Goal: Transaction & Acquisition: Subscribe to service/newsletter

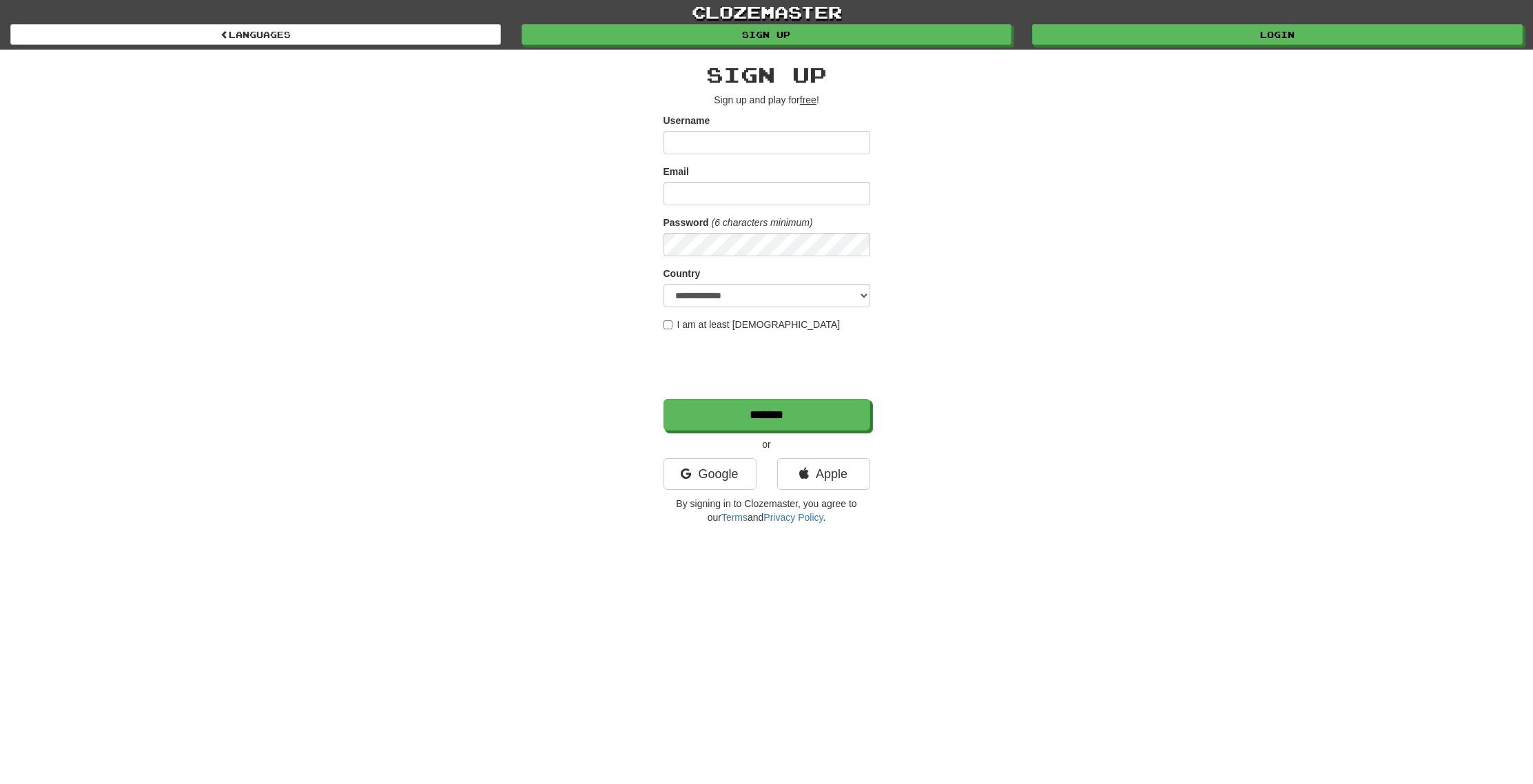
click at [425, 250] on div "**********" at bounding box center [766, 290] width 806 height 481
click at [735, 469] on link "Google" at bounding box center [710, 474] width 93 height 32
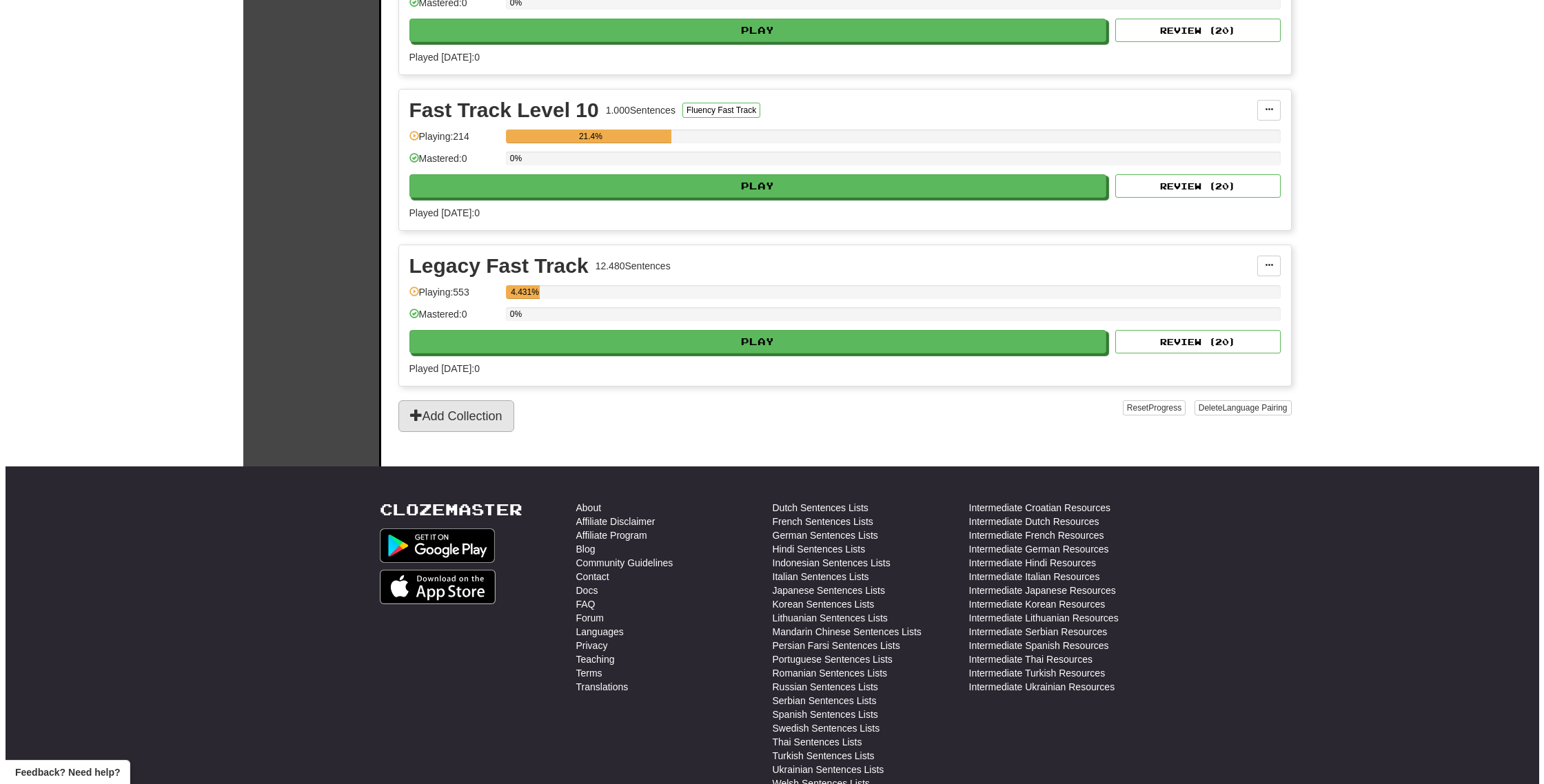
scroll to position [2297, 0]
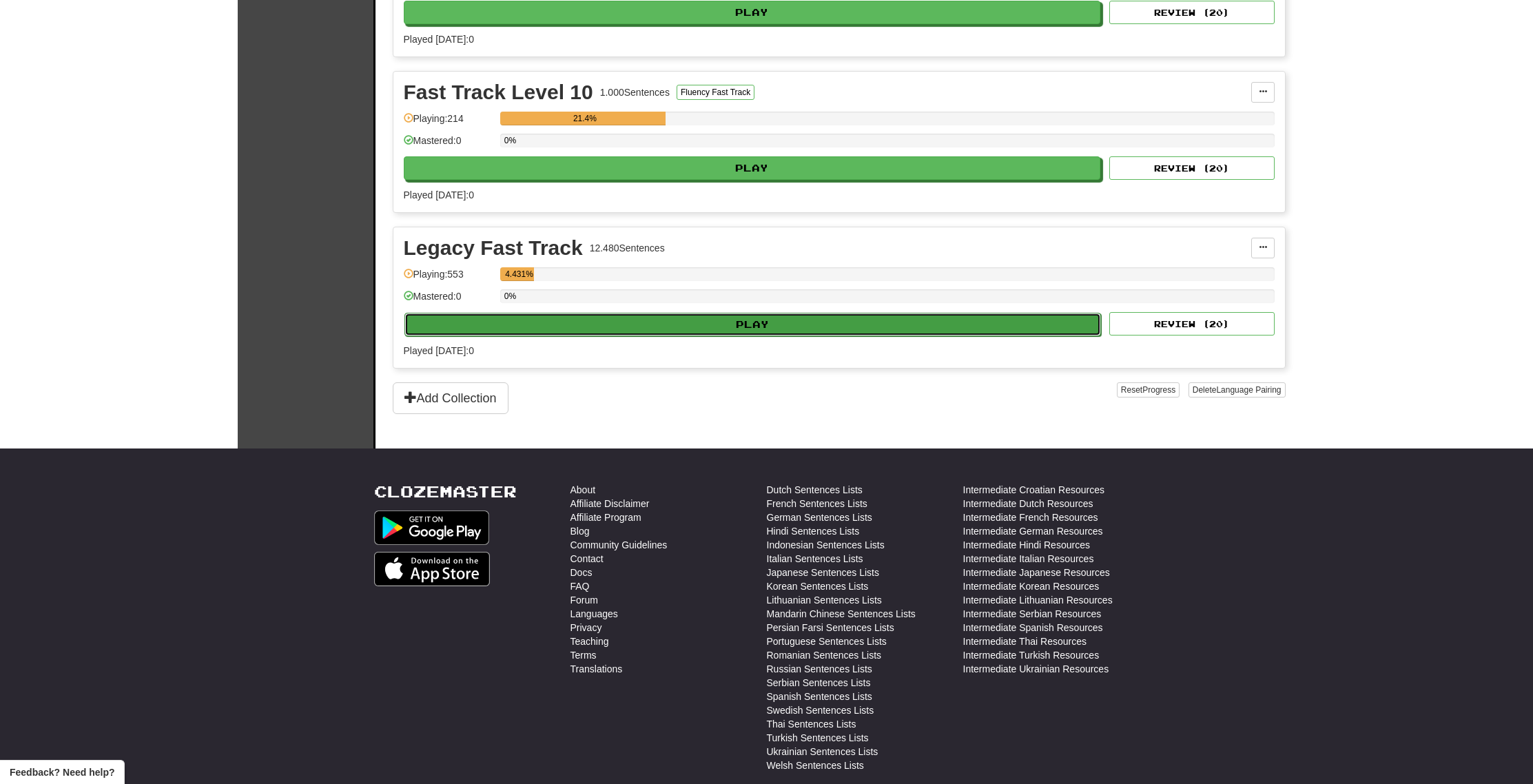
click at [629, 321] on button "Play" at bounding box center [753, 324] width 698 height 24
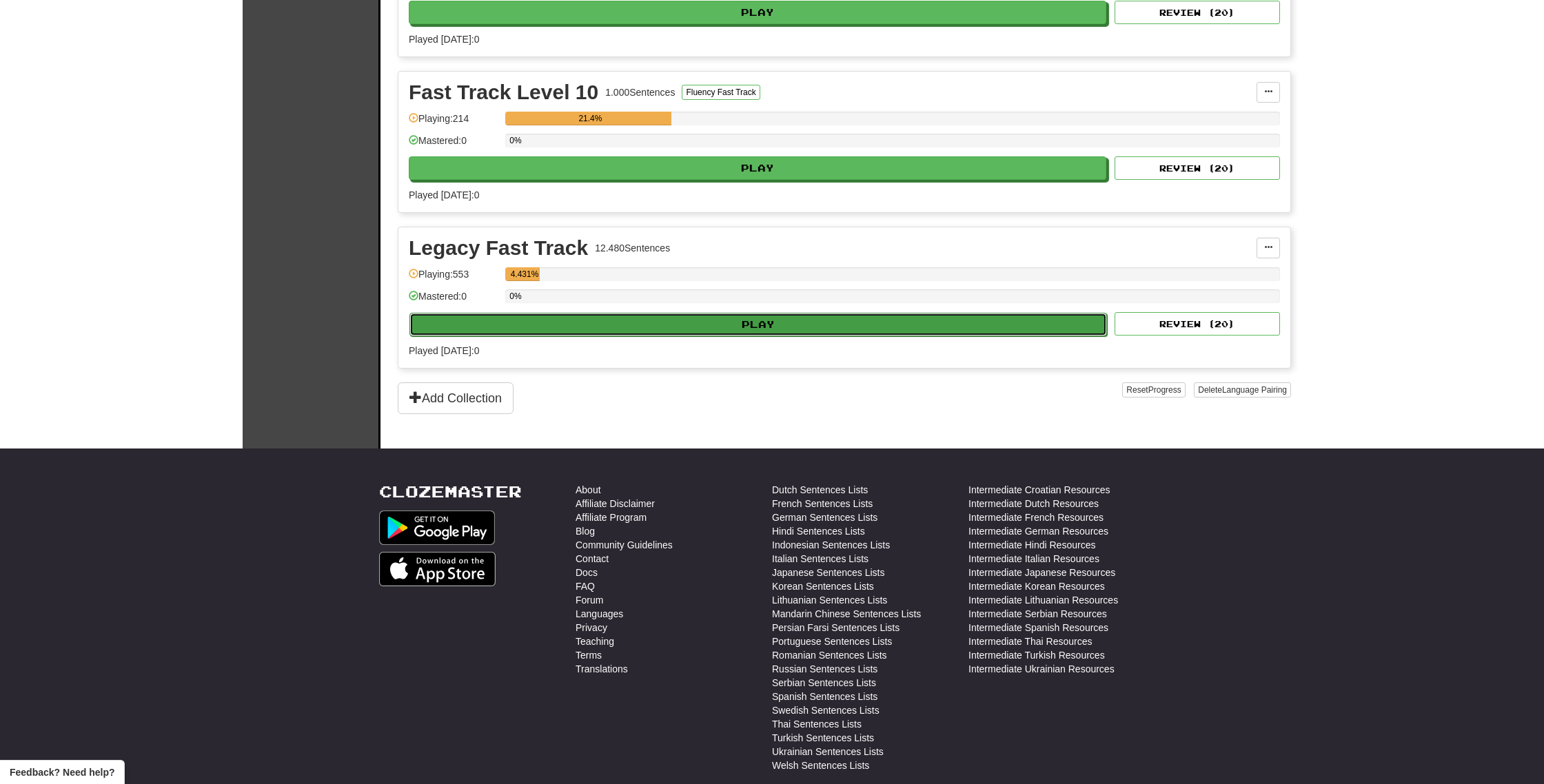
select select "**"
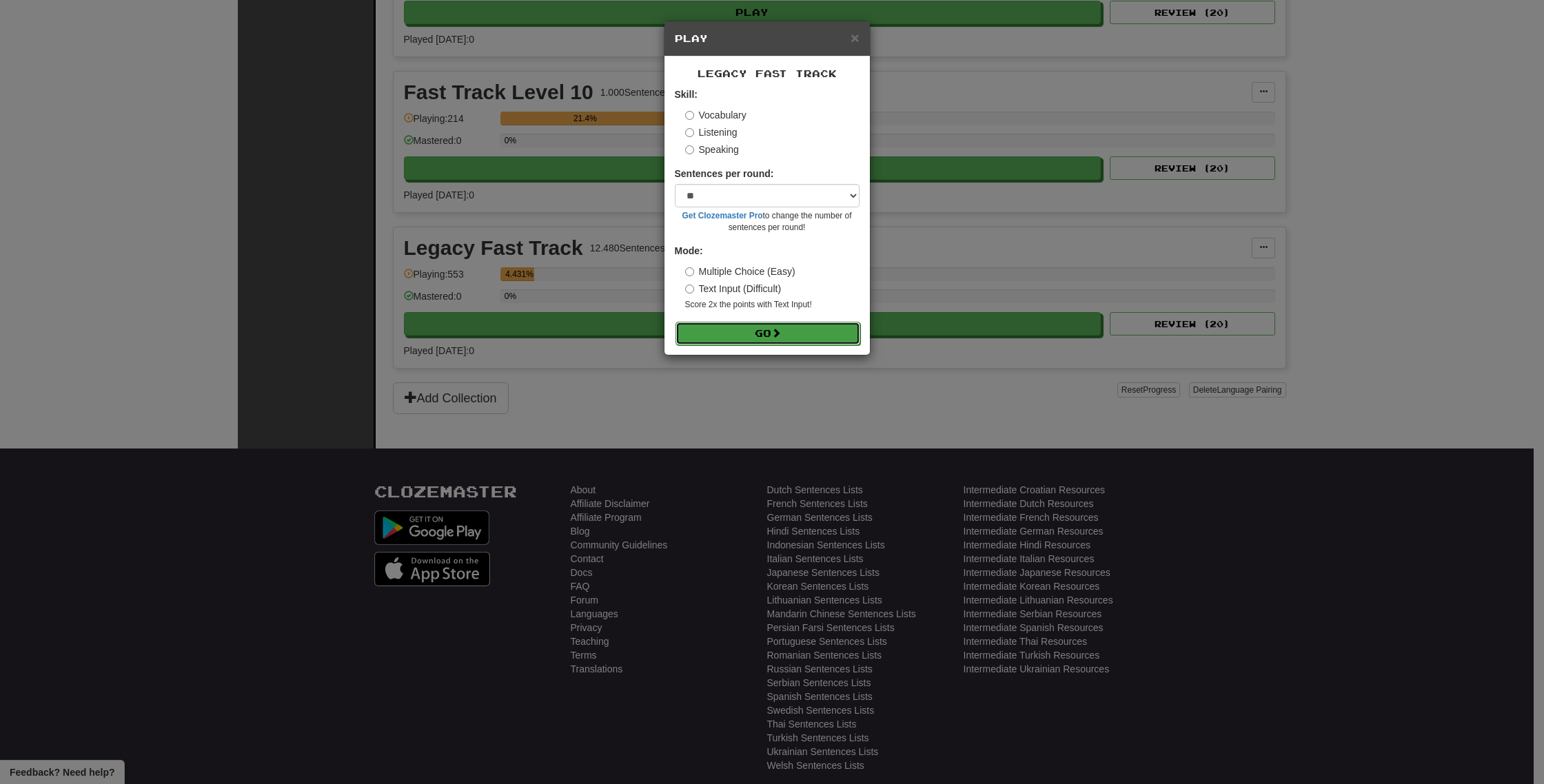
click at [752, 328] on button "Go" at bounding box center [768, 334] width 185 height 24
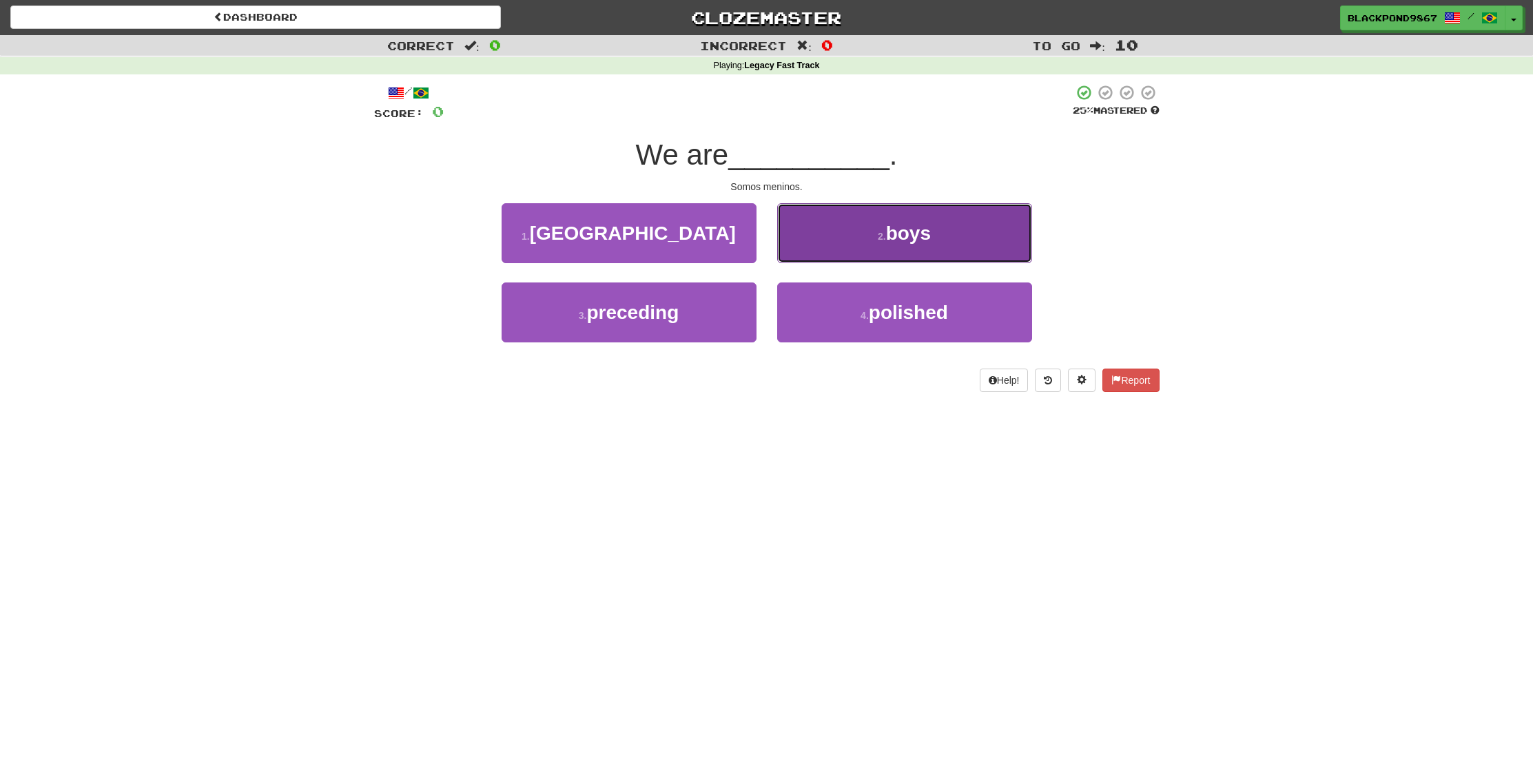
click at [872, 224] on button "2 . boys" at bounding box center [904, 233] width 255 height 60
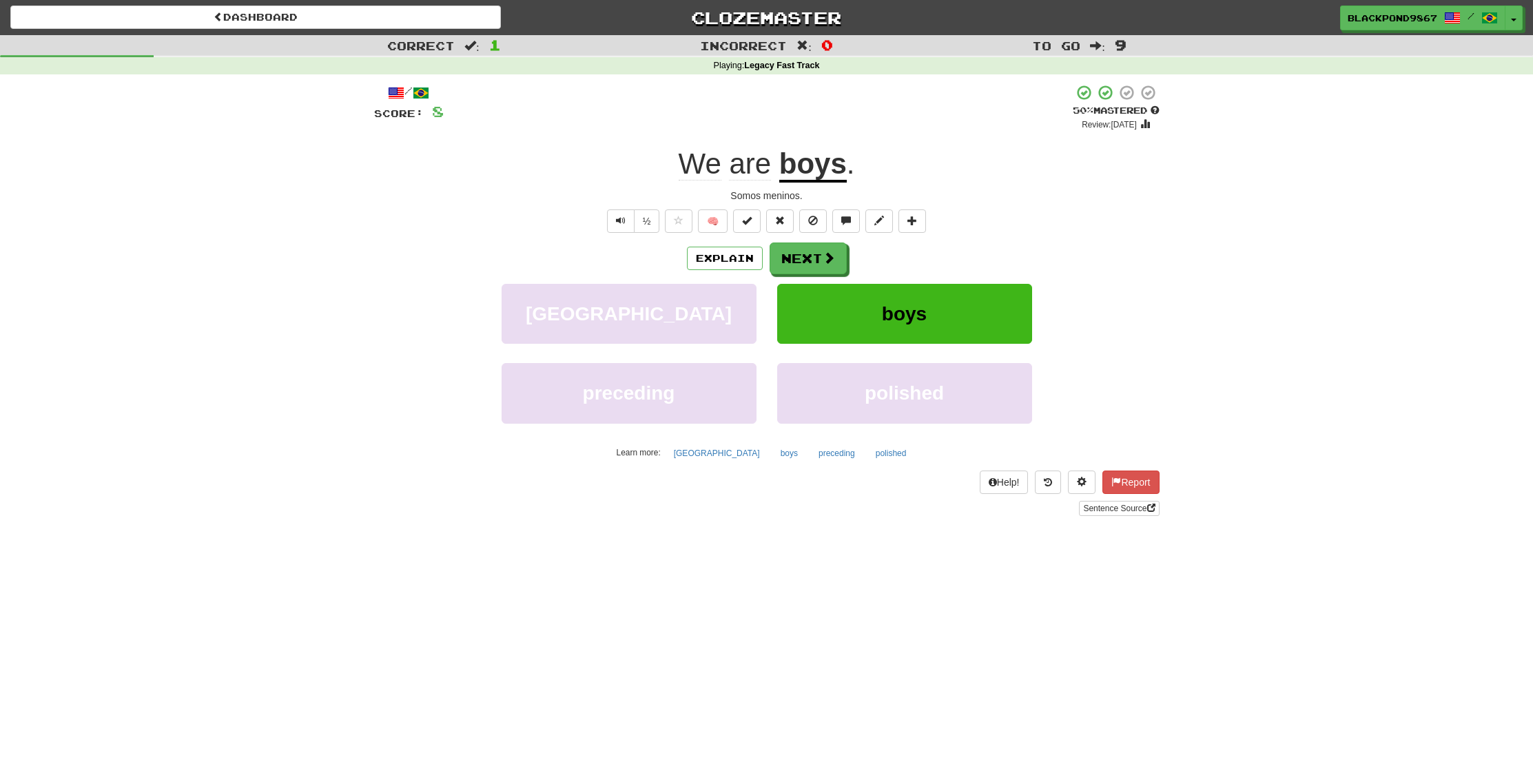
click at [750, 592] on div "Dashboard Clozemaster BlackPond9867 / Toggle Dropdown Dashboard Leaderboard Act…" at bounding box center [766, 392] width 1533 height 784
click at [792, 264] on button "Next" at bounding box center [809, 259] width 77 height 32
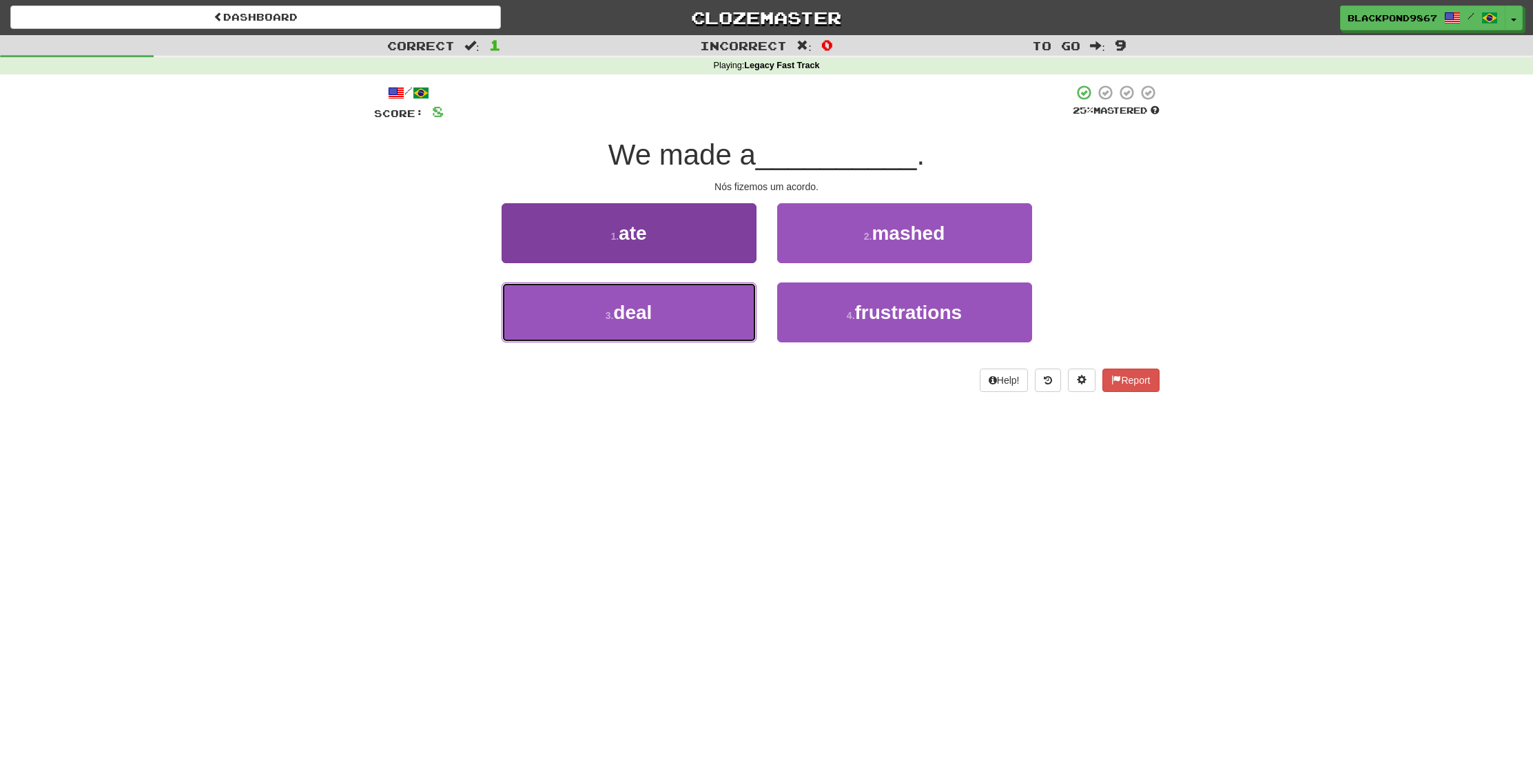
drag, startPoint x: 651, startPoint y: 314, endPoint x: 683, endPoint y: 292, distance: 38.8
click at [652, 314] on span "deal" at bounding box center [633, 312] width 39 height 21
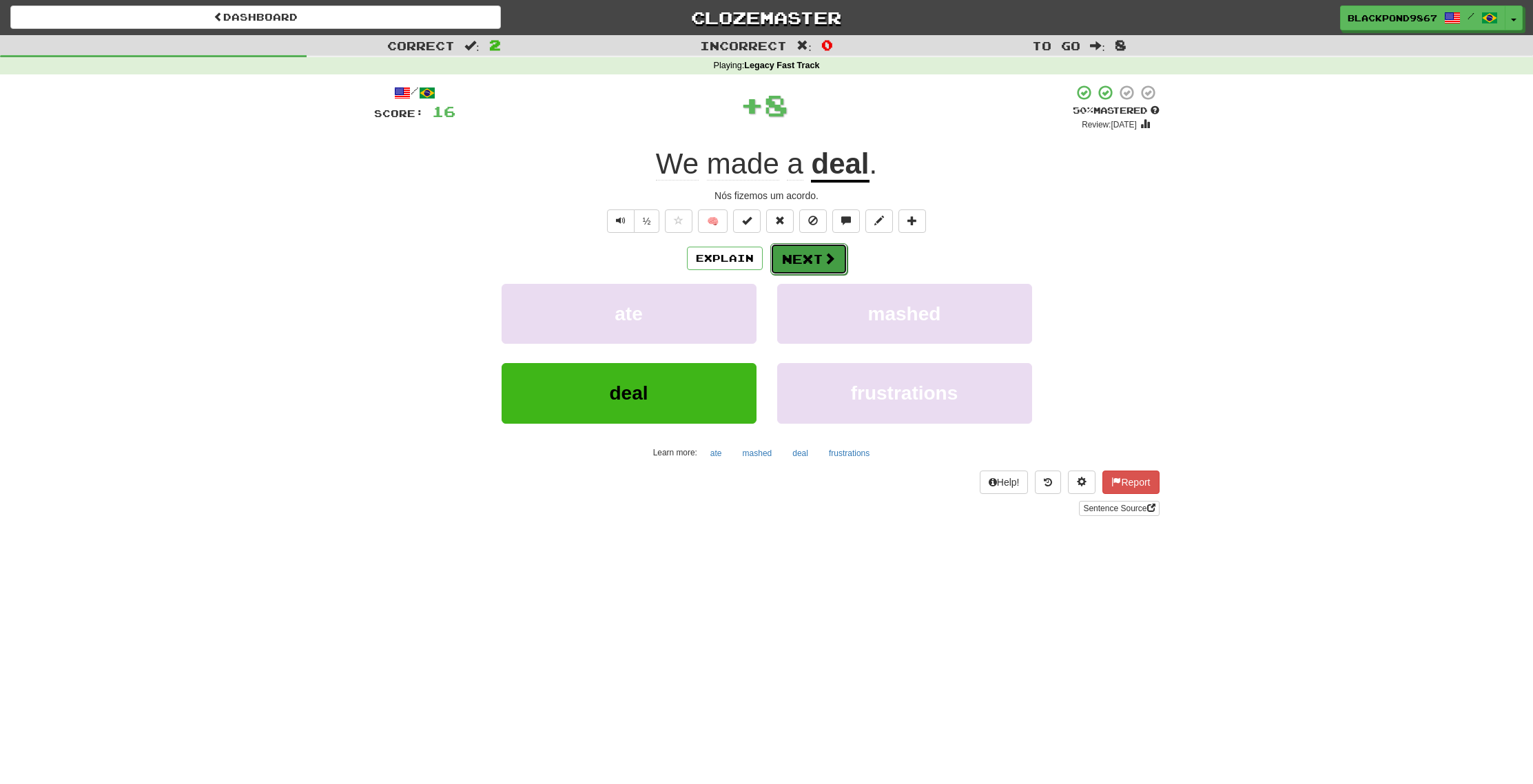
click at [804, 260] on button "Next" at bounding box center [809, 259] width 77 height 32
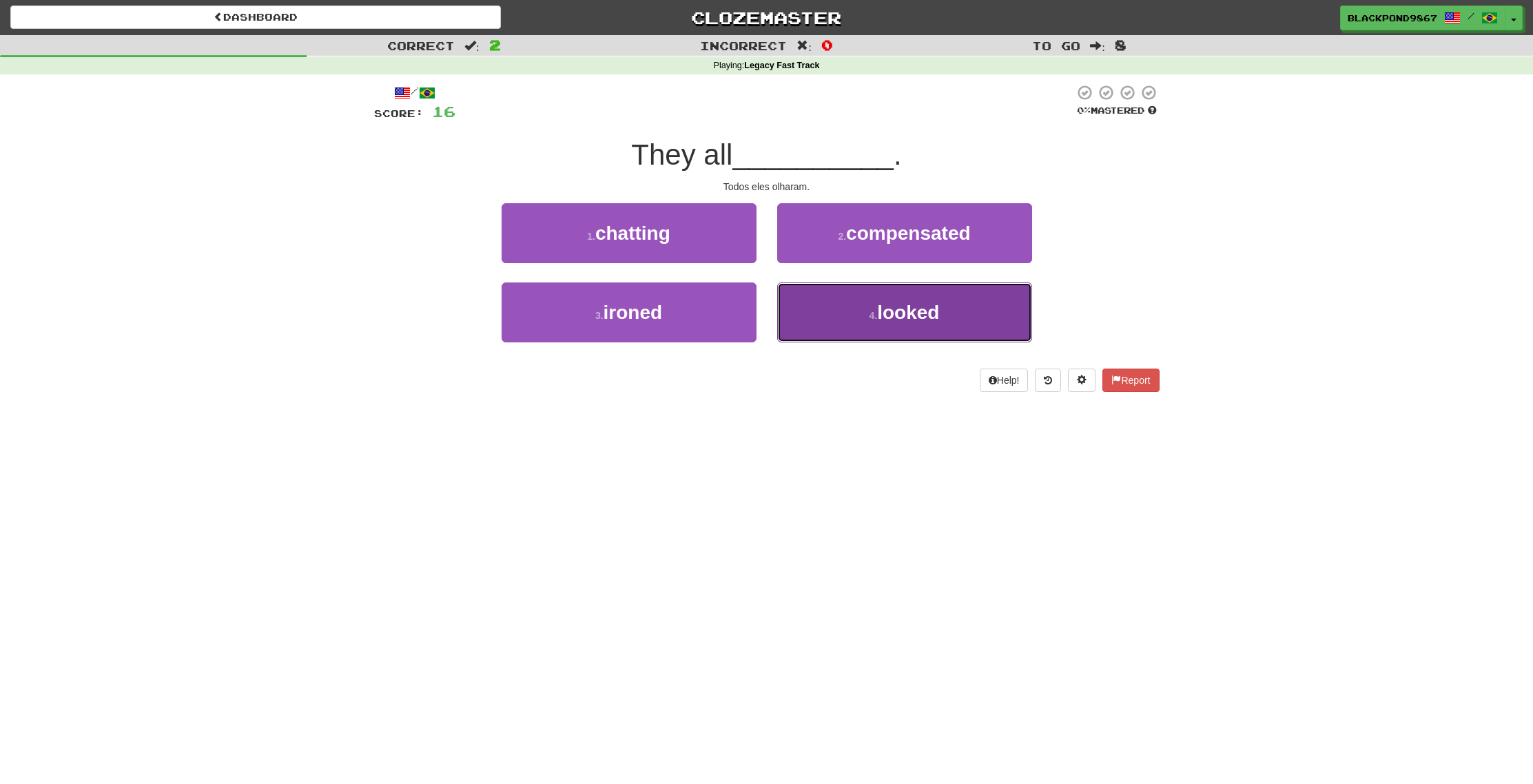
click at [793, 322] on button "4 . looked" at bounding box center [904, 312] width 255 height 60
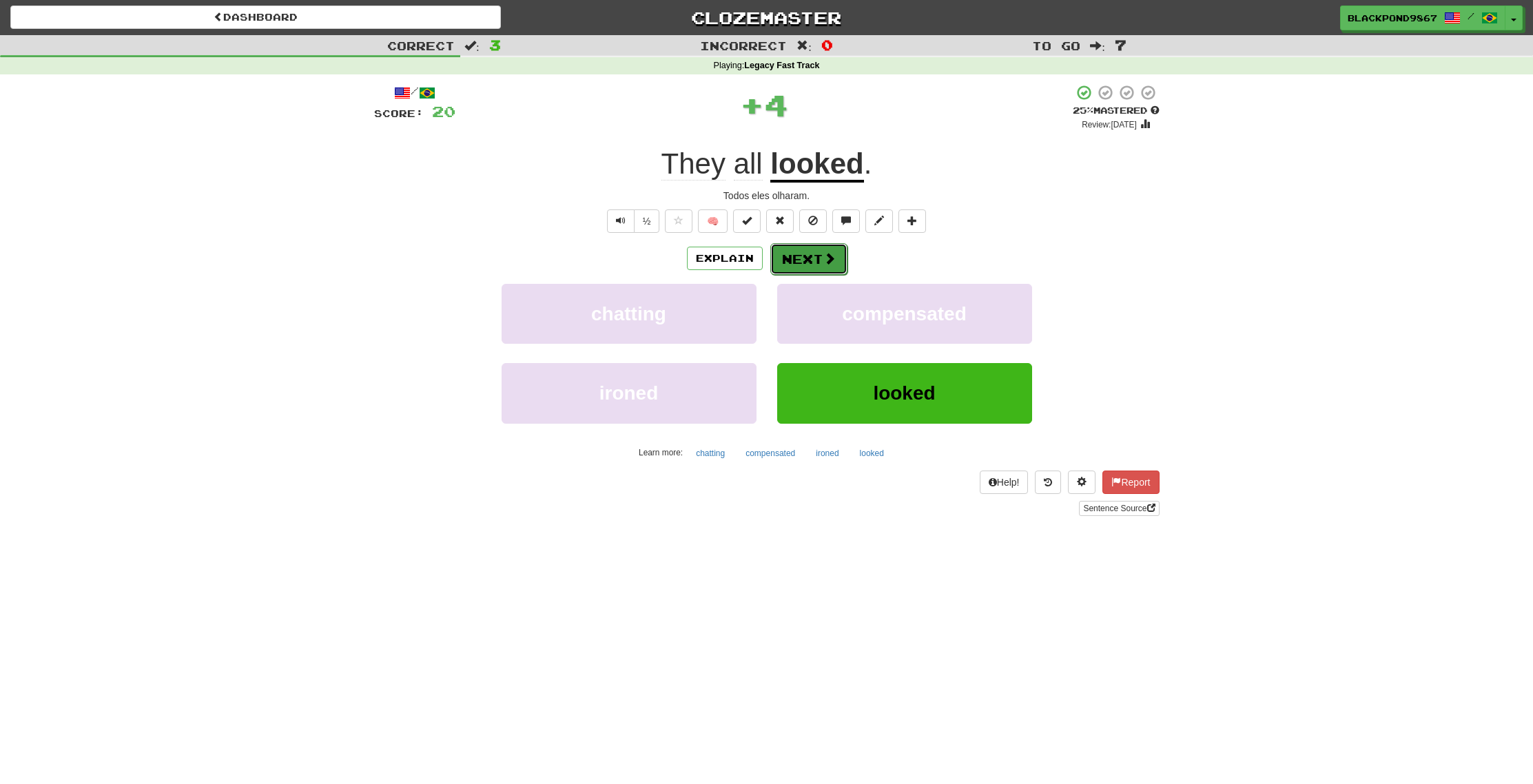
click at [795, 255] on button "Next" at bounding box center [809, 259] width 77 height 32
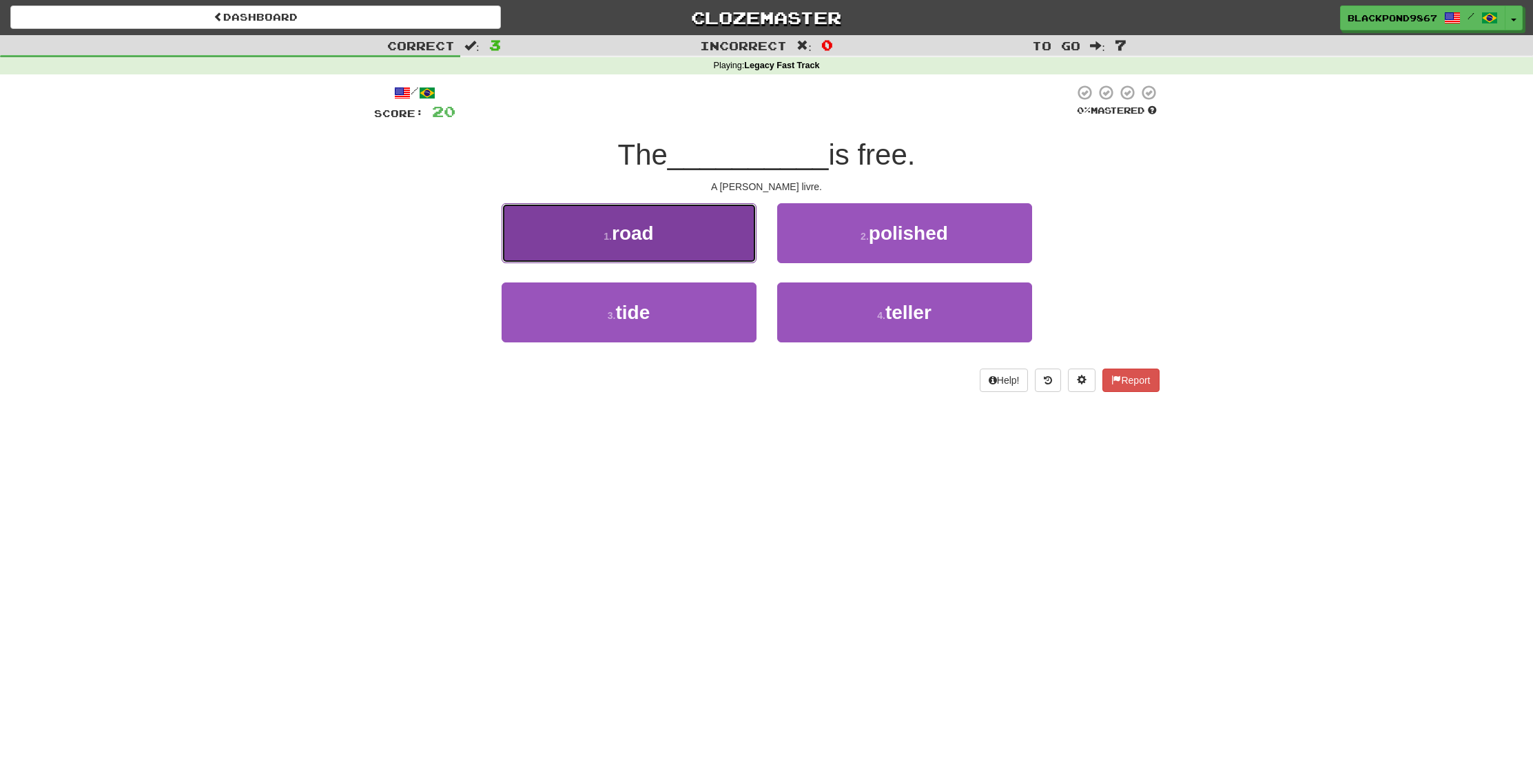
click at [685, 247] on button "1 . road" at bounding box center [629, 233] width 255 height 60
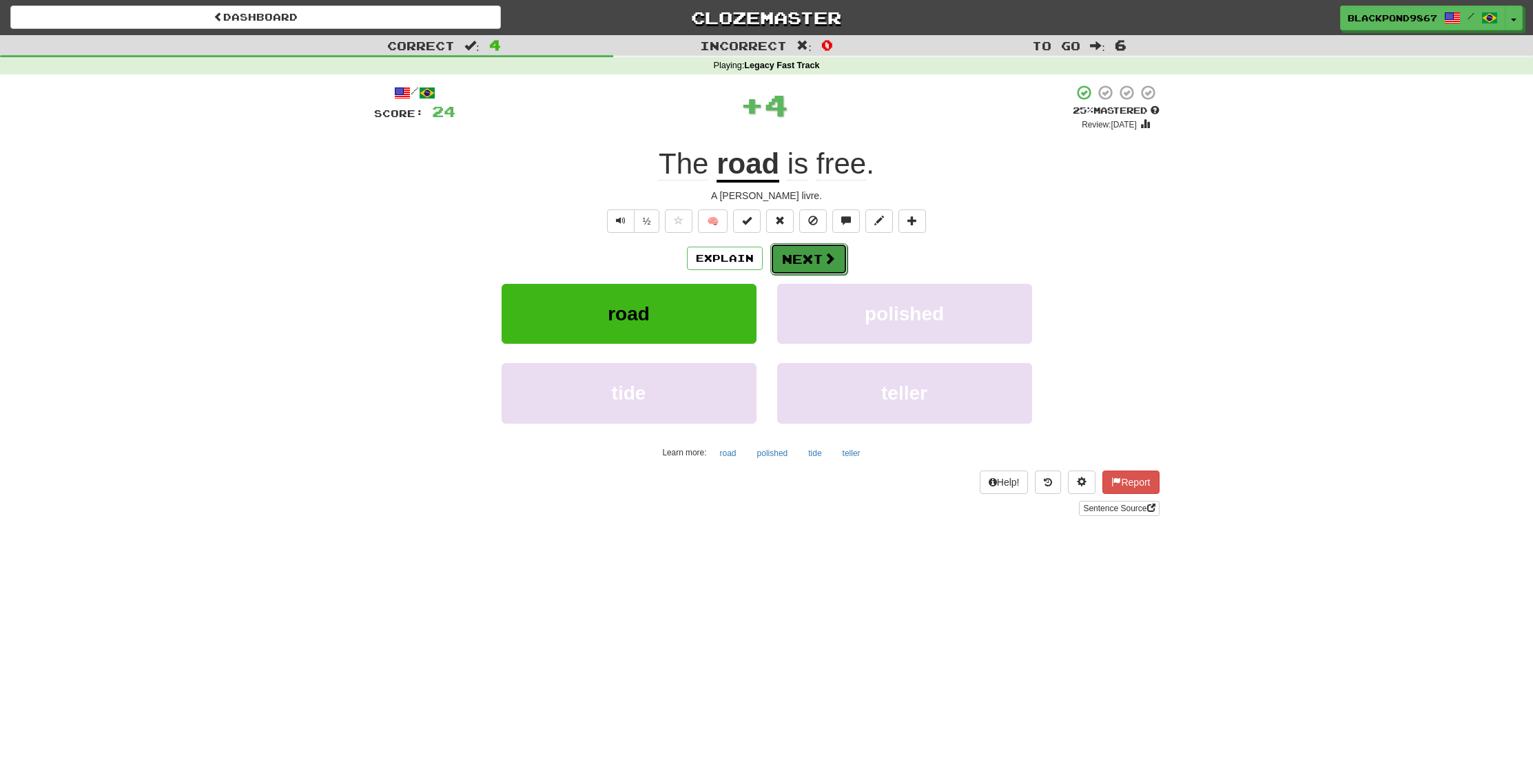
click at [803, 252] on button "Next" at bounding box center [809, 259] width 77 height 32
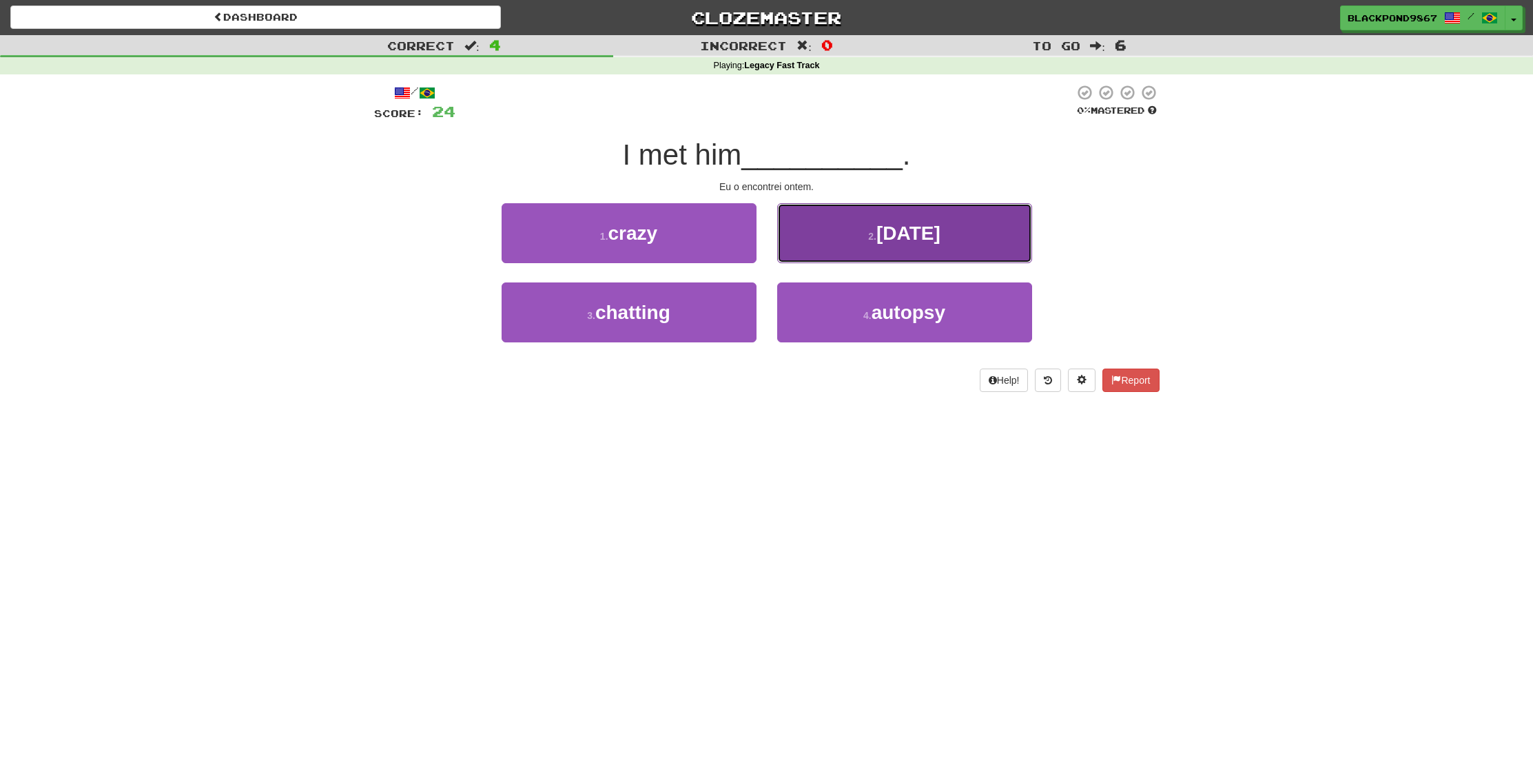
click at [833, 234] on button "2 . [DATE]" at bounding box center [904, 233] width 255 height 60
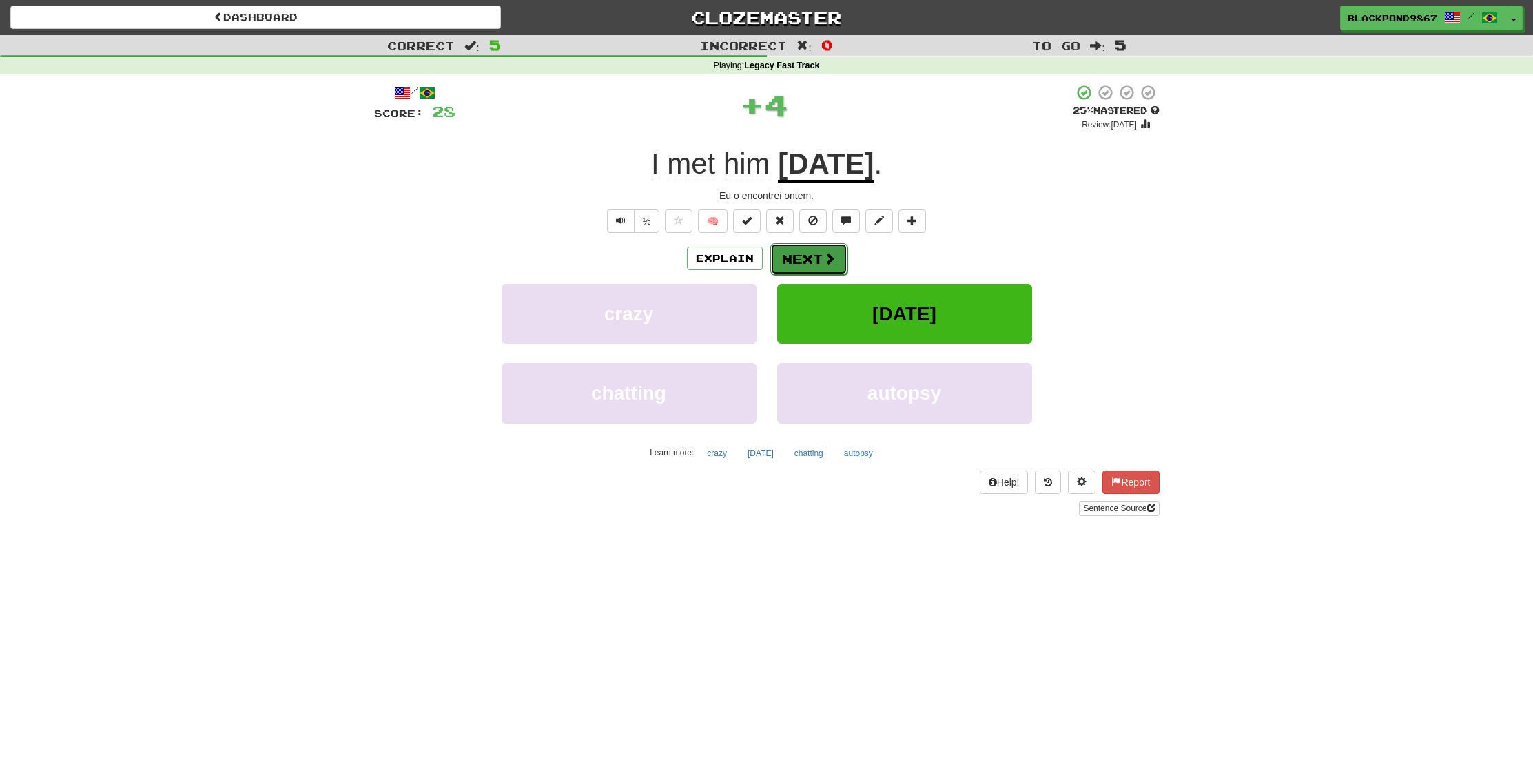
click at [802, 254] on button "Next" at bounding box center [809, 259] width 77 height 32
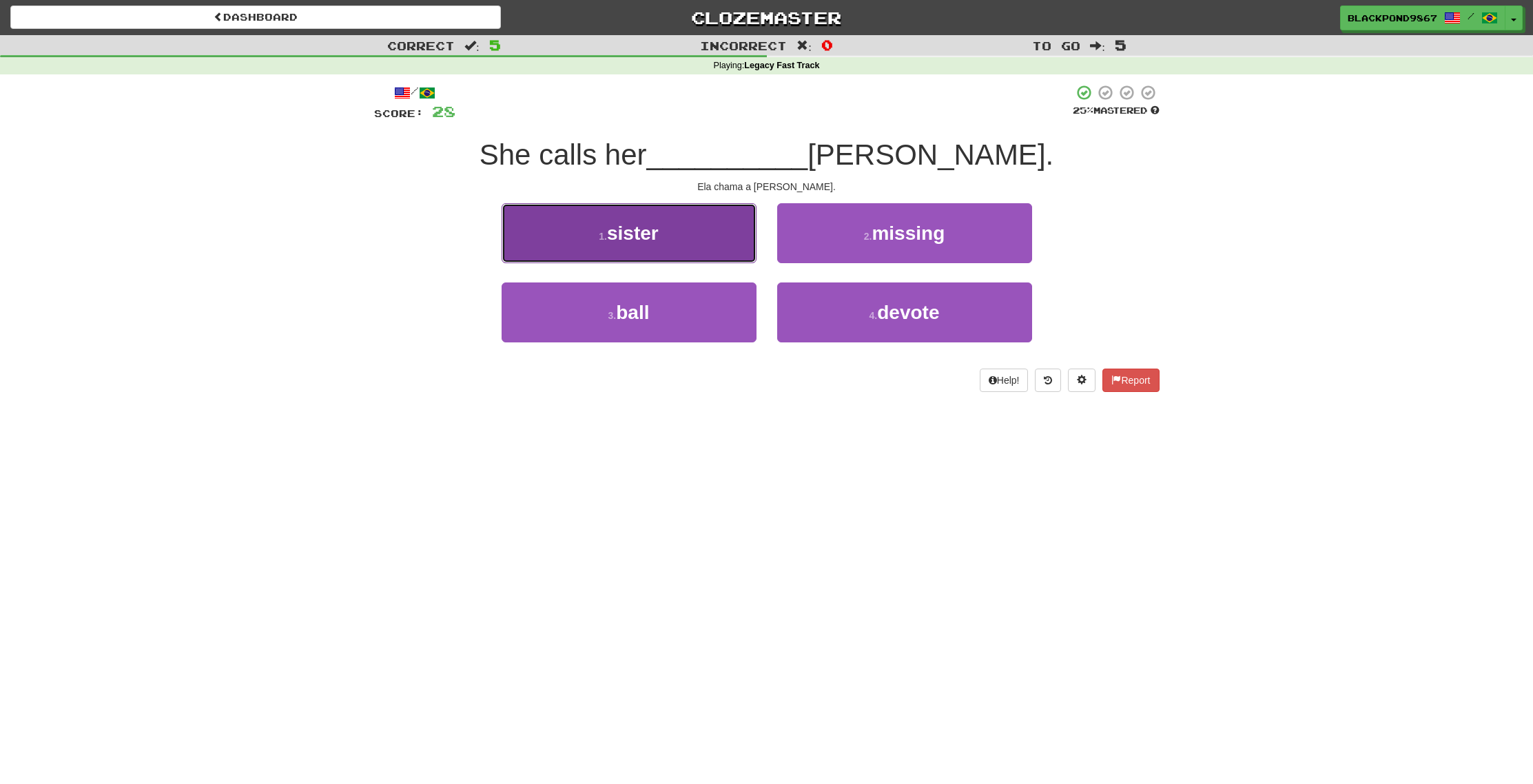
click at [662, 233] on button "1 . sister" at bounding box center [629, 233] width 255 height 60
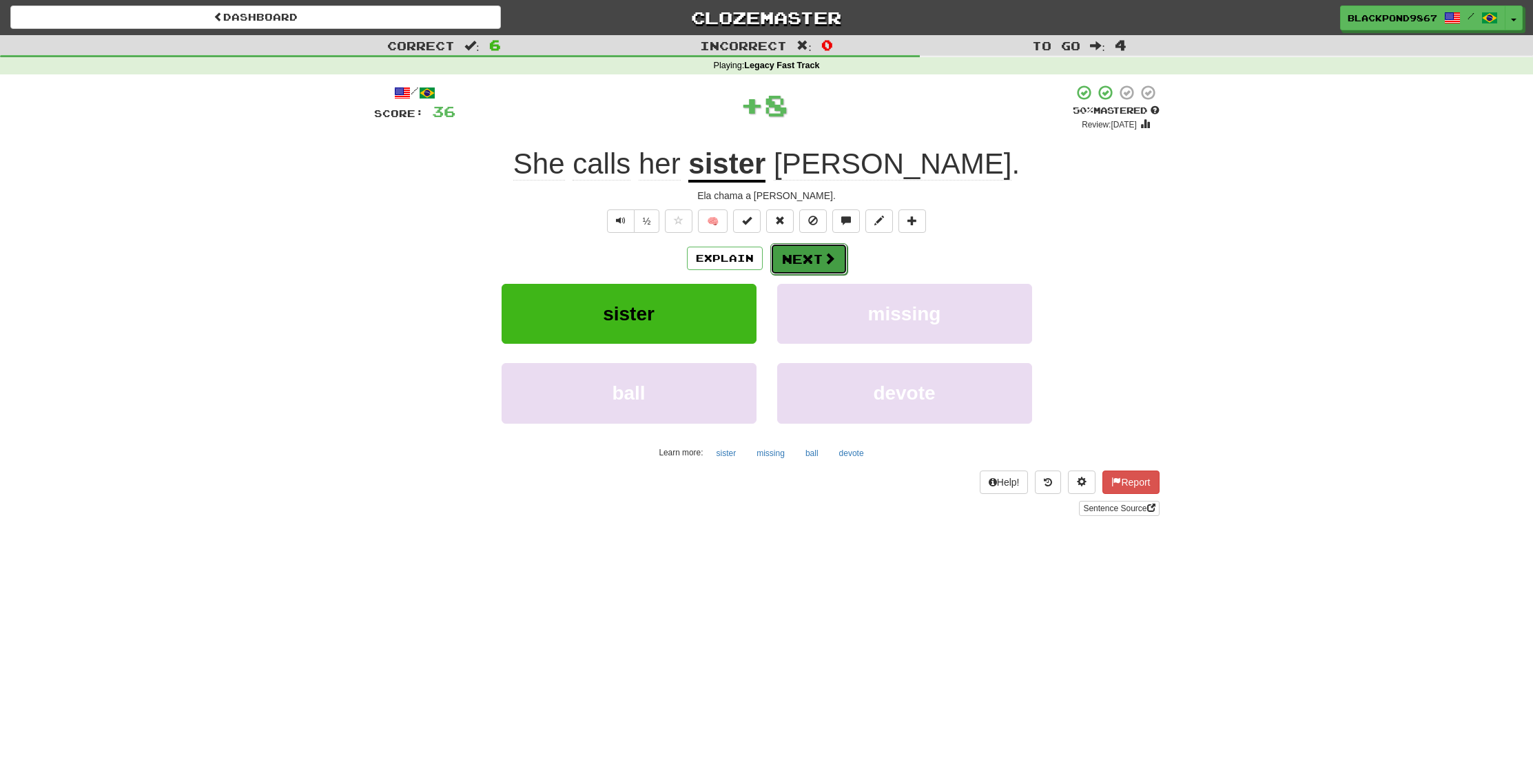
click at [809, 255] on button "Next" at bounding box center [809, 259] width 77 height 32
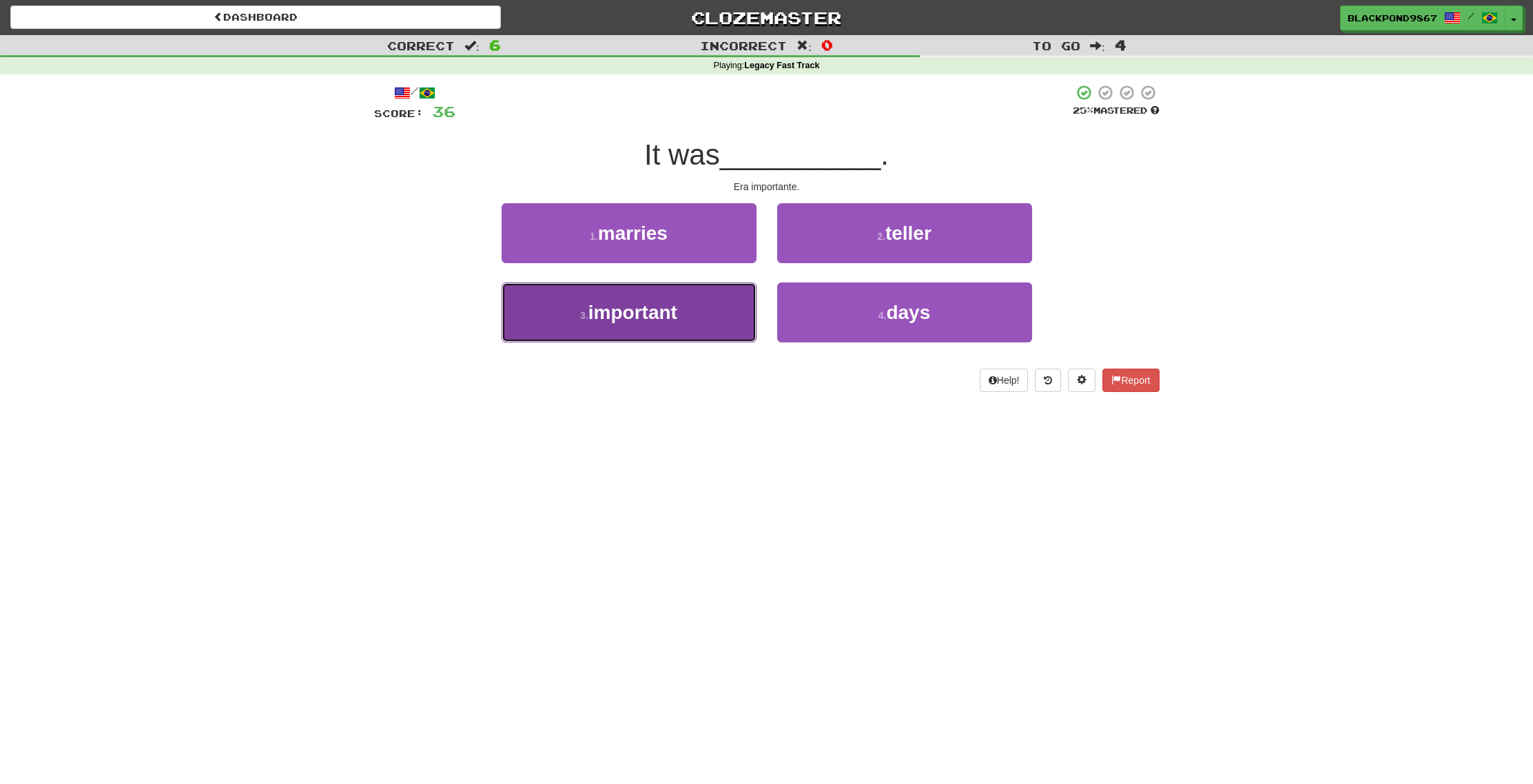
click at [709, 306] on button "3 . important" at bounding box center [629, 312] width 255 height 60
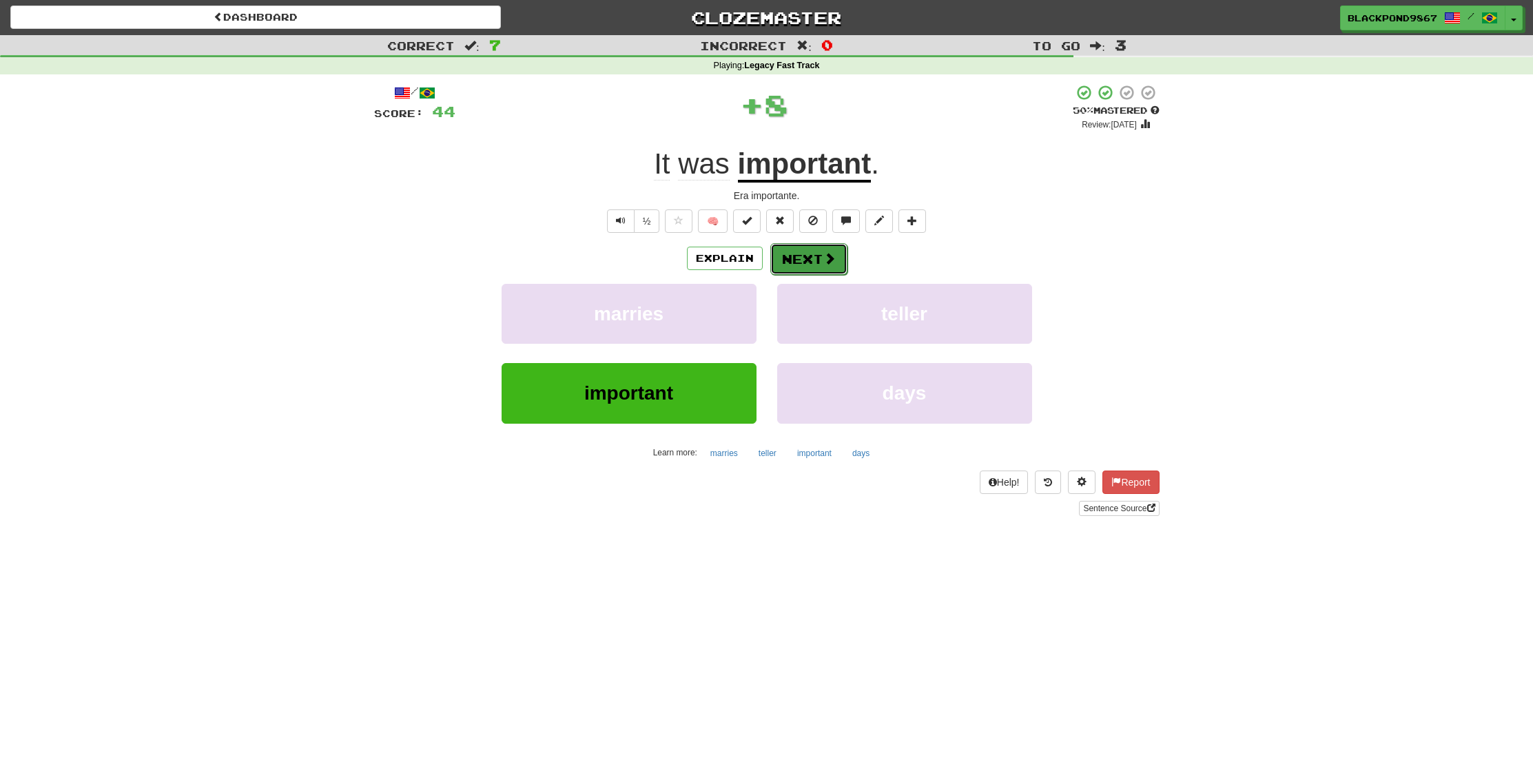
click at [798, 263] on button "Next" at bounding box center [809, 259] width 77 height 32
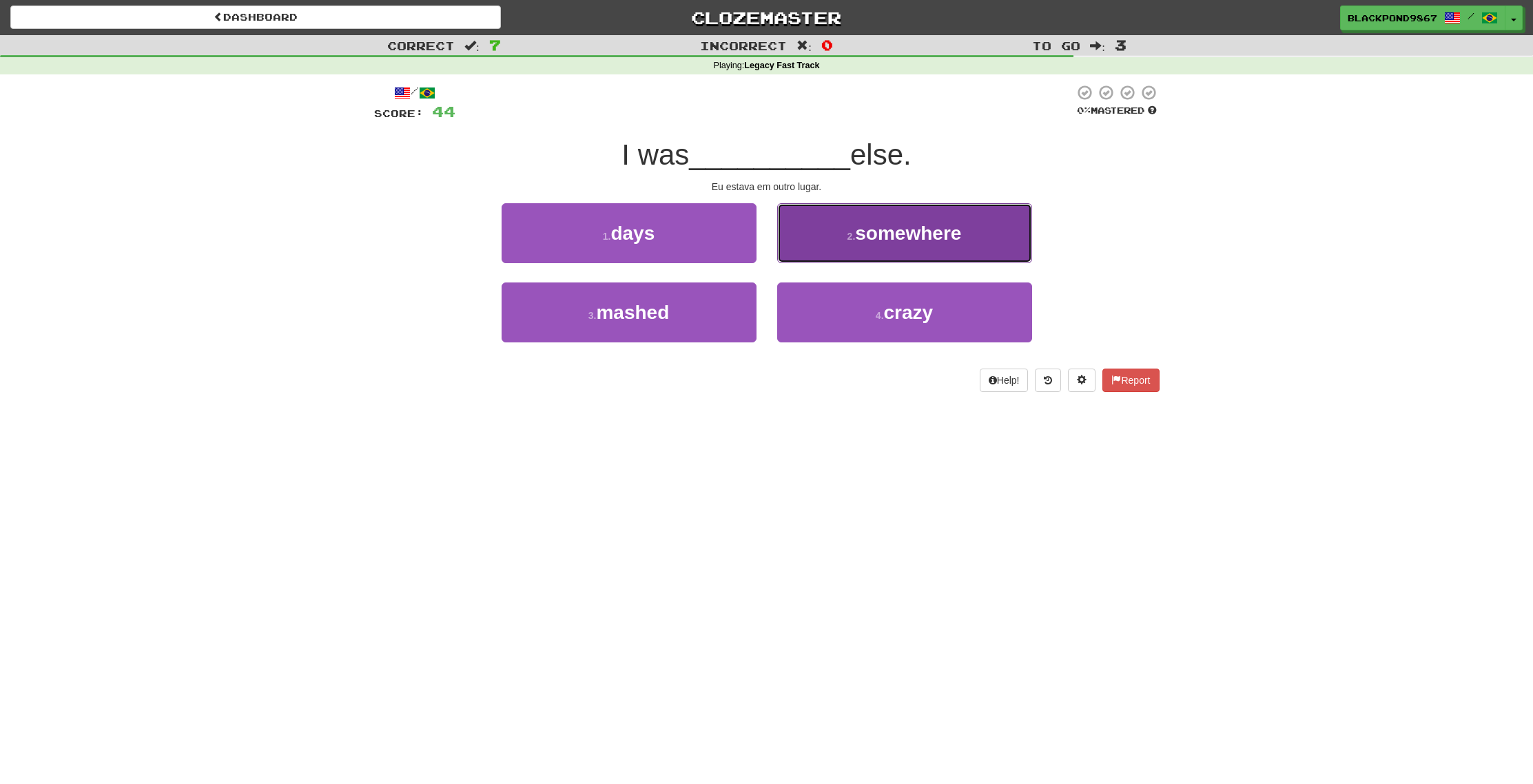
click at [893, 250] on button "2 . somewhere" at bounding box center [904, 233] width 255 height 60
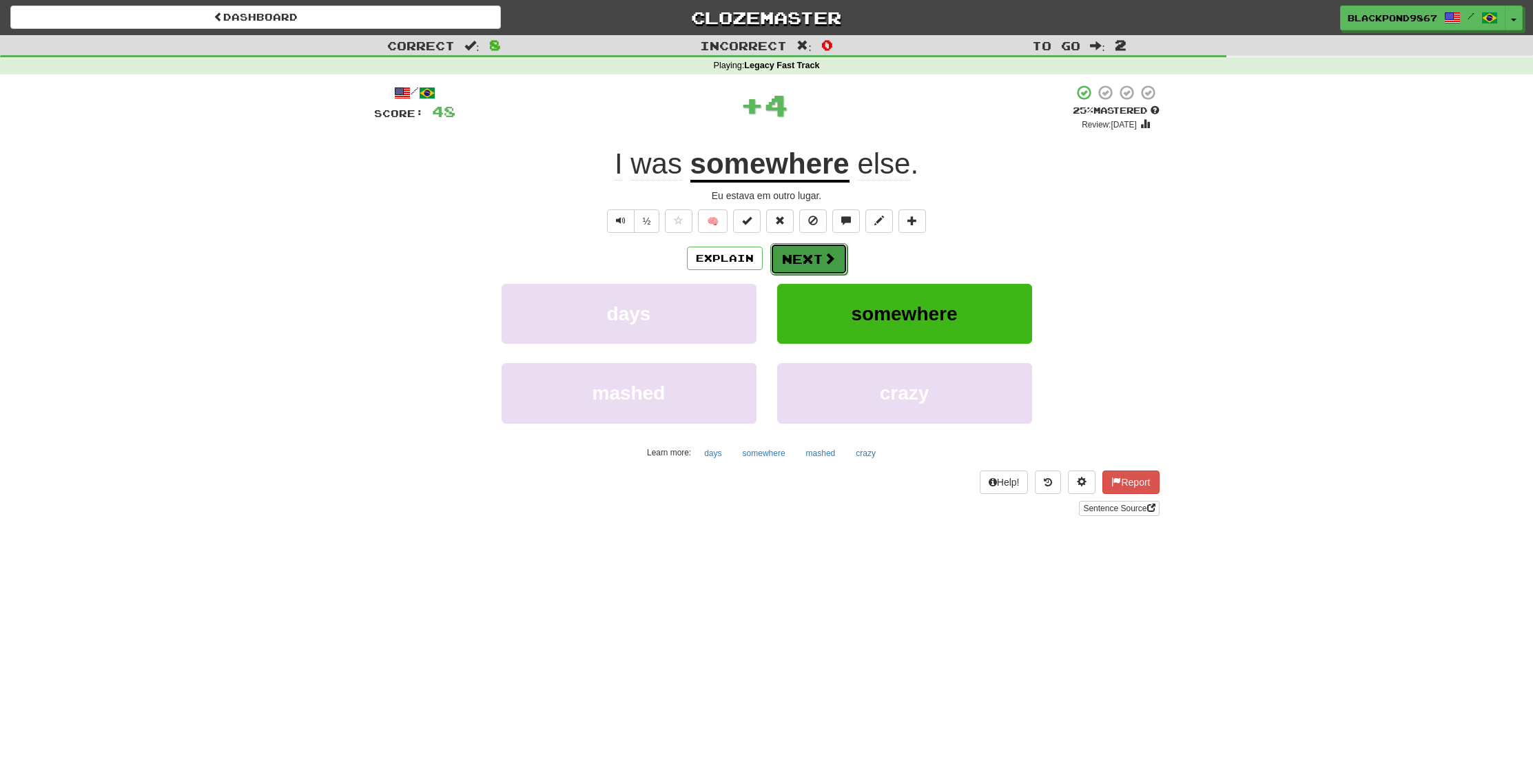
click at [817, 269] on button "Next" at bounding box center [809, 259] width 77 height 32
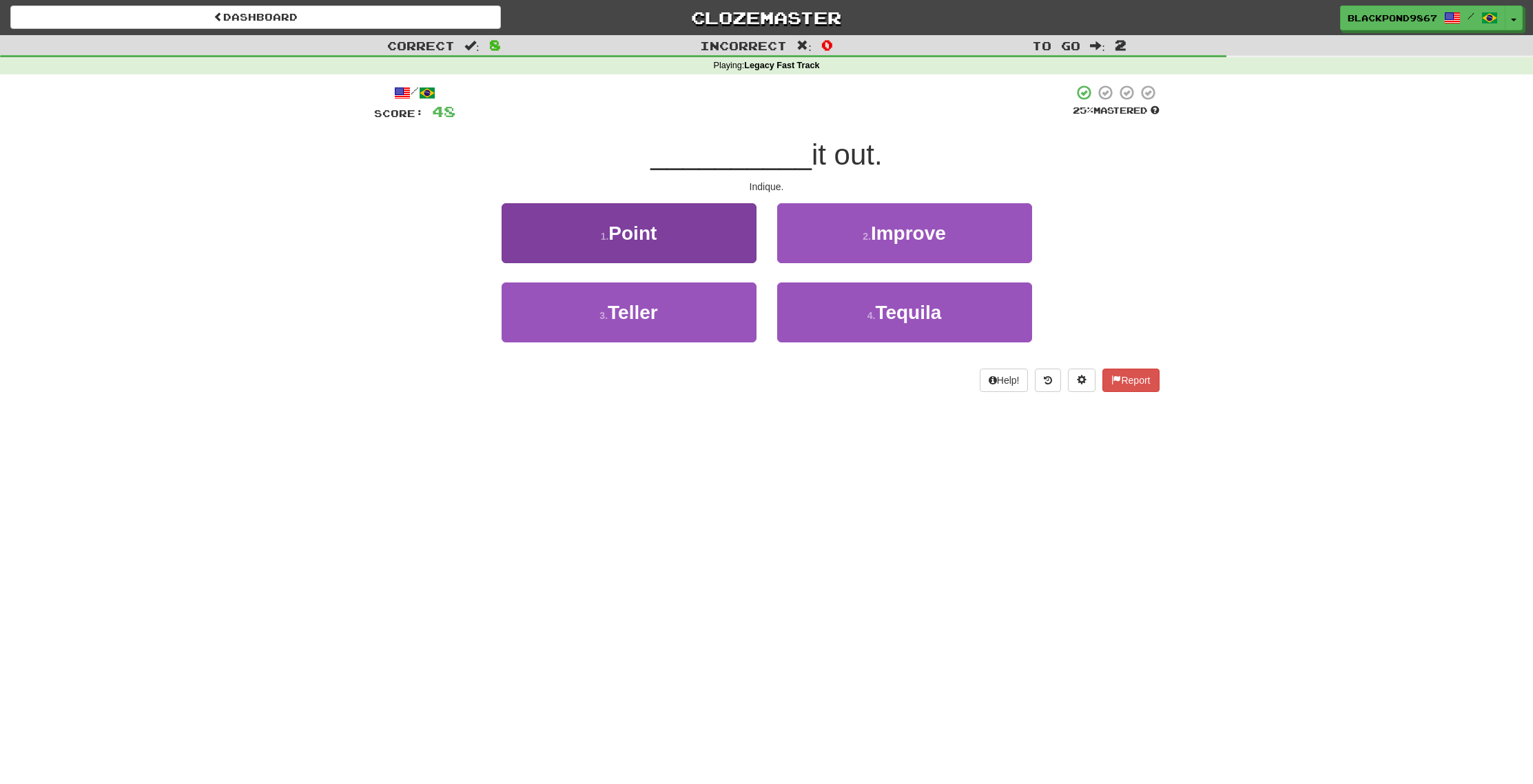
click at [677, 262] on div "1 . Point" at bounding box center [630, 243] width 276 height 79
click at [680, 258] on button "1 . Point" at bounding box center [629, 233] width 255 height 60
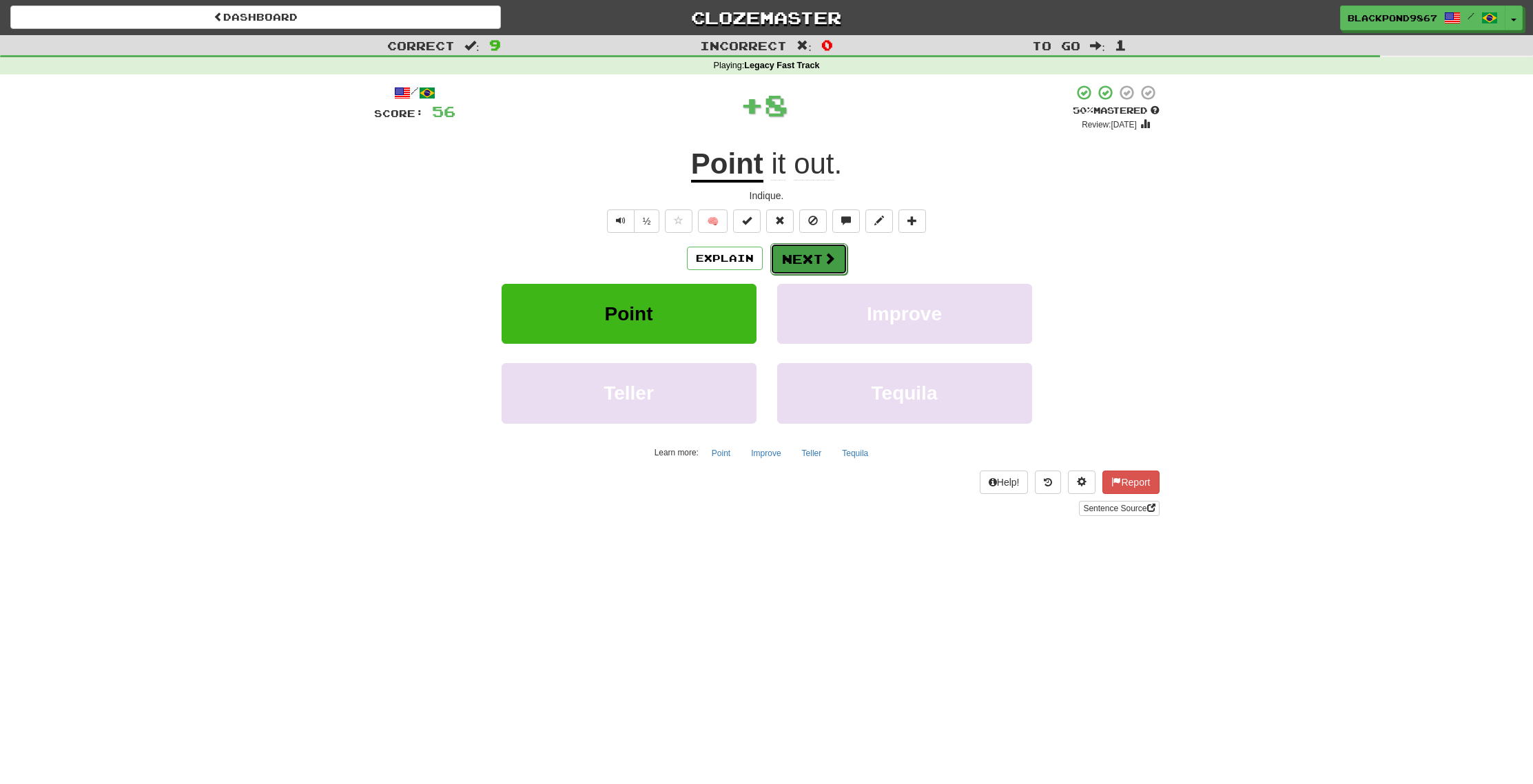
click at [829, 264] on span at bounding box center [830, 258] width 13 height 13
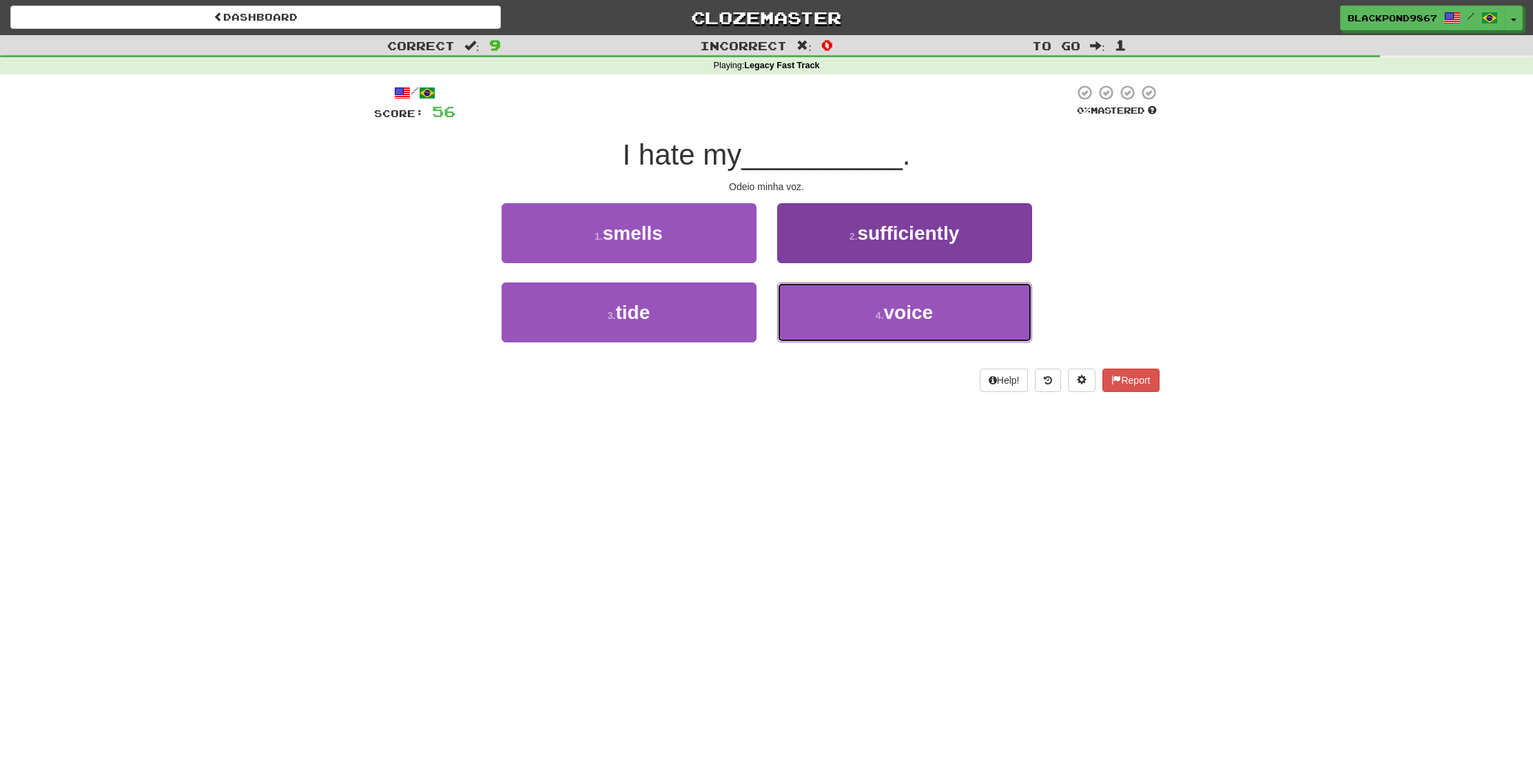
click at [829, 308] on button "4 . voice" at bounding box center [904, 312] width 255 height 60
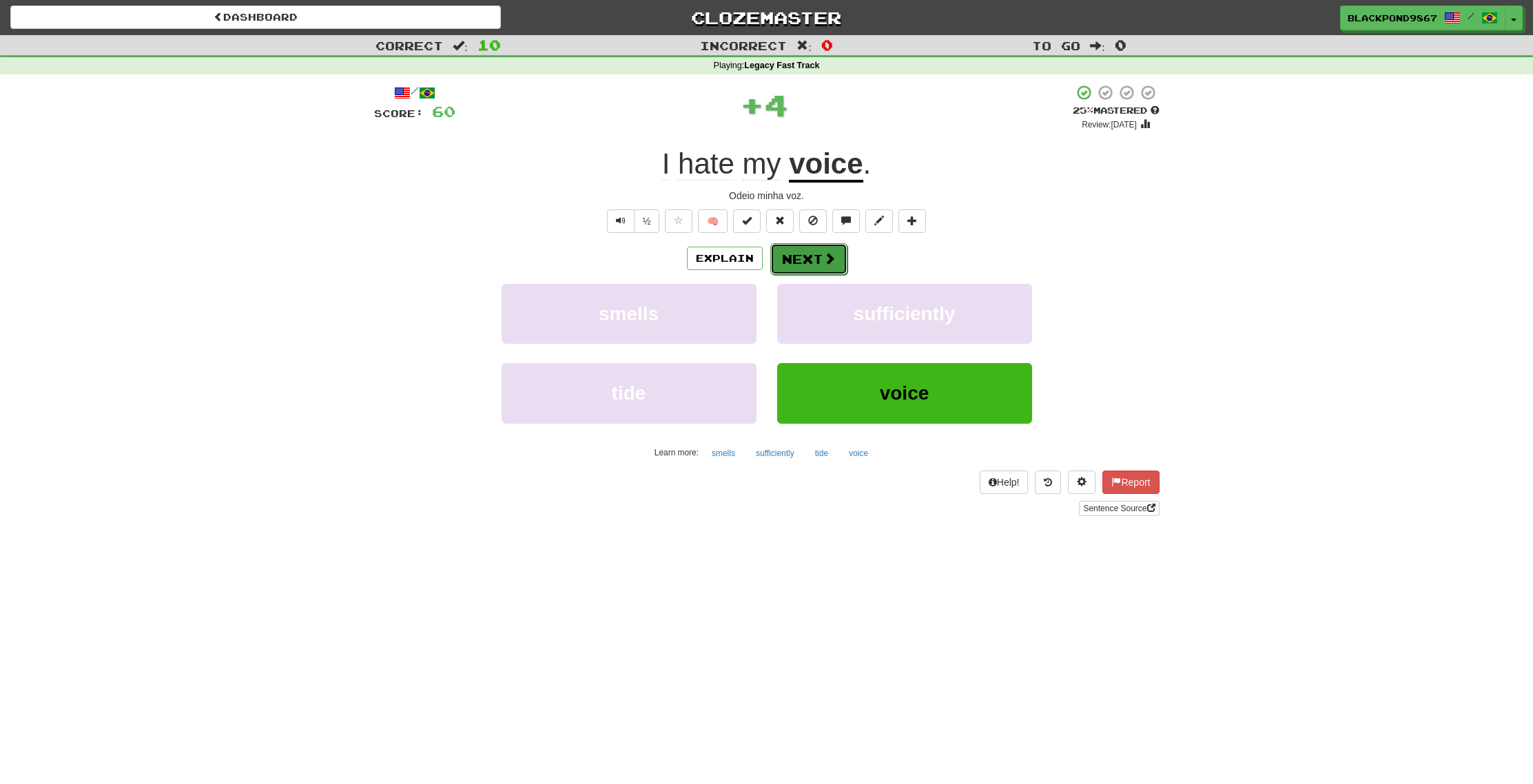
click at [813, 250] on button "Next" at bounding box center [809, 259] width 77 height 32
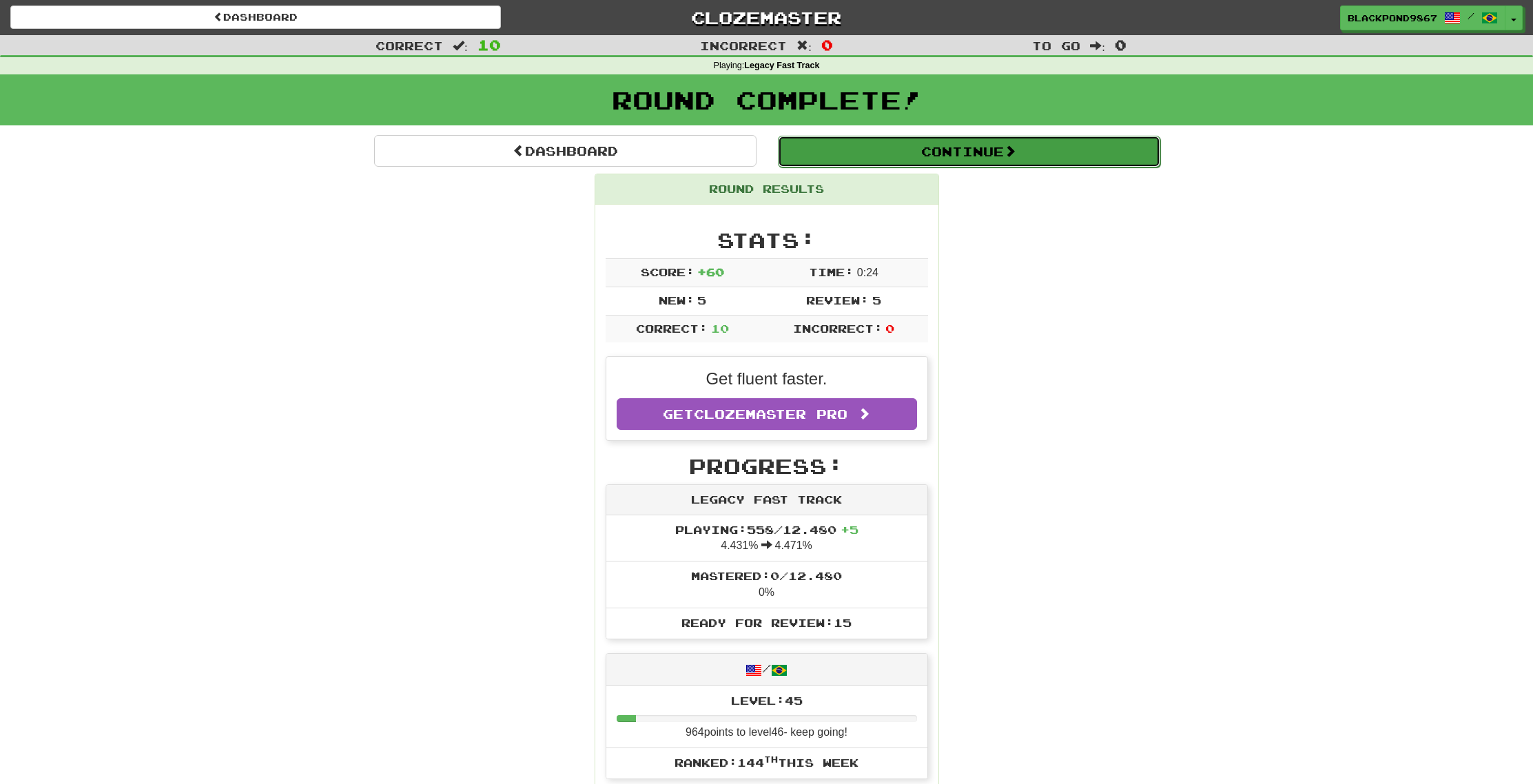
click at [906, 158] on button "Continue" at bounding box center [969, 152] width 382 height 32
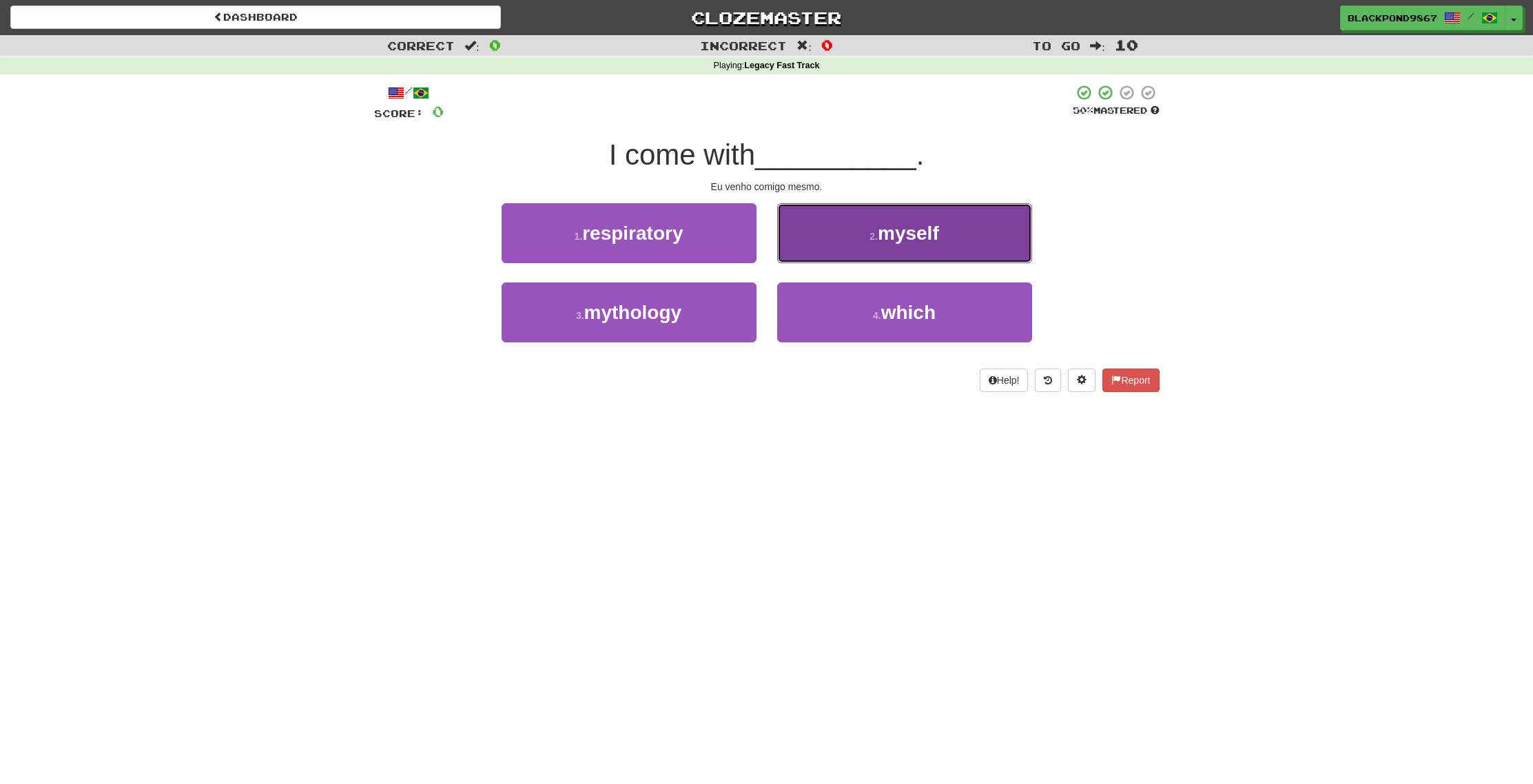
click at [862, 246] on button "2 . myself" at bounding box center [904, 233] width 255 height 60
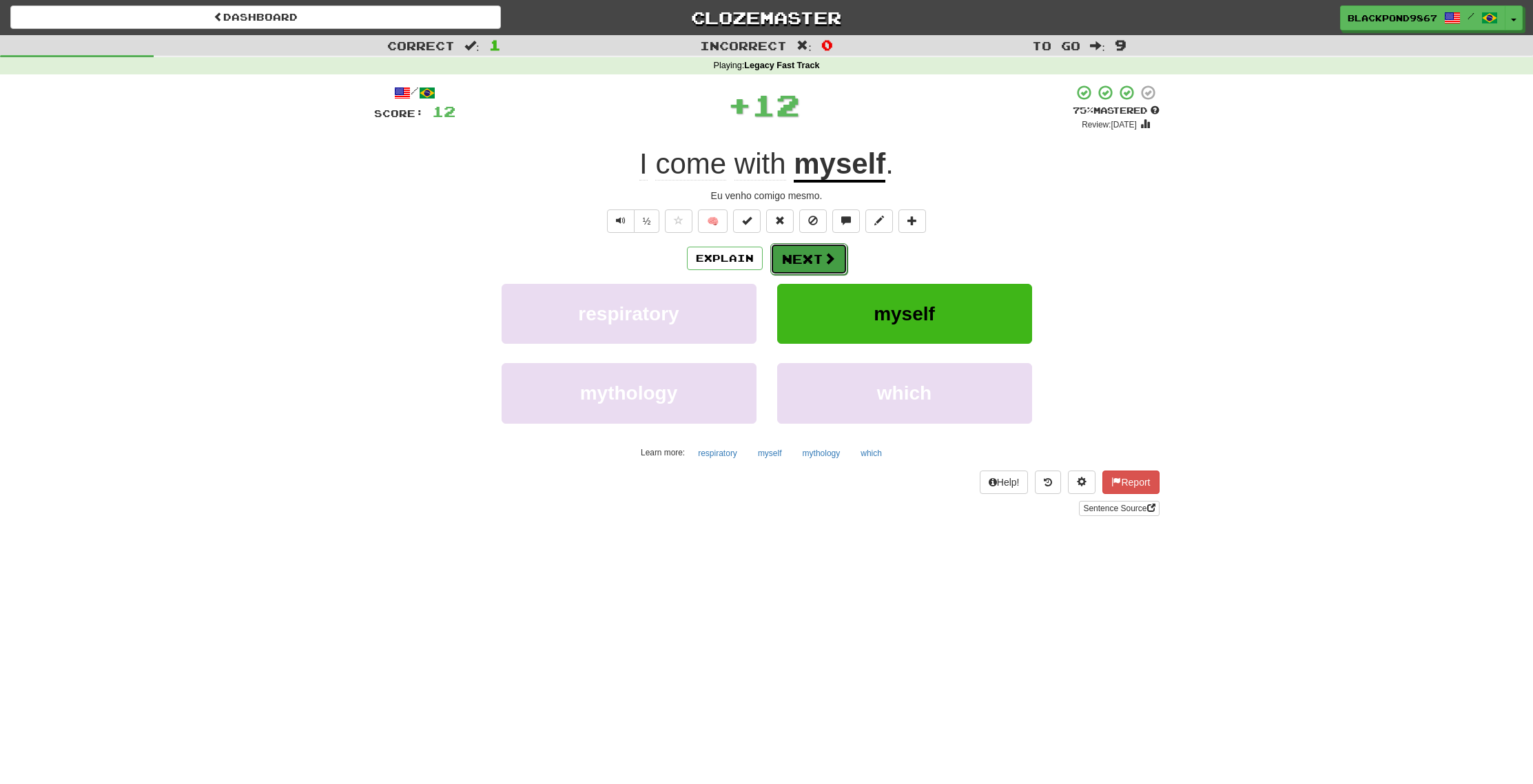
click at [824, 264] on span at bounding box center [830, 258] width 13 height 13
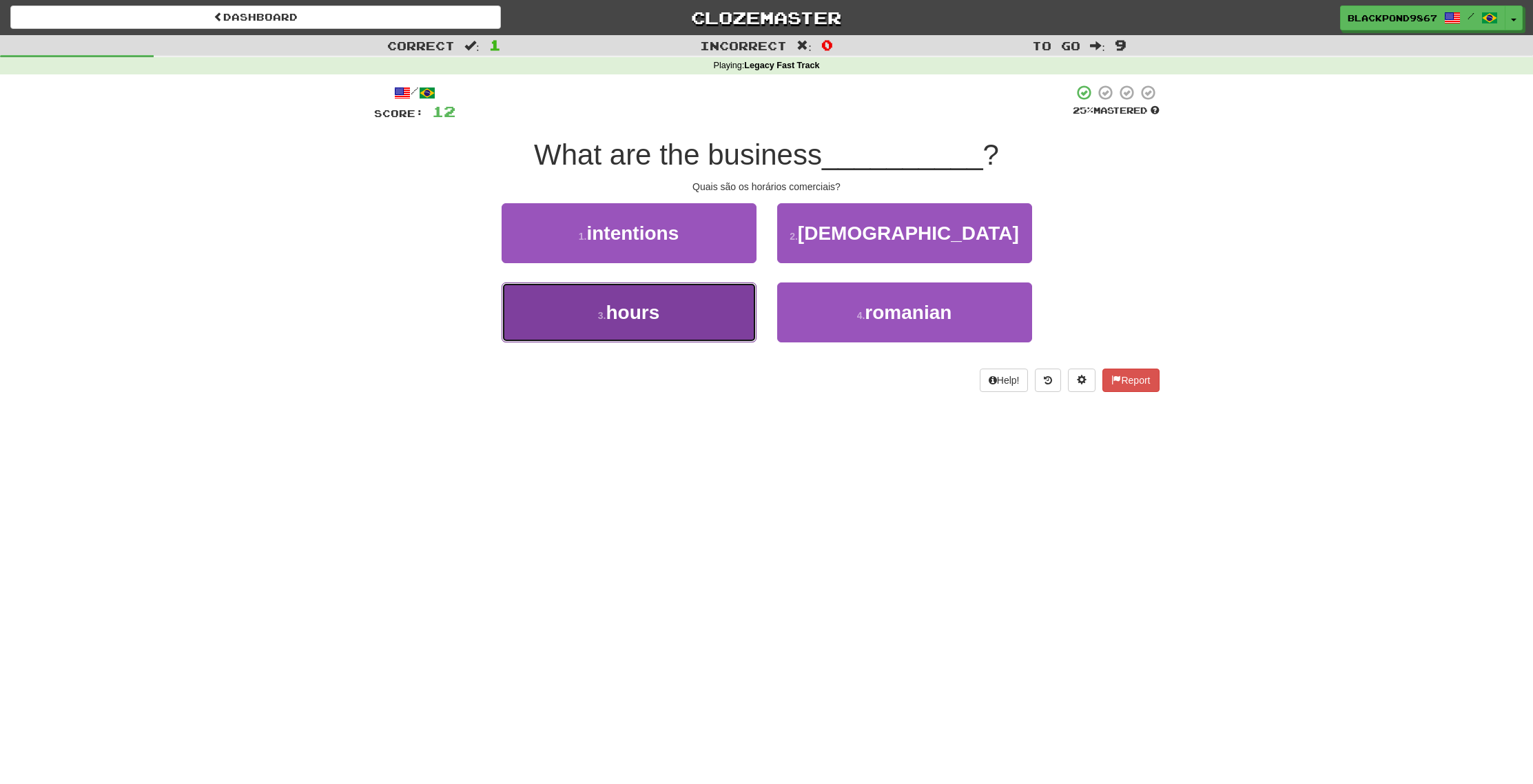
click at [728, 297] on button "3 . hours" at bounding box center [629, 312] width 255 height 60
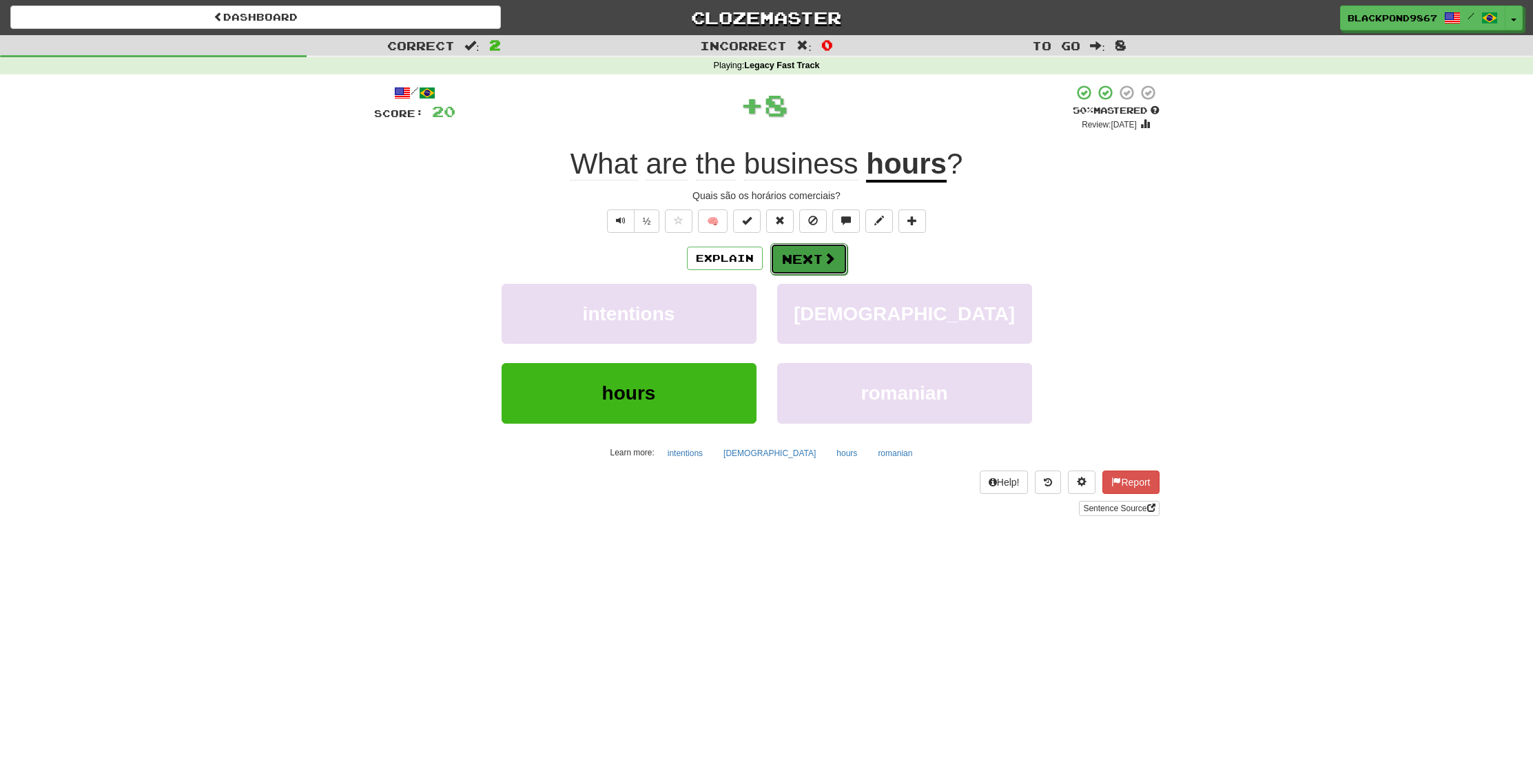
click at [796, 252] on button "Next" at bounding box center [809, 259] width 77 height 32
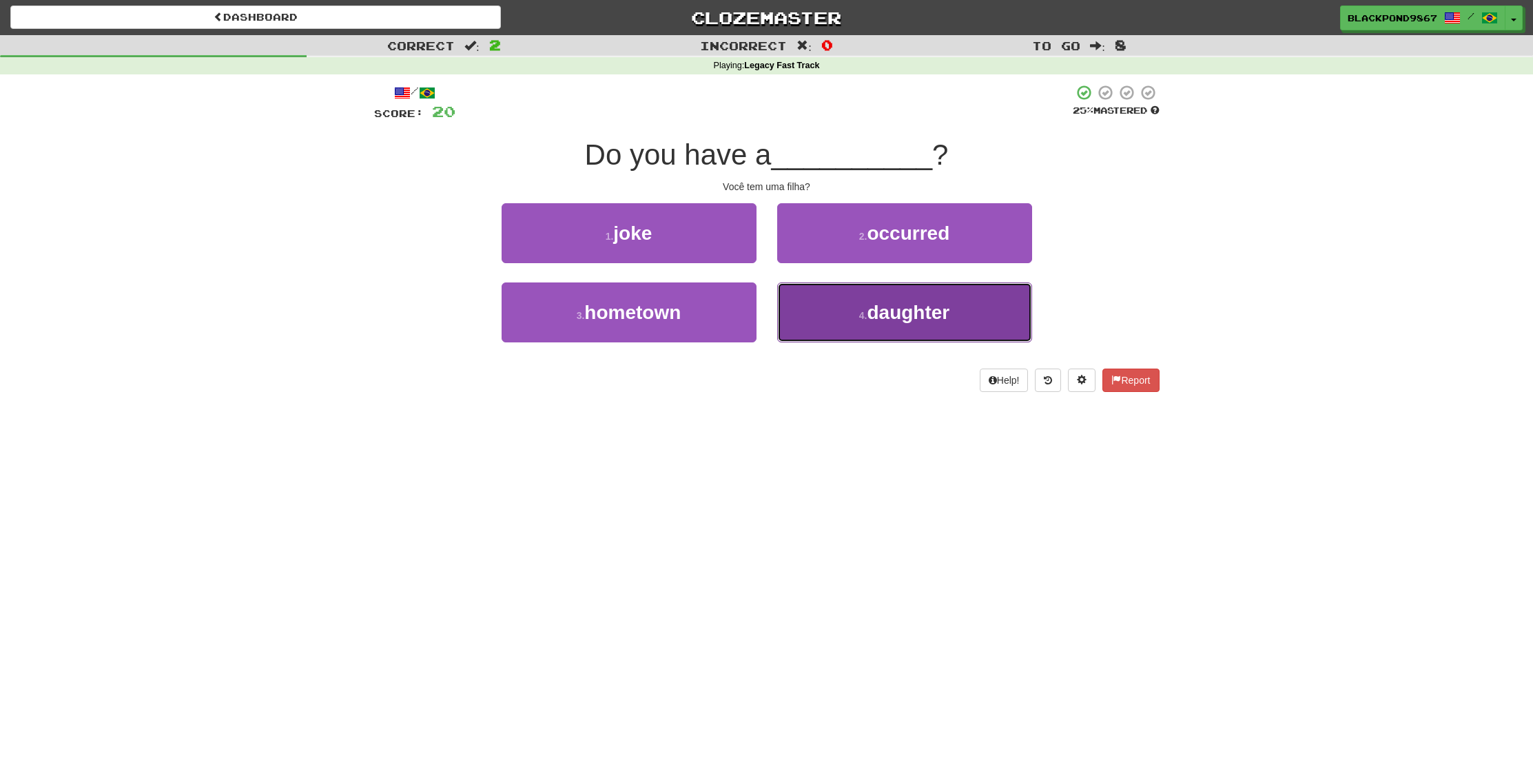
click at [930, 324] on button "4 . daughter" at bounding box center [904, 312] width 255 height 60
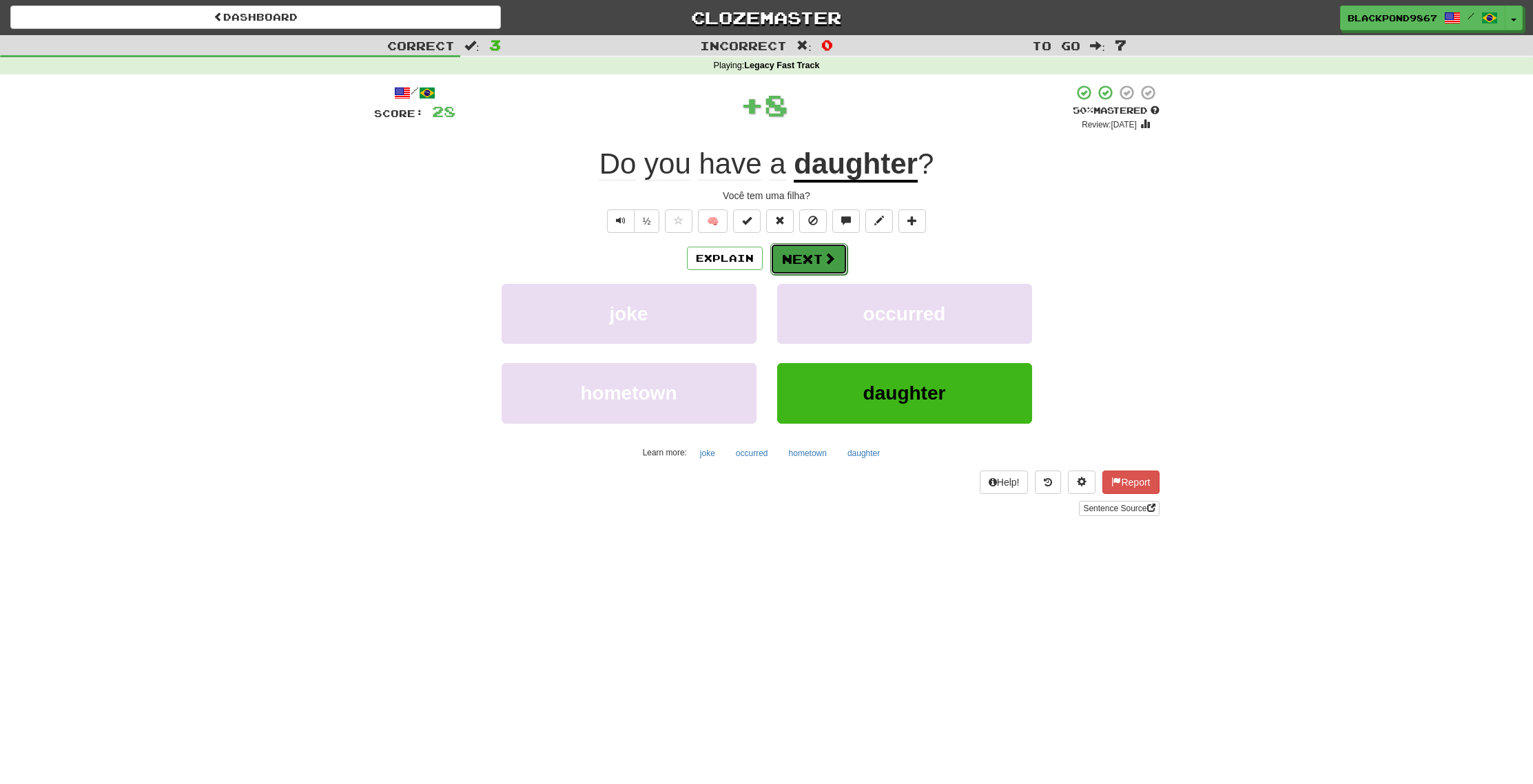
click at [789, 262] on button "Next" at bounding box center [809, 259] width 77 height 32
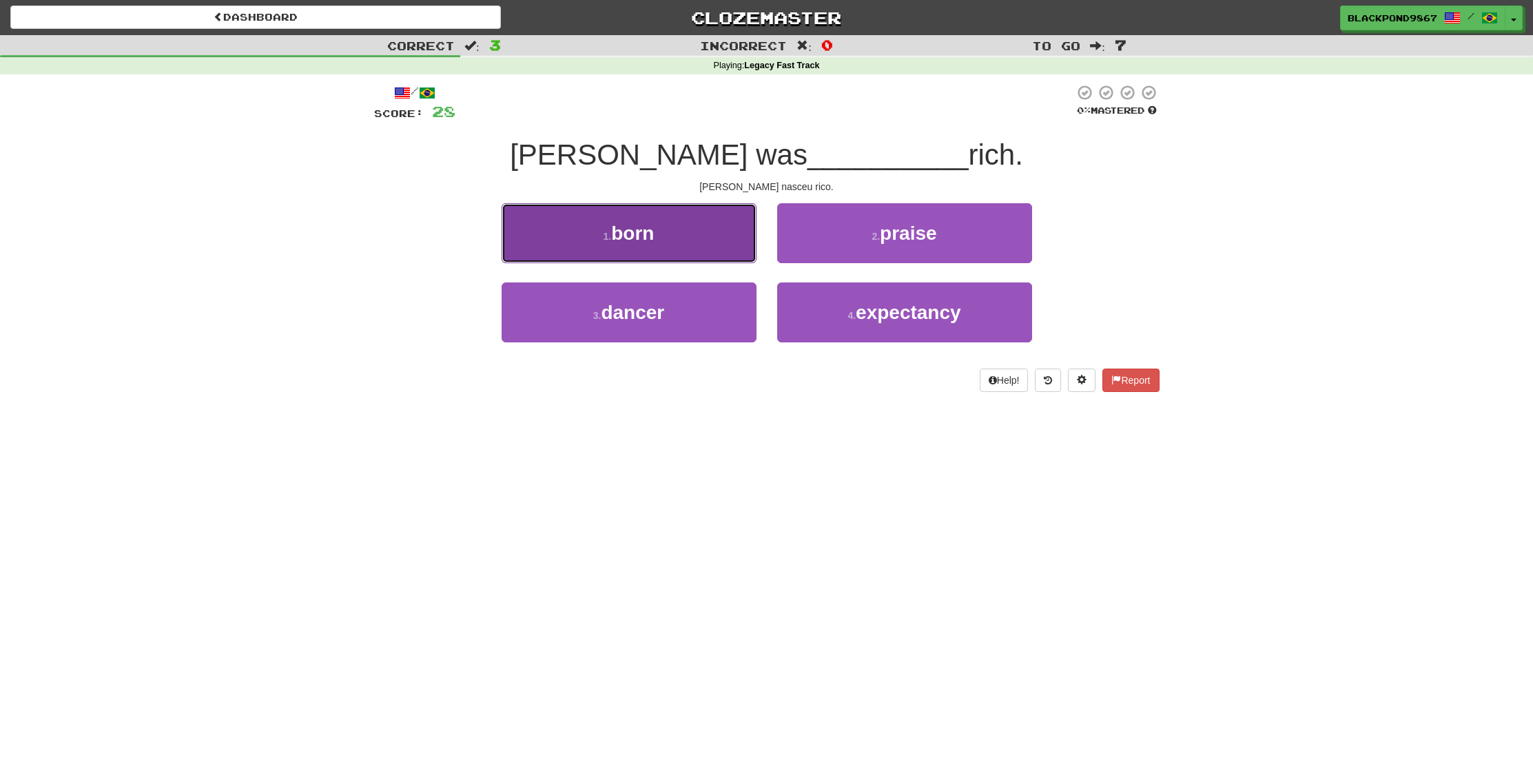
click at [700, 248] on button "1 . born" at bounding box center [629, 233] width 255 height 60
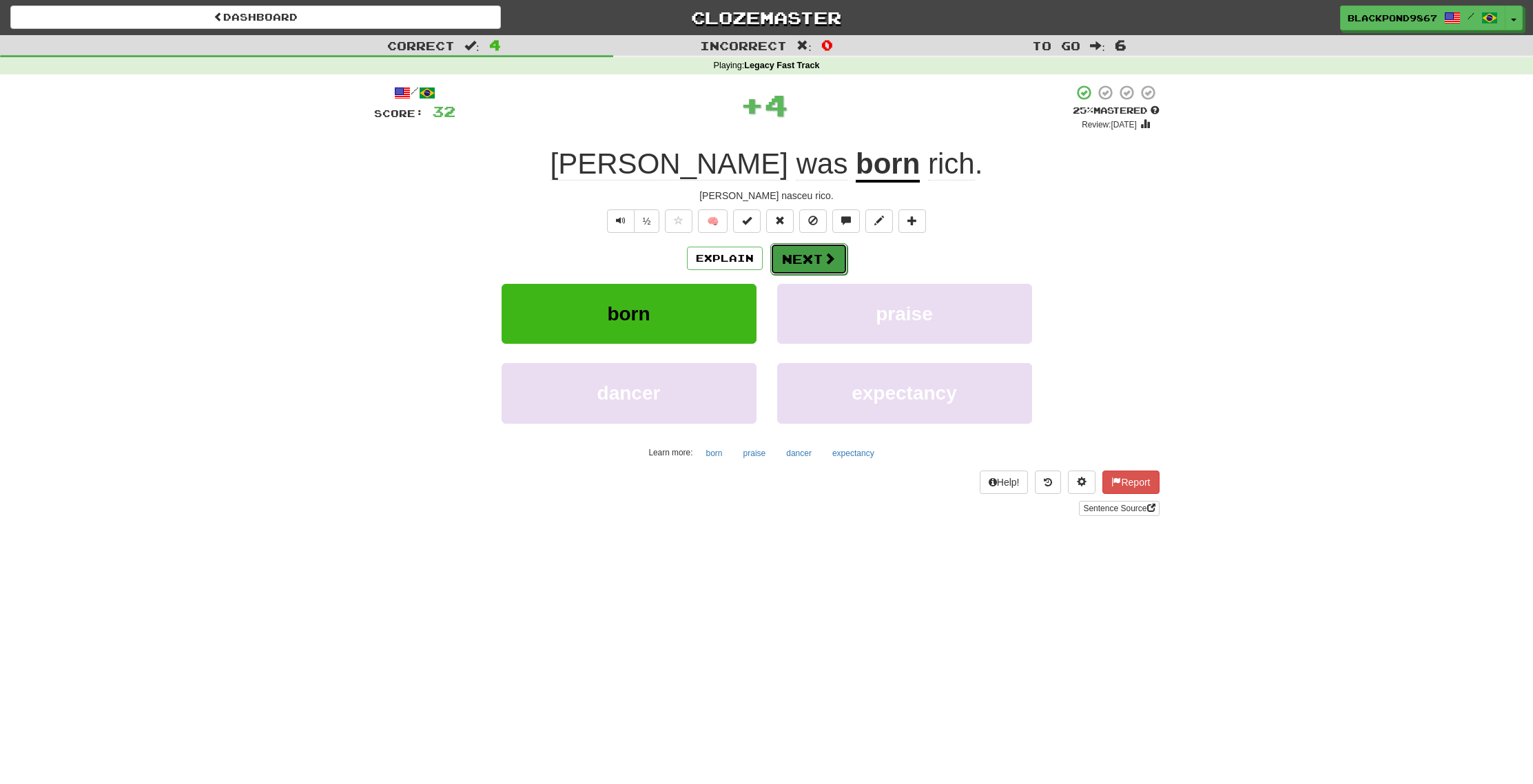
click at [810, 253] on button "Next" at bounding box center [809, 259] width 77 height 32
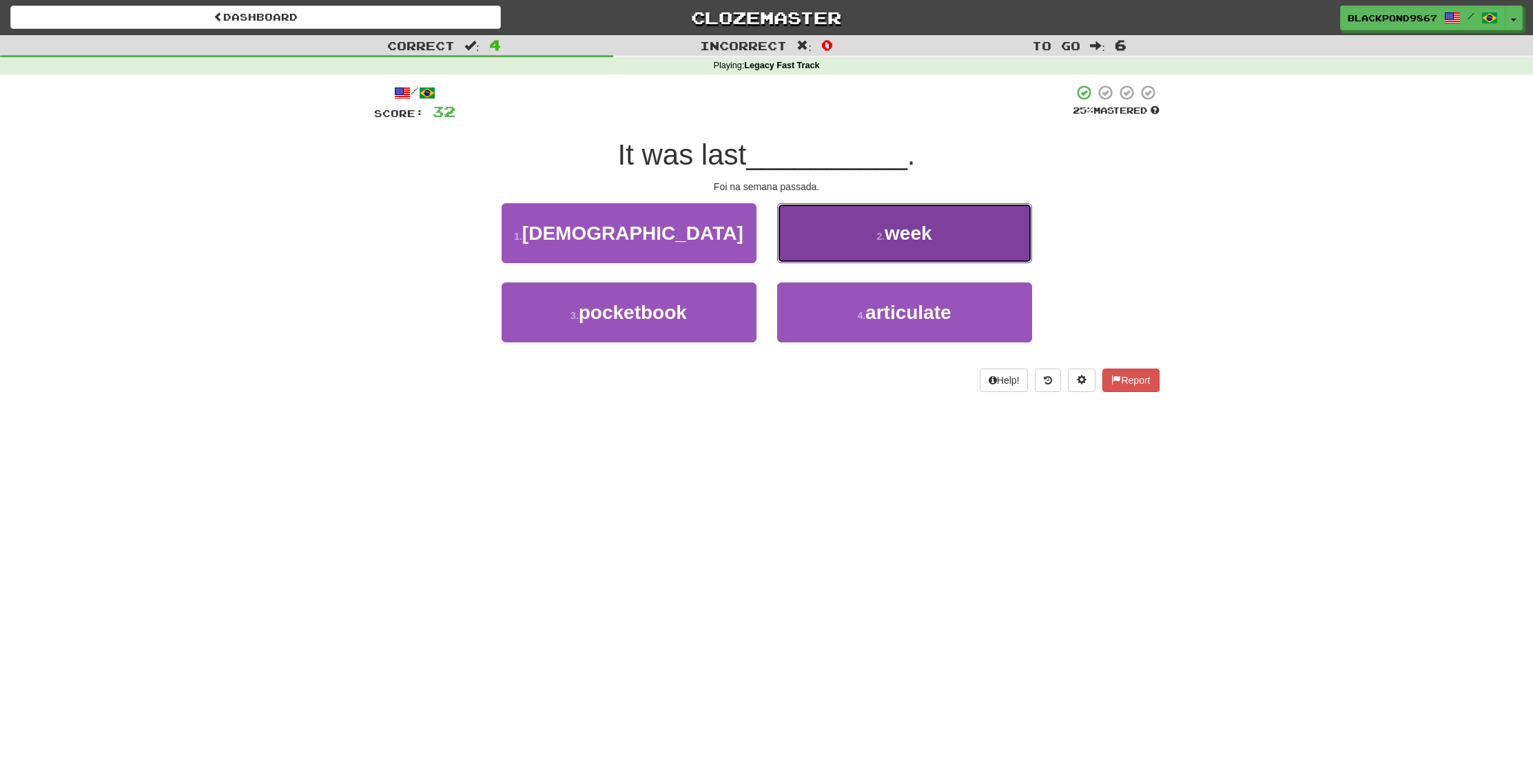
click at [830, 225] on button "2 . week" at bounding box center [904, 233] width 255 height 60
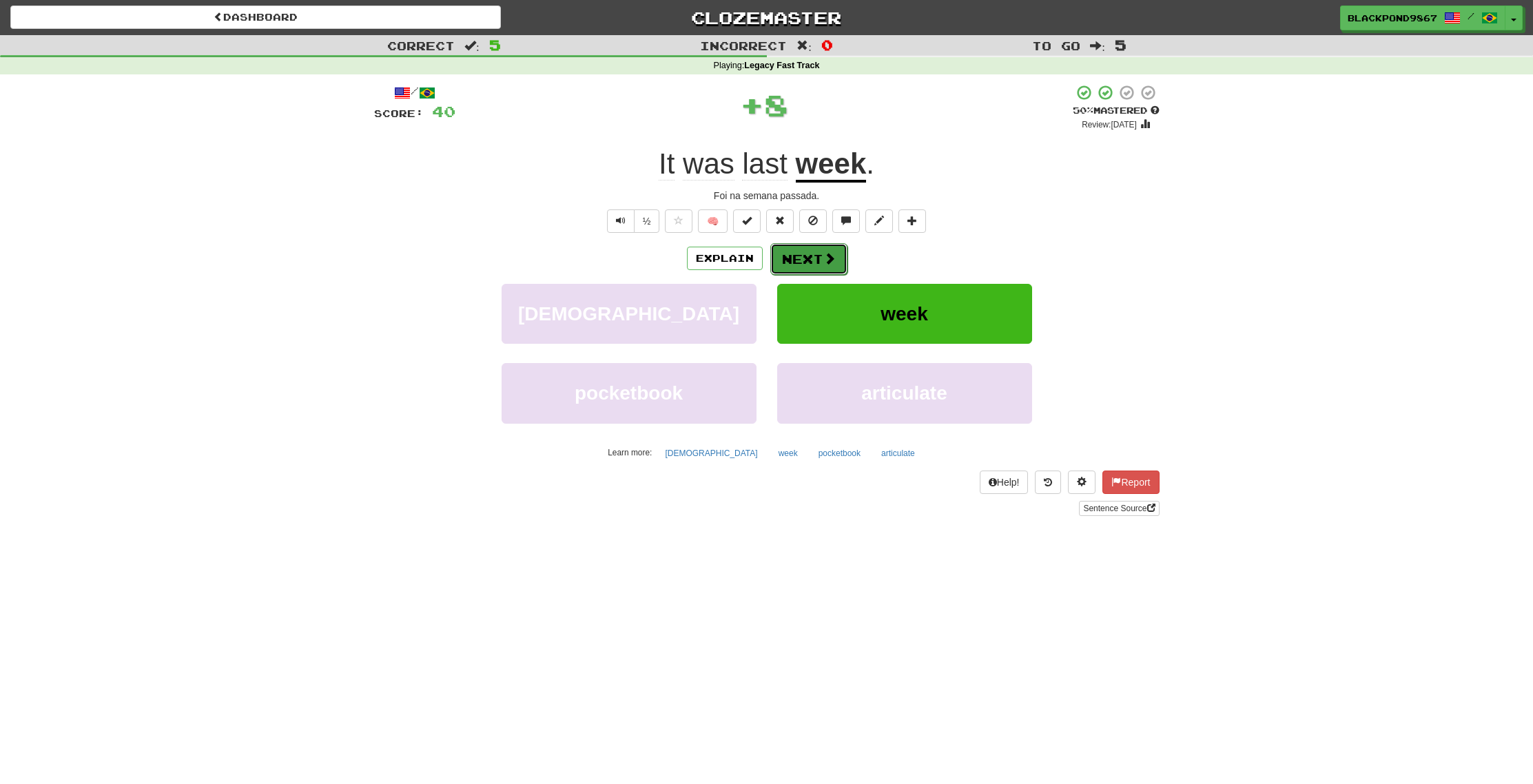
click at [783, 263] on button "Next" at bounding box center [809, 259] width 77 height 32
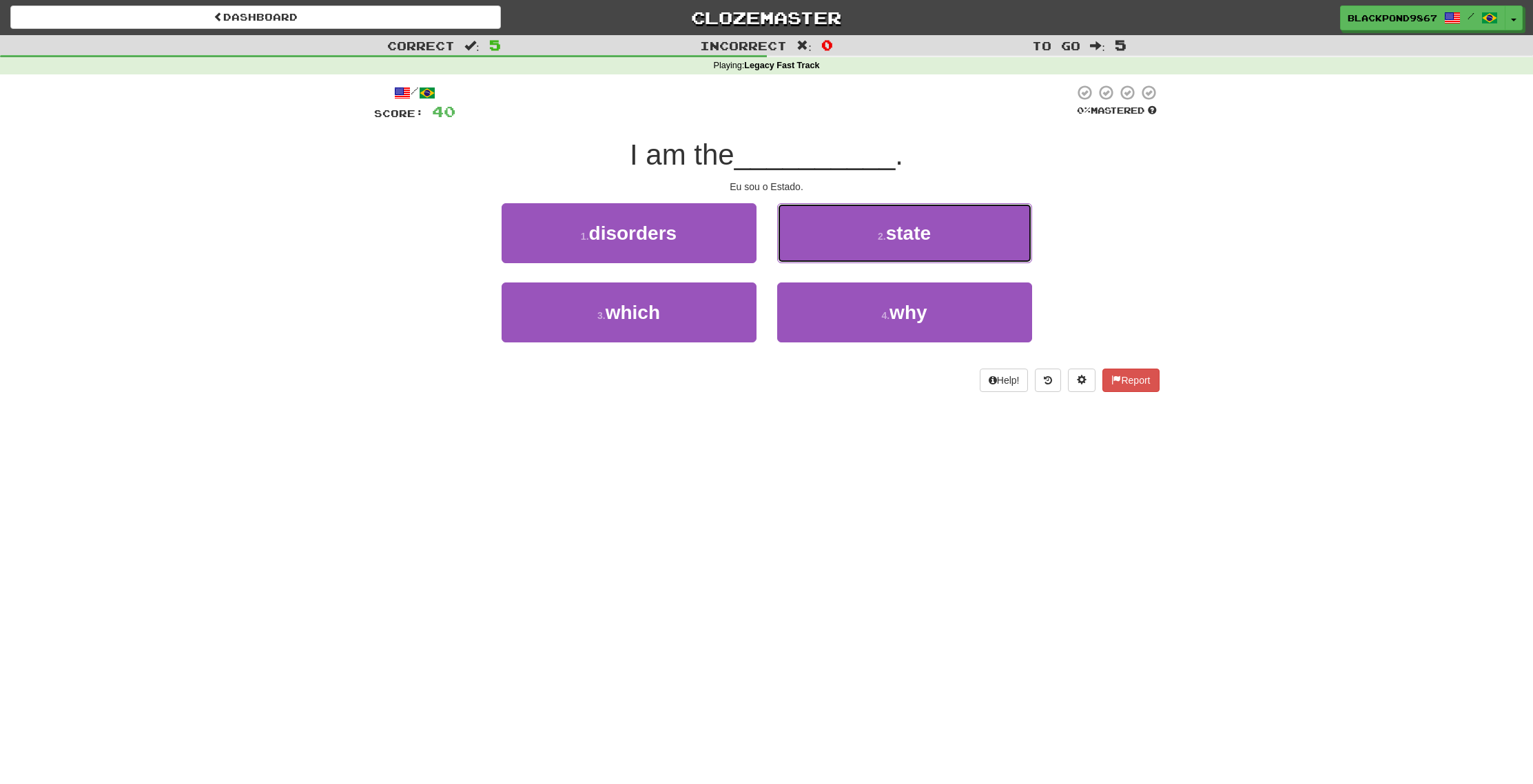
drag, startPoint x: 927, startPoint y: 238, endPoint x: 823, endPoint y: 239, distance: 104.0
click at [925, 238] on span "state" at bounding box center [908, 233] width 45 height 21
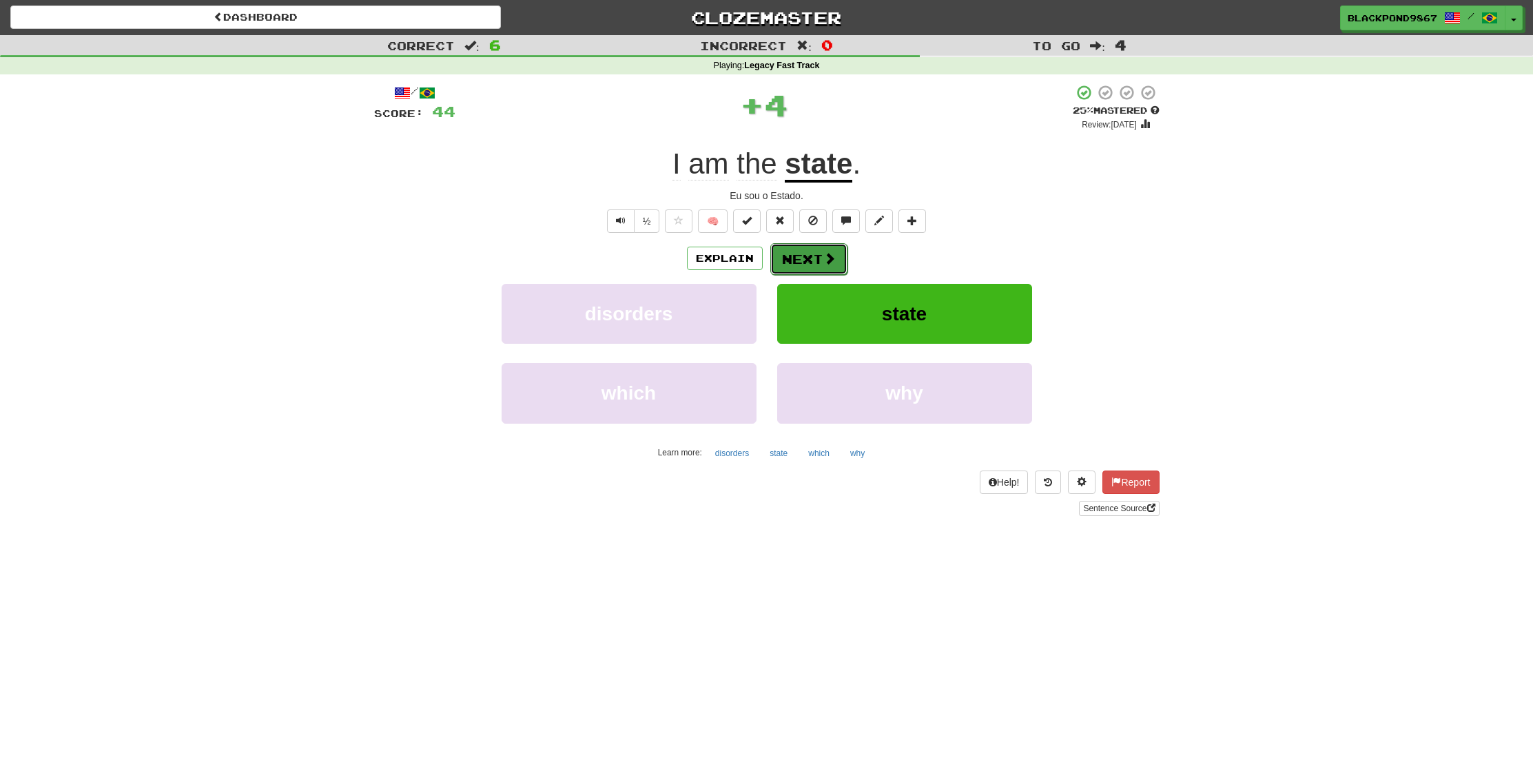
click at [797, 257] on button "Next" at bounding box center [809, 259] width 77 height 32
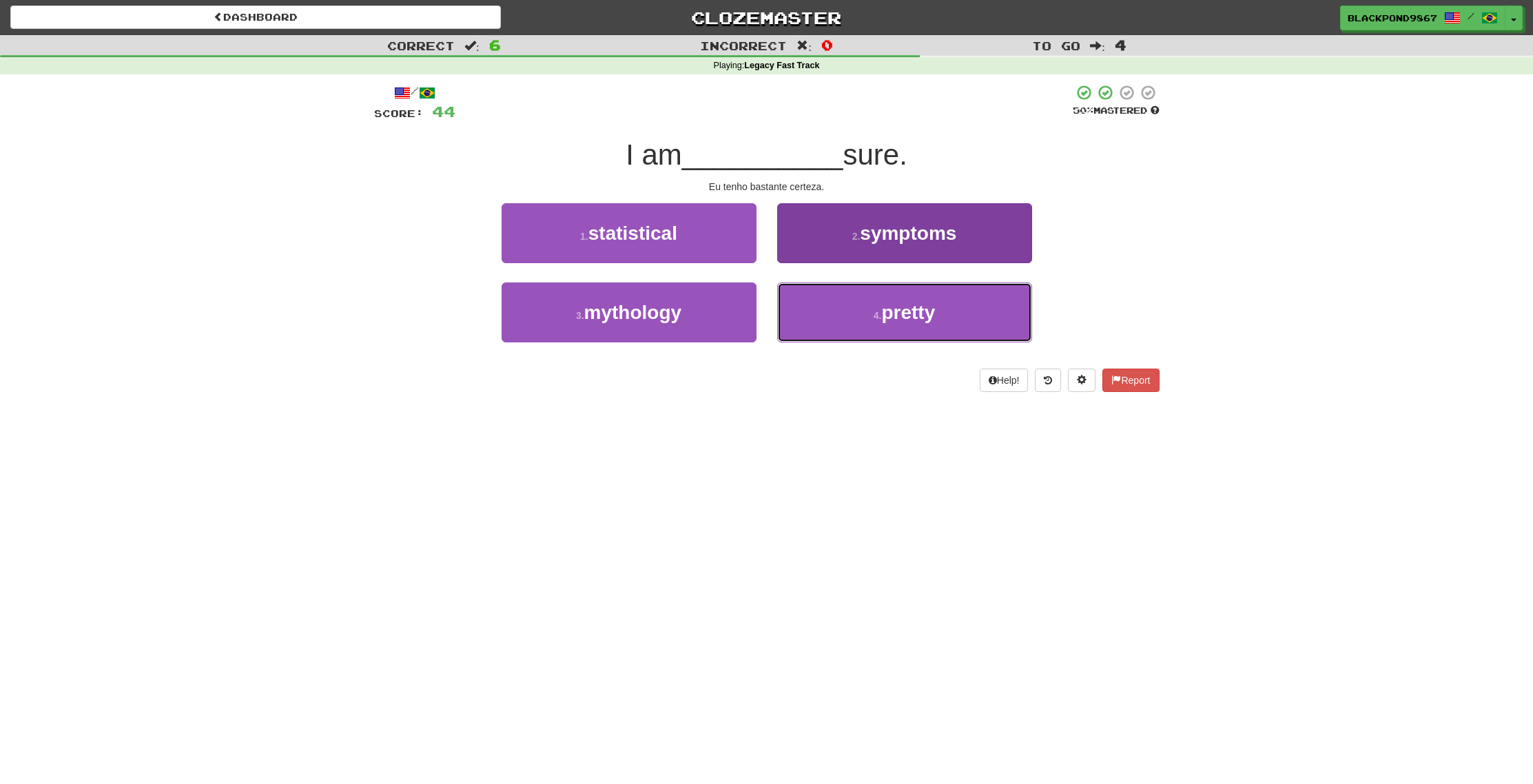
drag, startPoint x: 977, startPoint y: 325, endPoint x: 985, endPoint y: 324, distance: 8.1
click at [981, 325] on button "4 . pretty" at bounding box center [904, 312] width 255 height 60
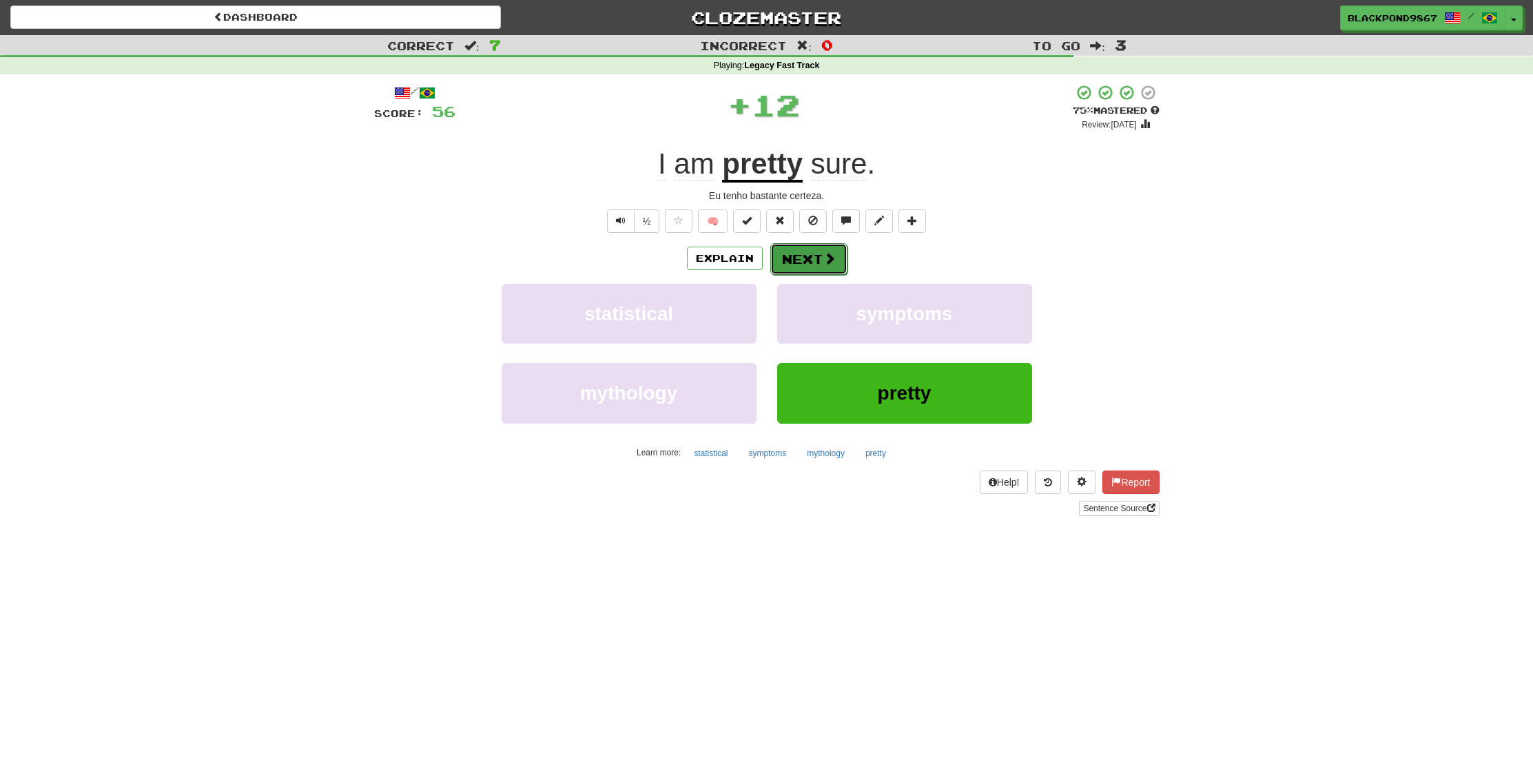
click at [772, 266] on button "Next" at bounding box center [809, 259] width 77 height 32
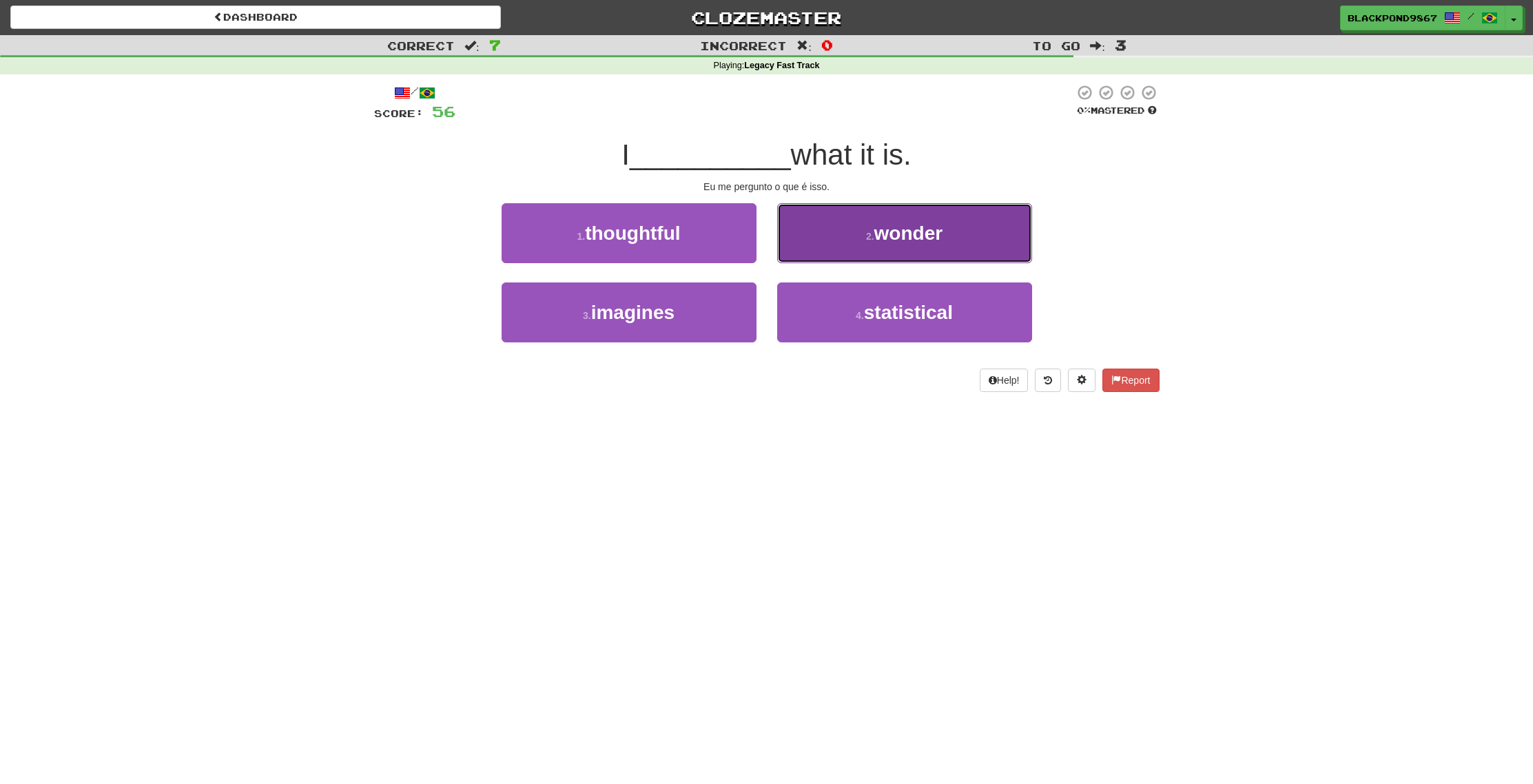
click at [903, 259] on button "2 . wonder" at bounding box center [904, 233] width 255 height 60
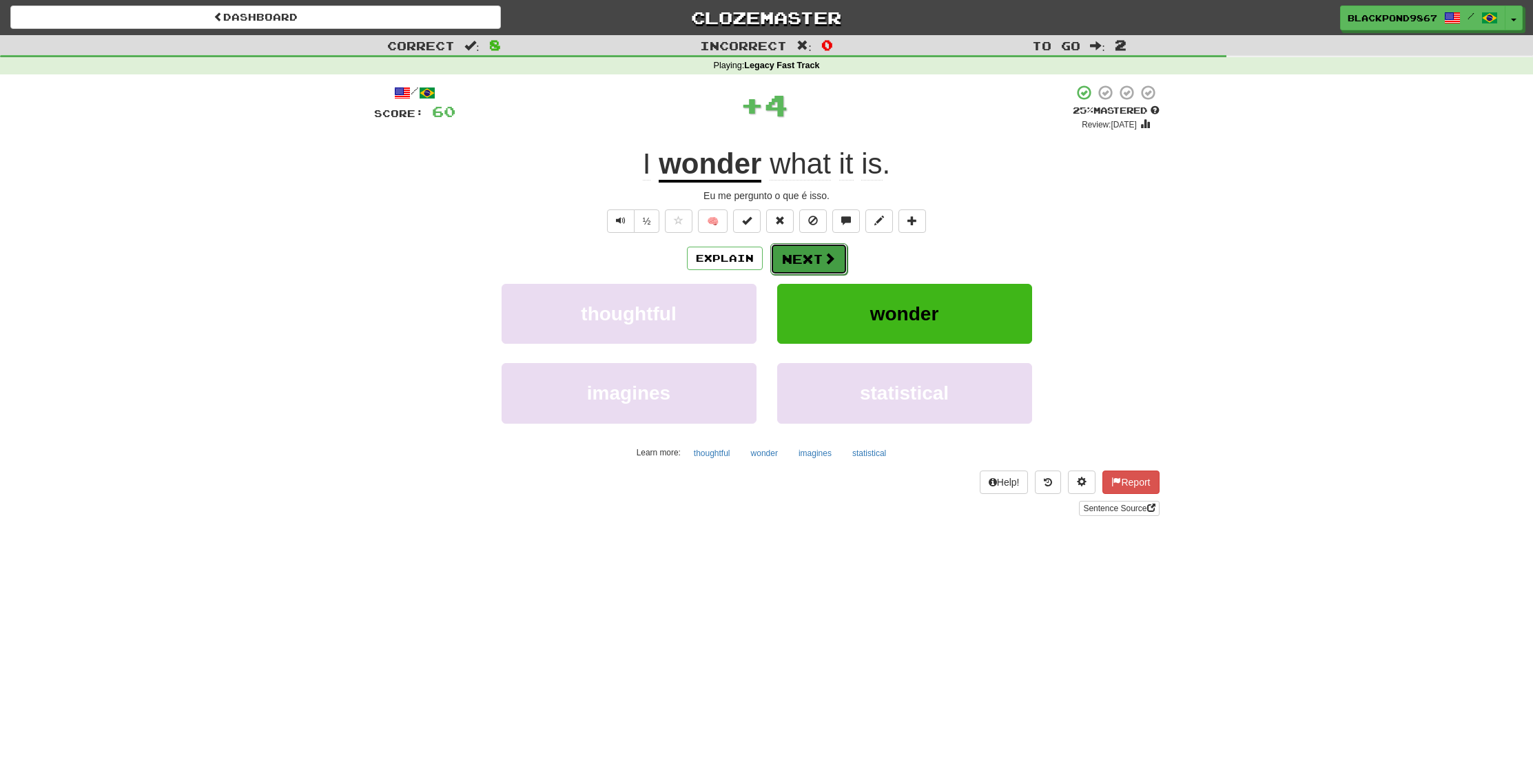
click at [802, 259] on button "Next" at bounding box center [809, 259] width 77 height 32
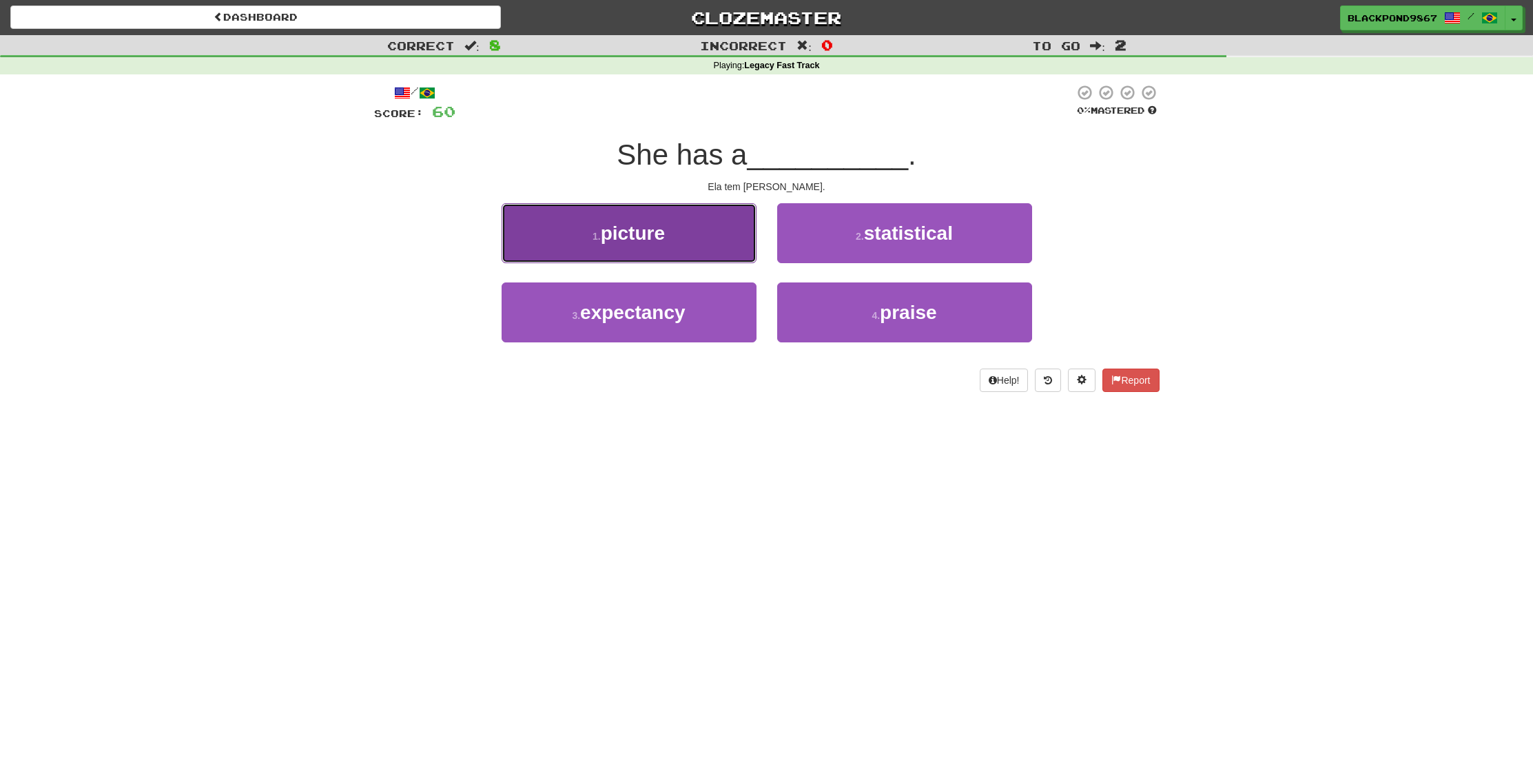
click at [658, 243] on span "picture" at bounding box center [633, 233] width 64 height 21
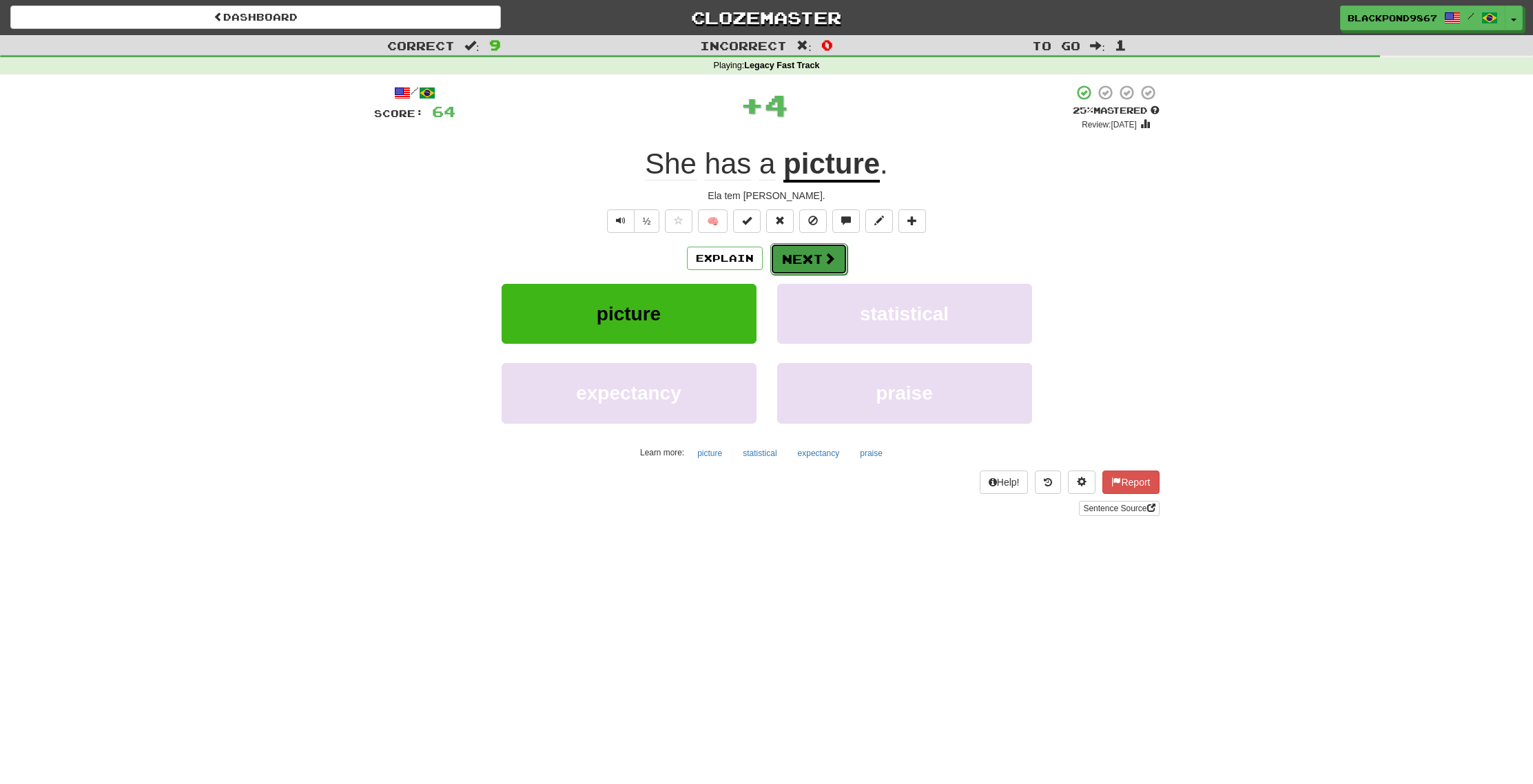
click at [816, 261] on button "Next" at bounding box center [809, 259] width 77 height 32
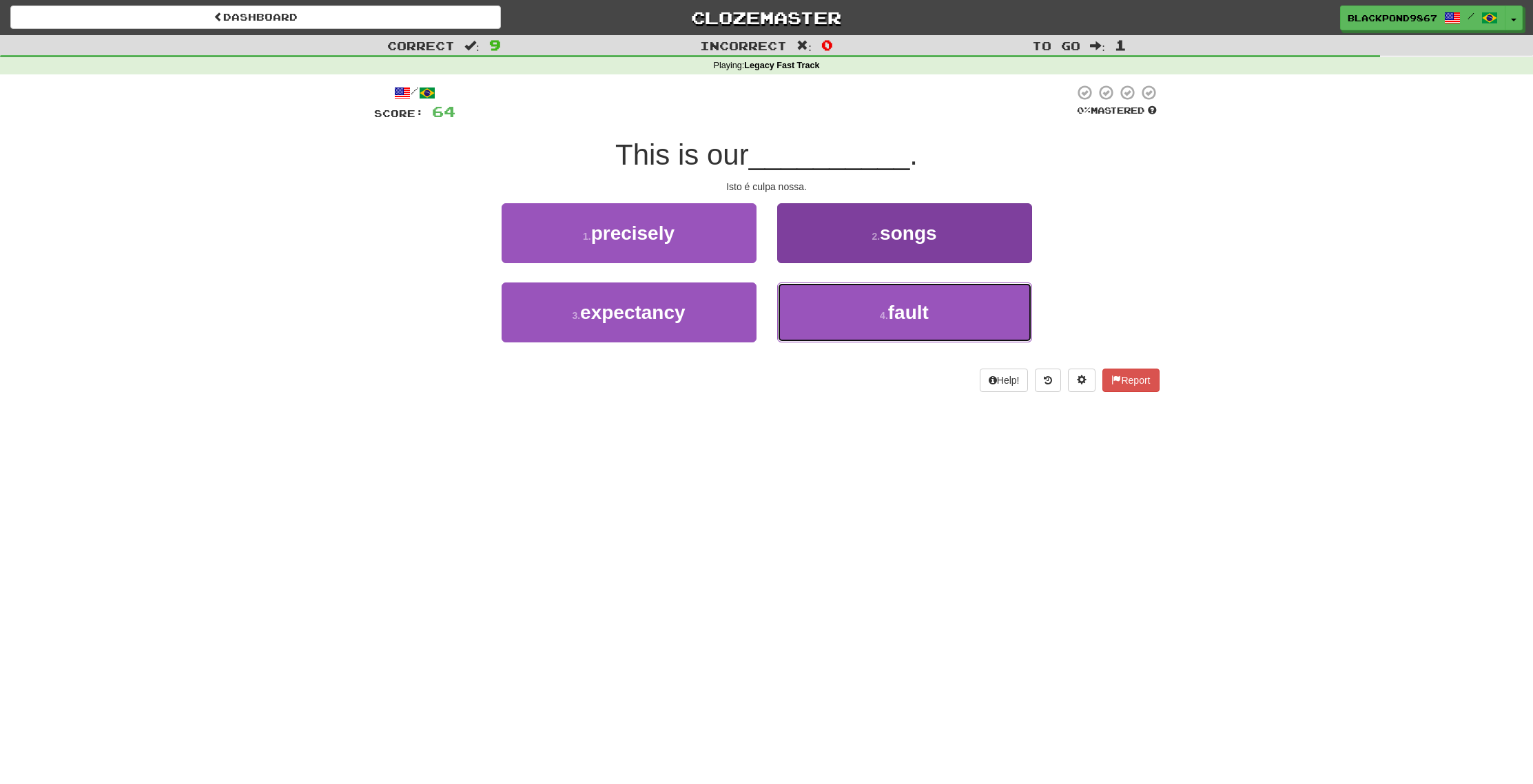
click at [861, 316] on button "4 . fault" at bounding box center [904, 312] width 255 height 60
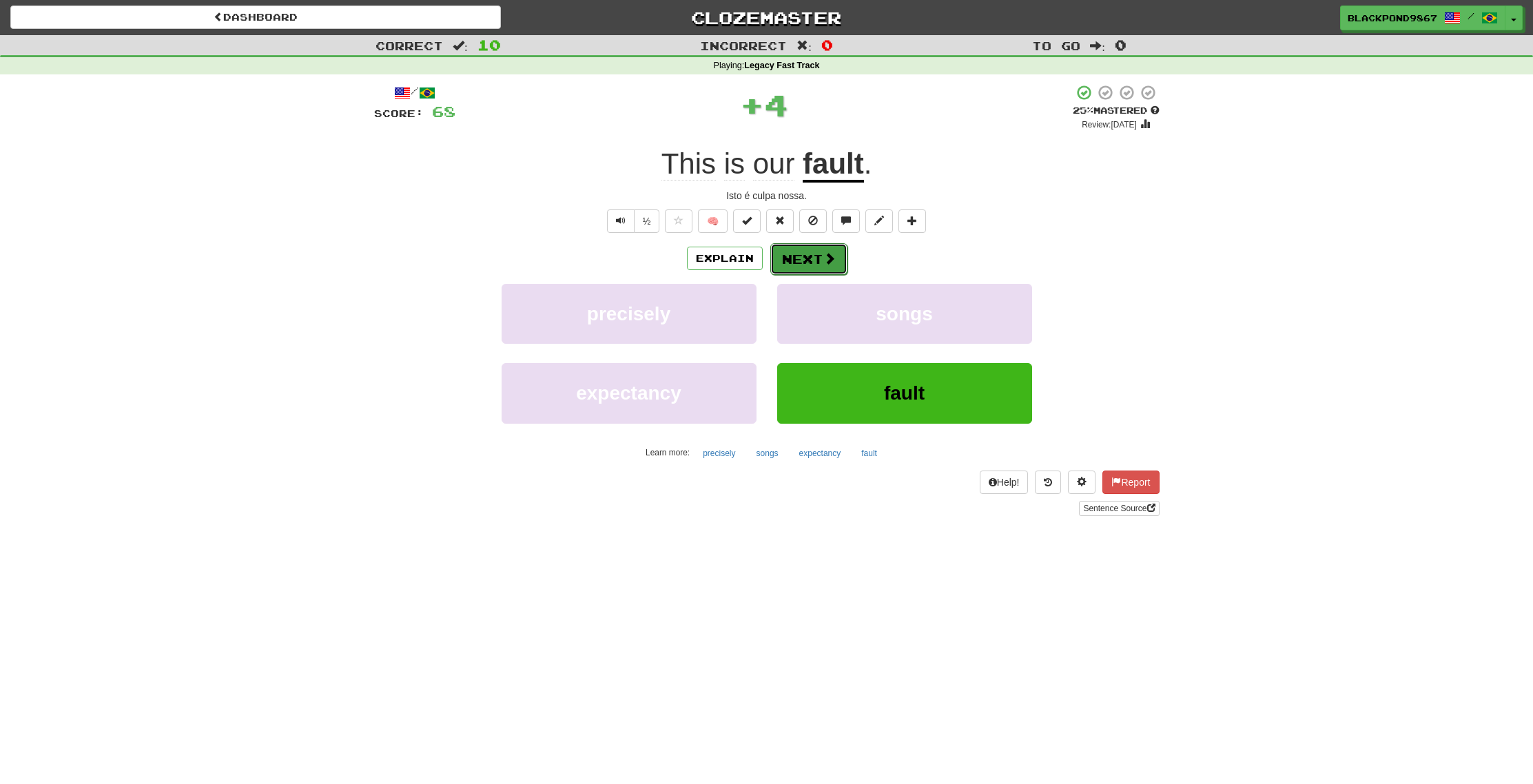
click at [818, 254] on button "Next" at bounding box center [809, 259] width 77 height 32
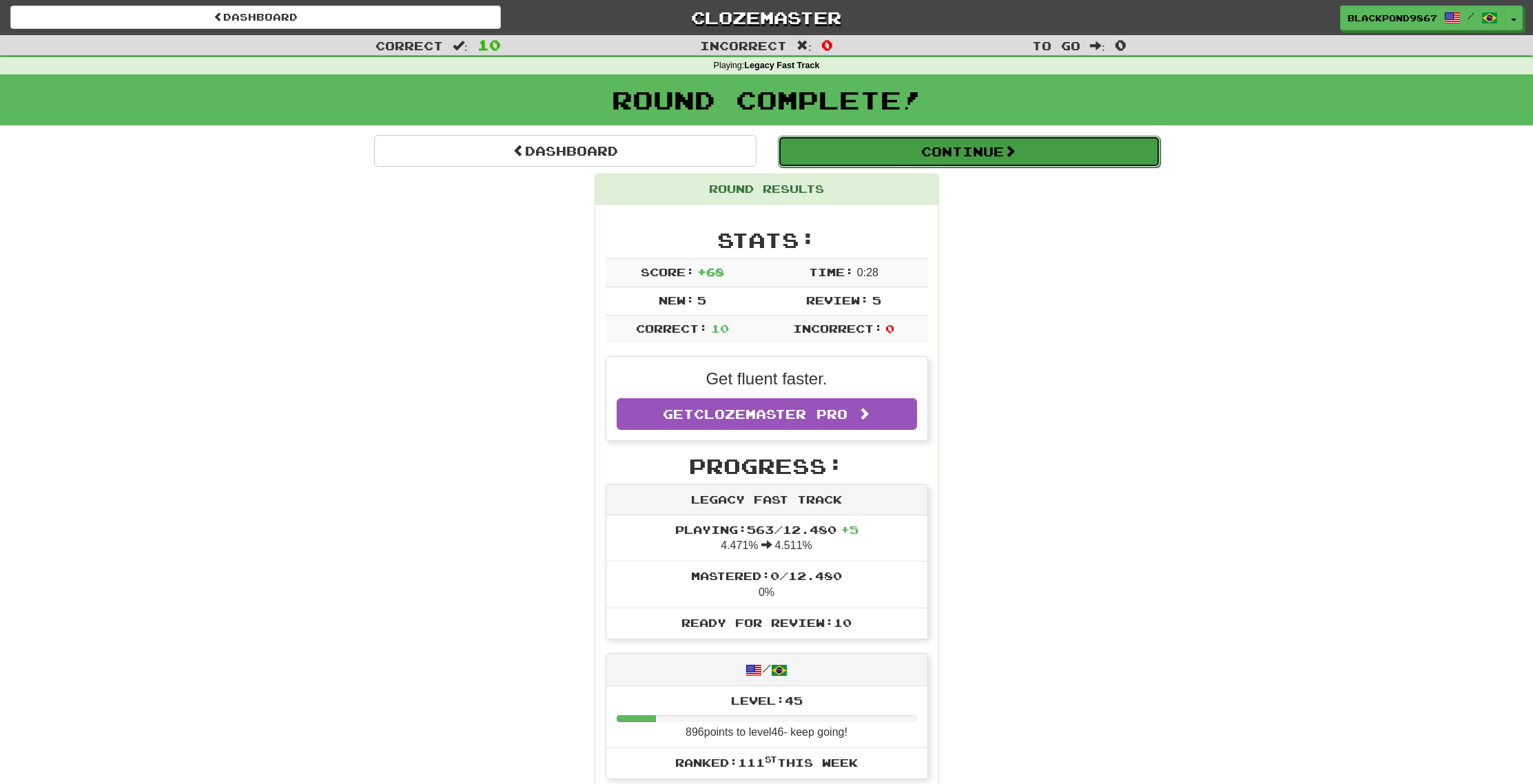
click at [871, 155] on button "Continue" at bounding box center [969, 152] width 382 height 32
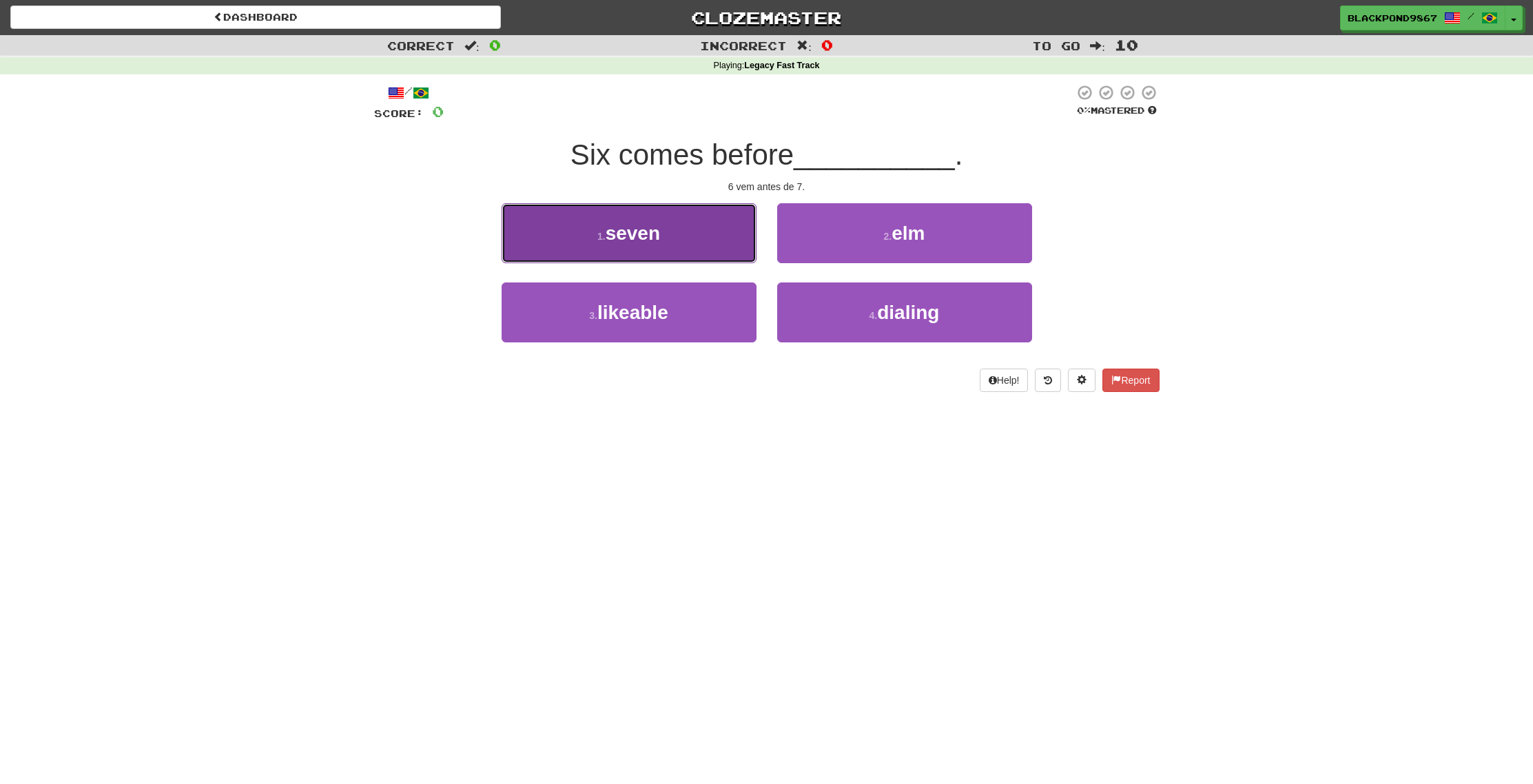
click at [644, 247] on button "1 . seven" at bounding box center [629, 233] width 255 height 60
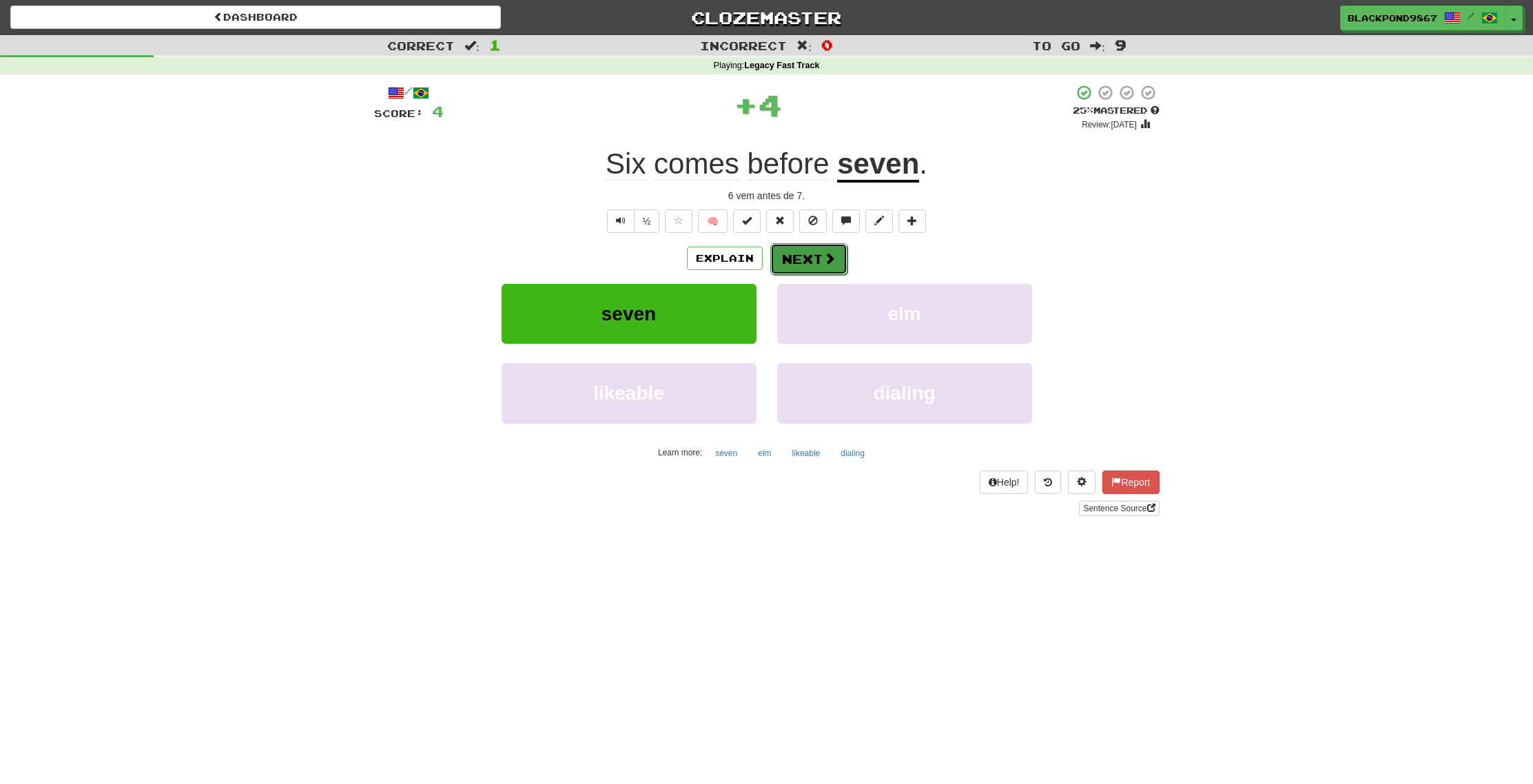
click at [829, 264] on span at bounding box center [830, 258] width 13 height 13
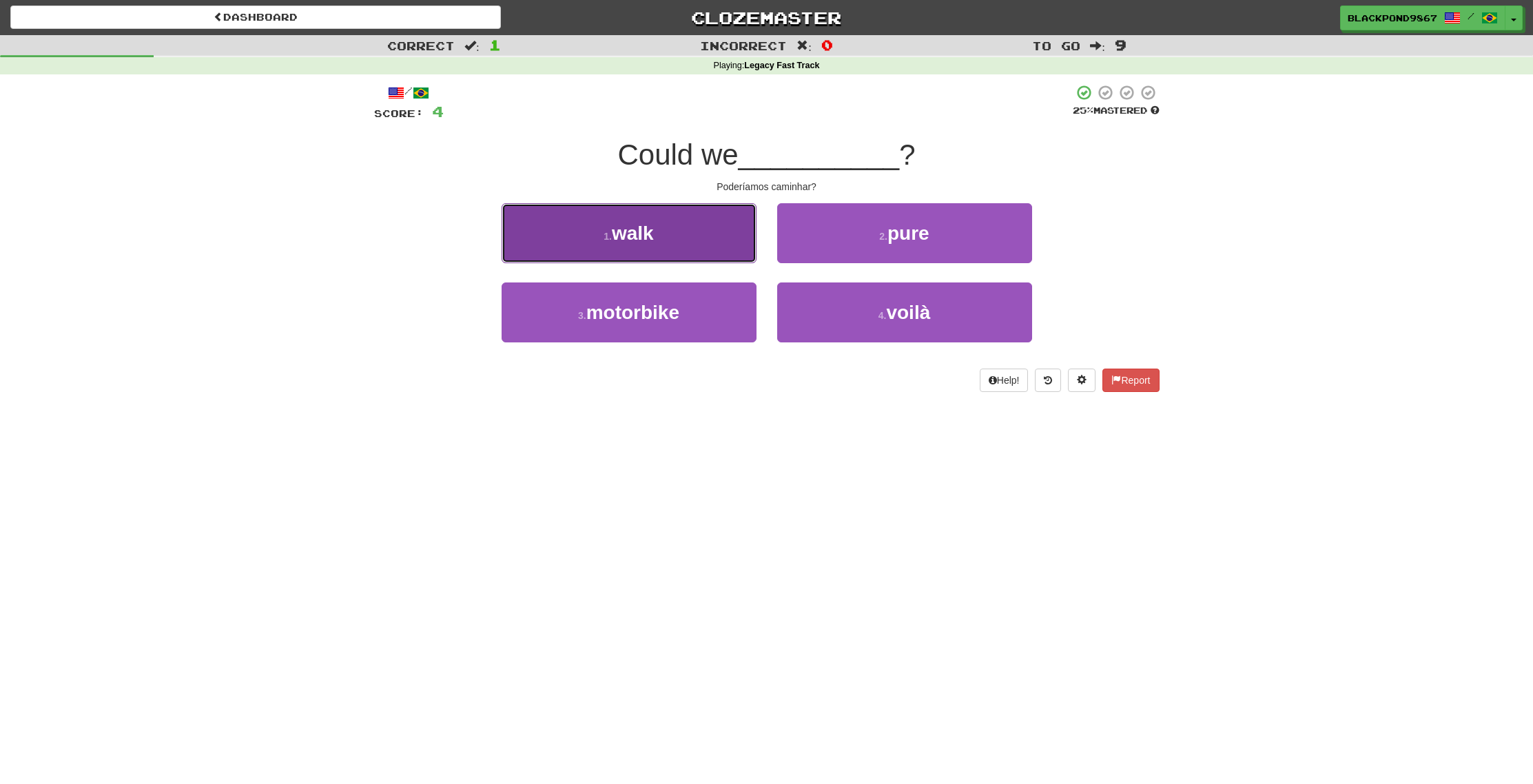
click at [662, 260] on button "1 . walk" at bounding box center [629, 233] width 255 height 60
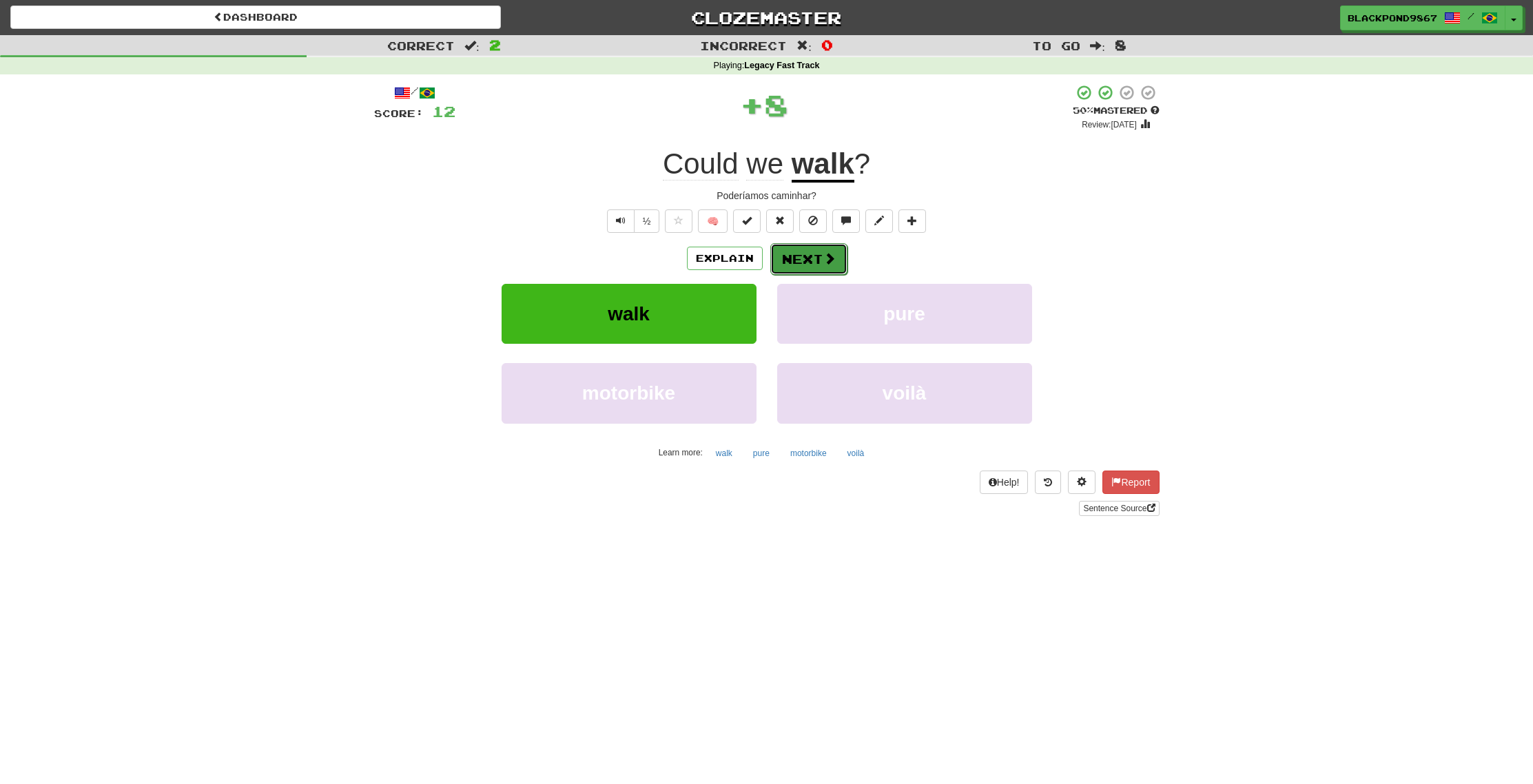
click at [817, 265] on button "Next" at bounding box center [809, 259] width 77 height 32
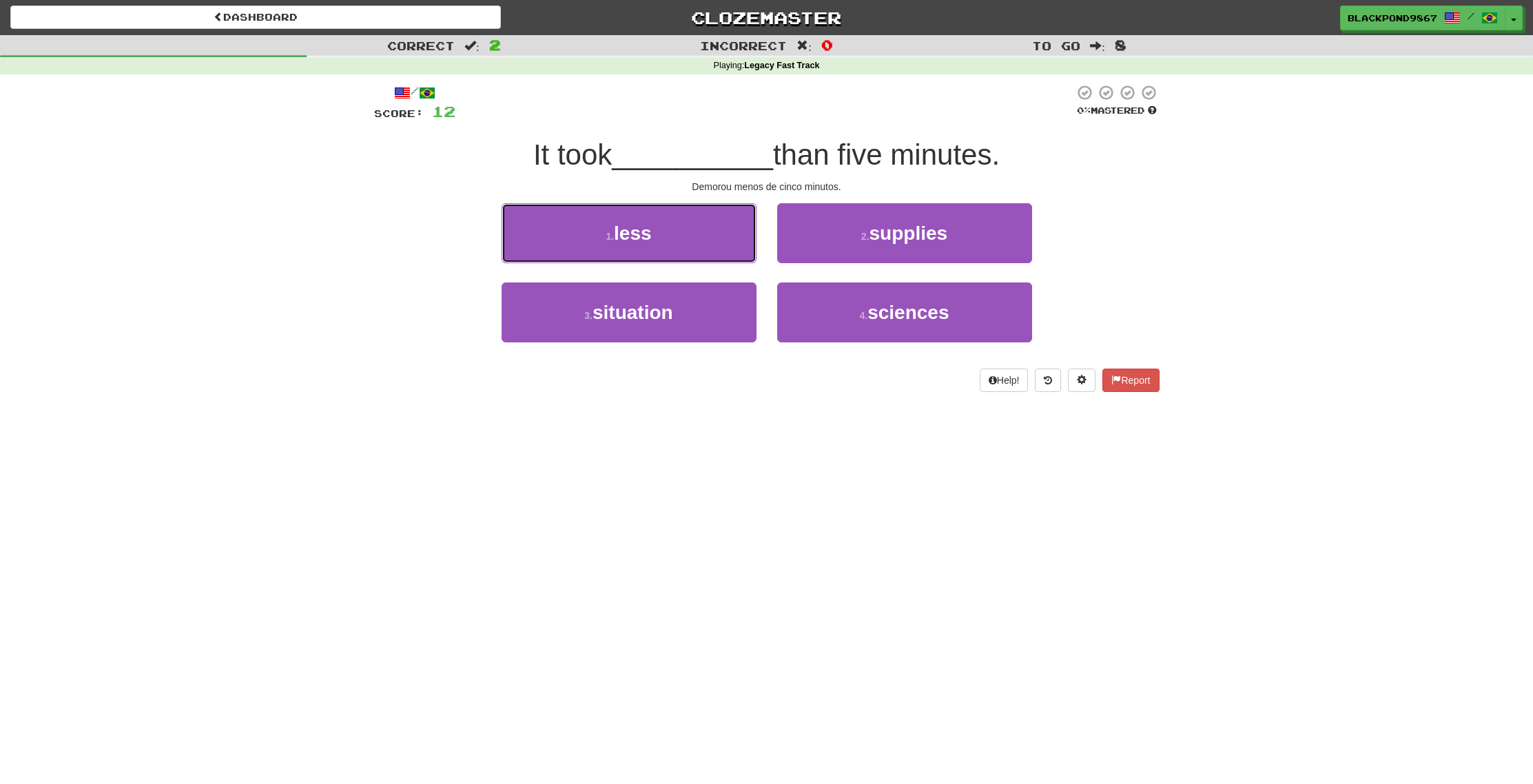
click at [679, 242] on button "1 . less" at bounding box center [629, 233] width 255 height 60
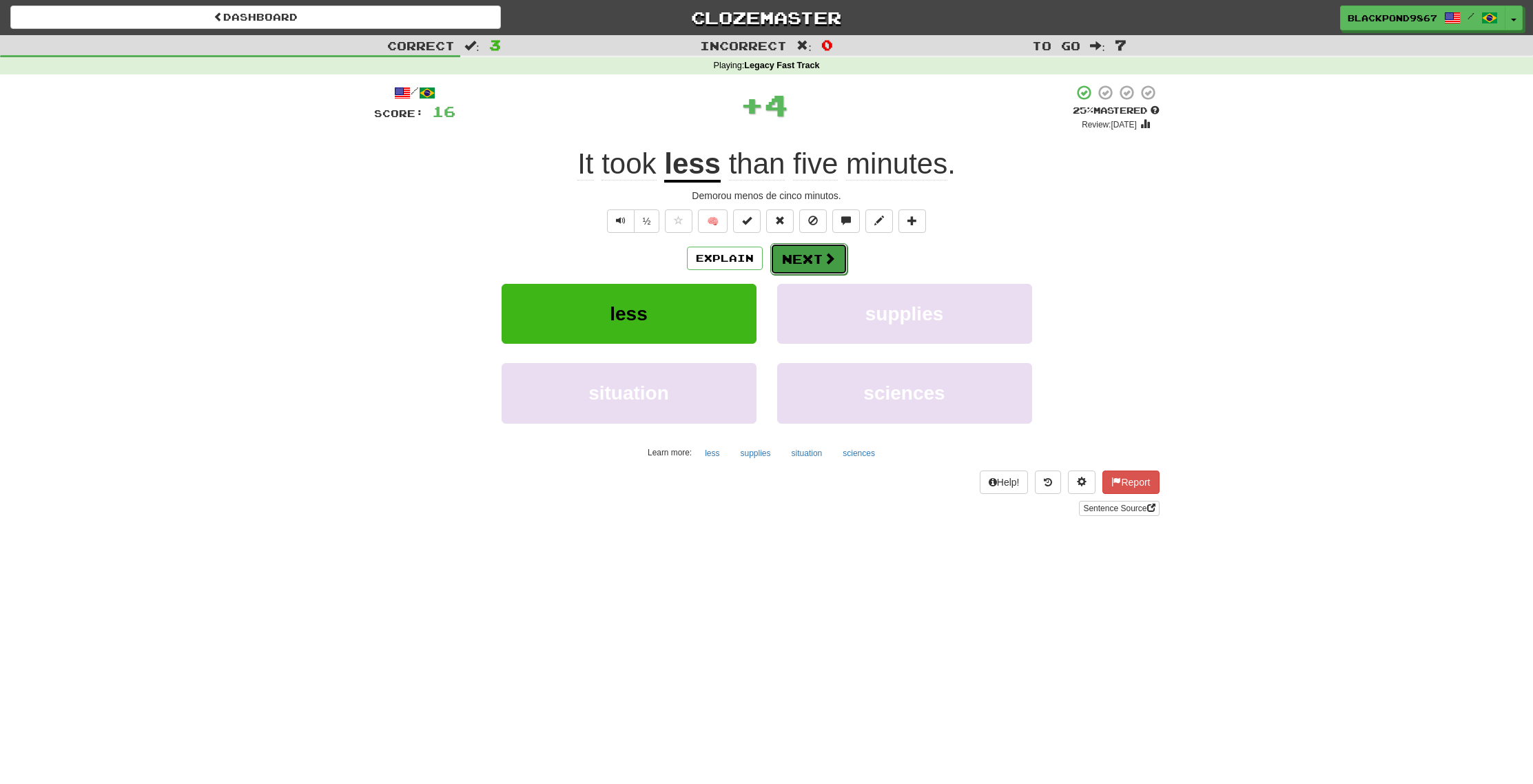
click at [821, 252] on button "Next" at bounding box center [809, 259] width 77 height 32
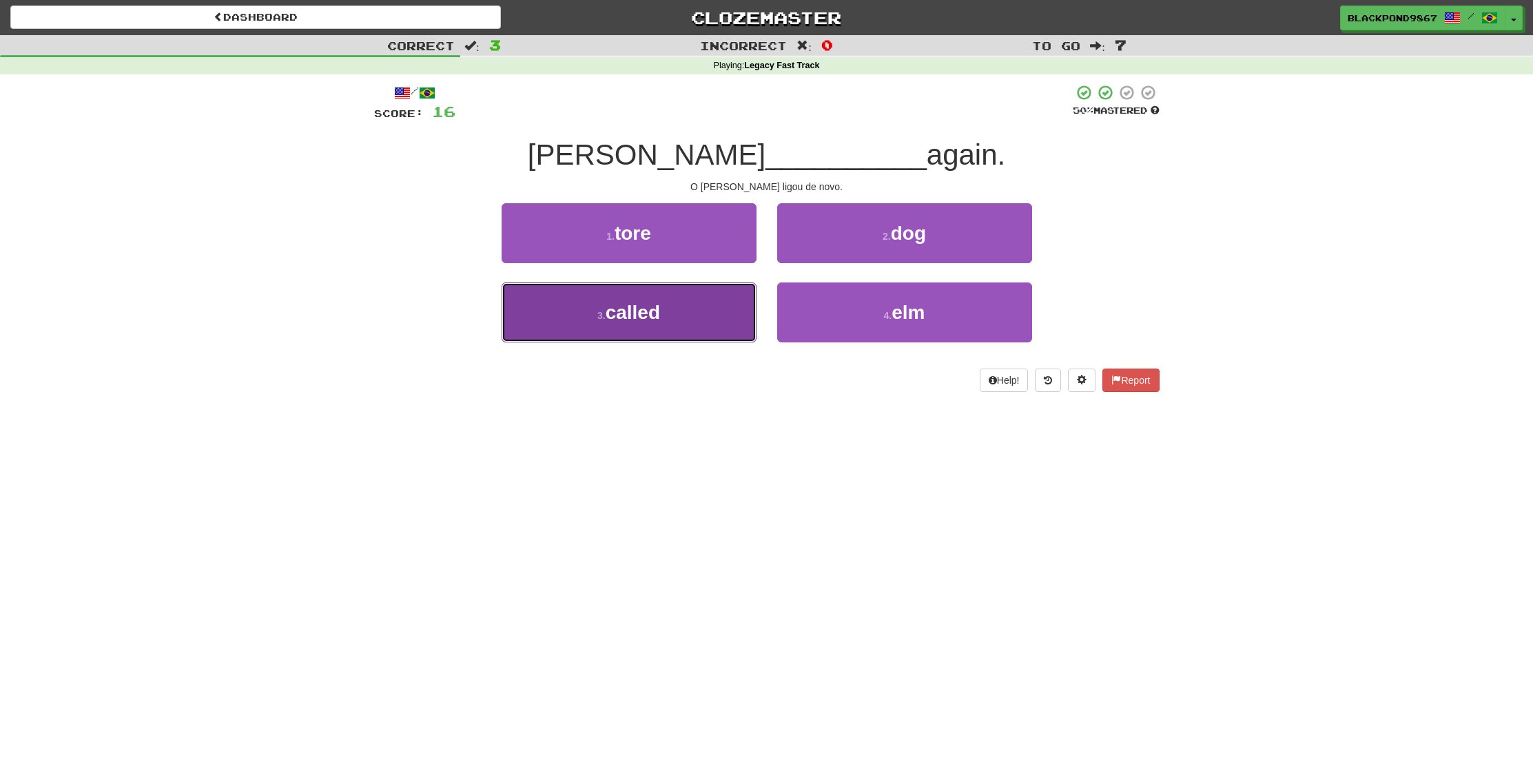
click at [668, 333] on button "3 . called" at bounding box center [629, 312] width 255 height 60
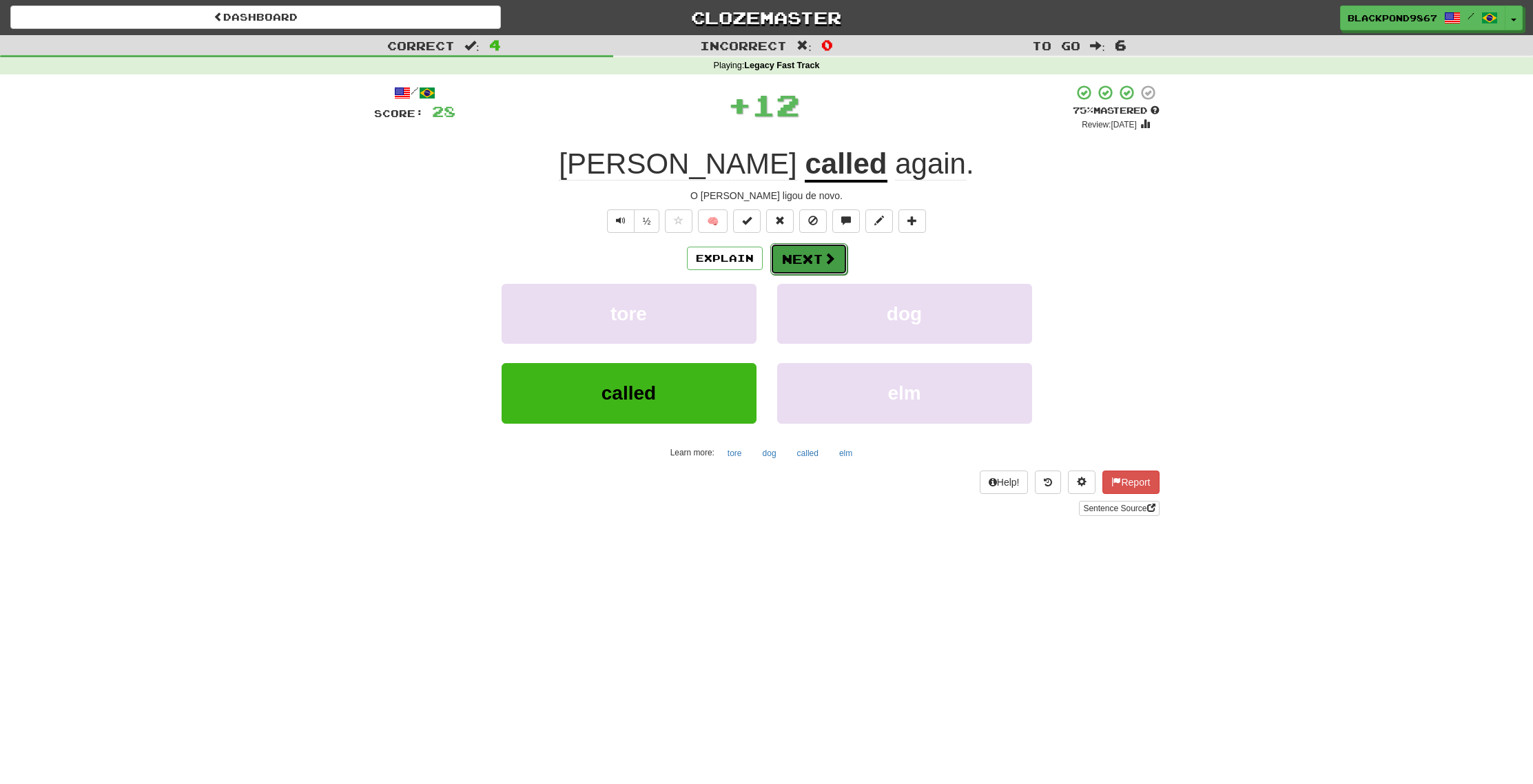
click at [808, 259] on button "Next" at bounding box center [809, 259] width 77 height 32
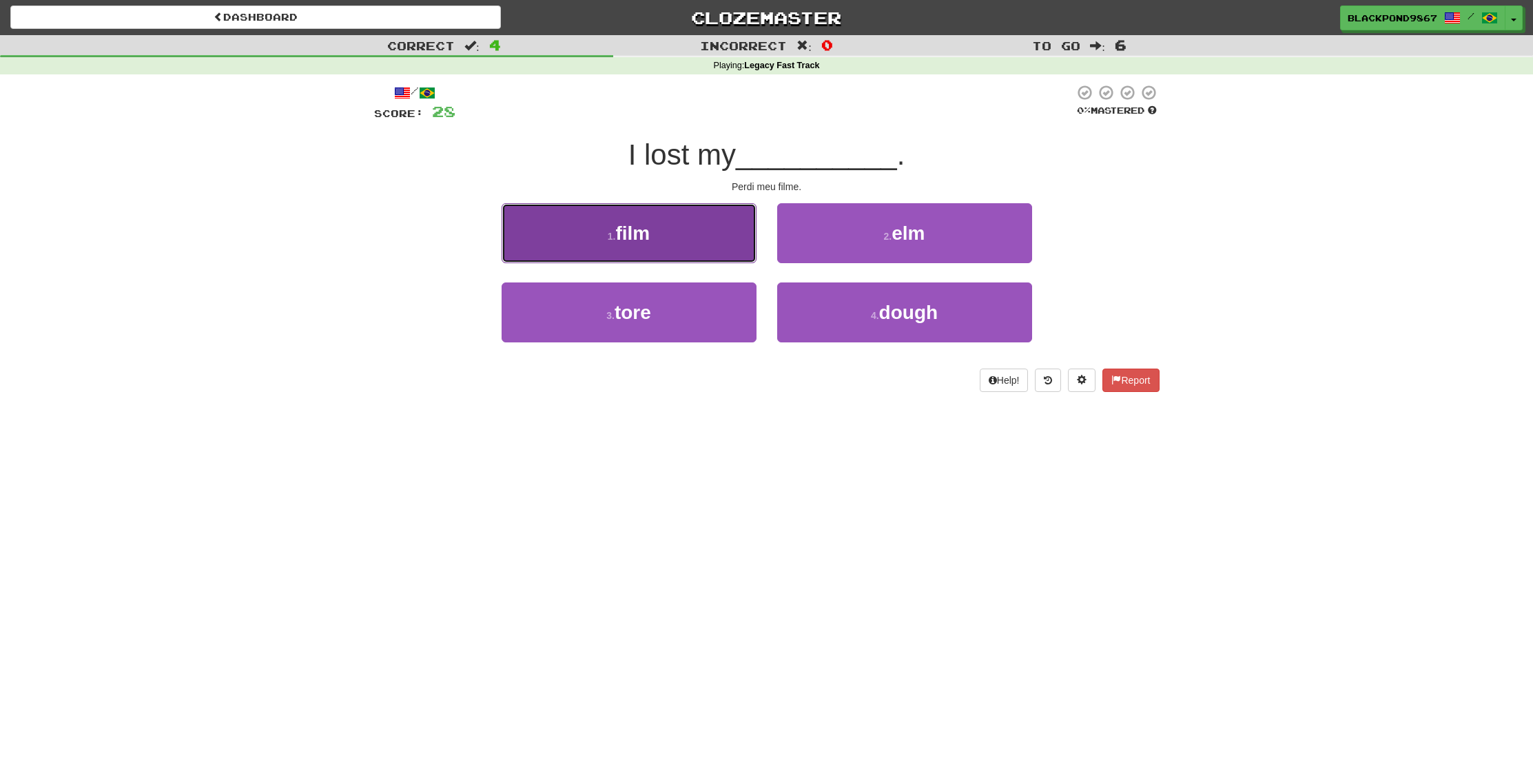
click at [661, 250] on button "1 . film" at bounding box center [629, 233] width 255 height 60
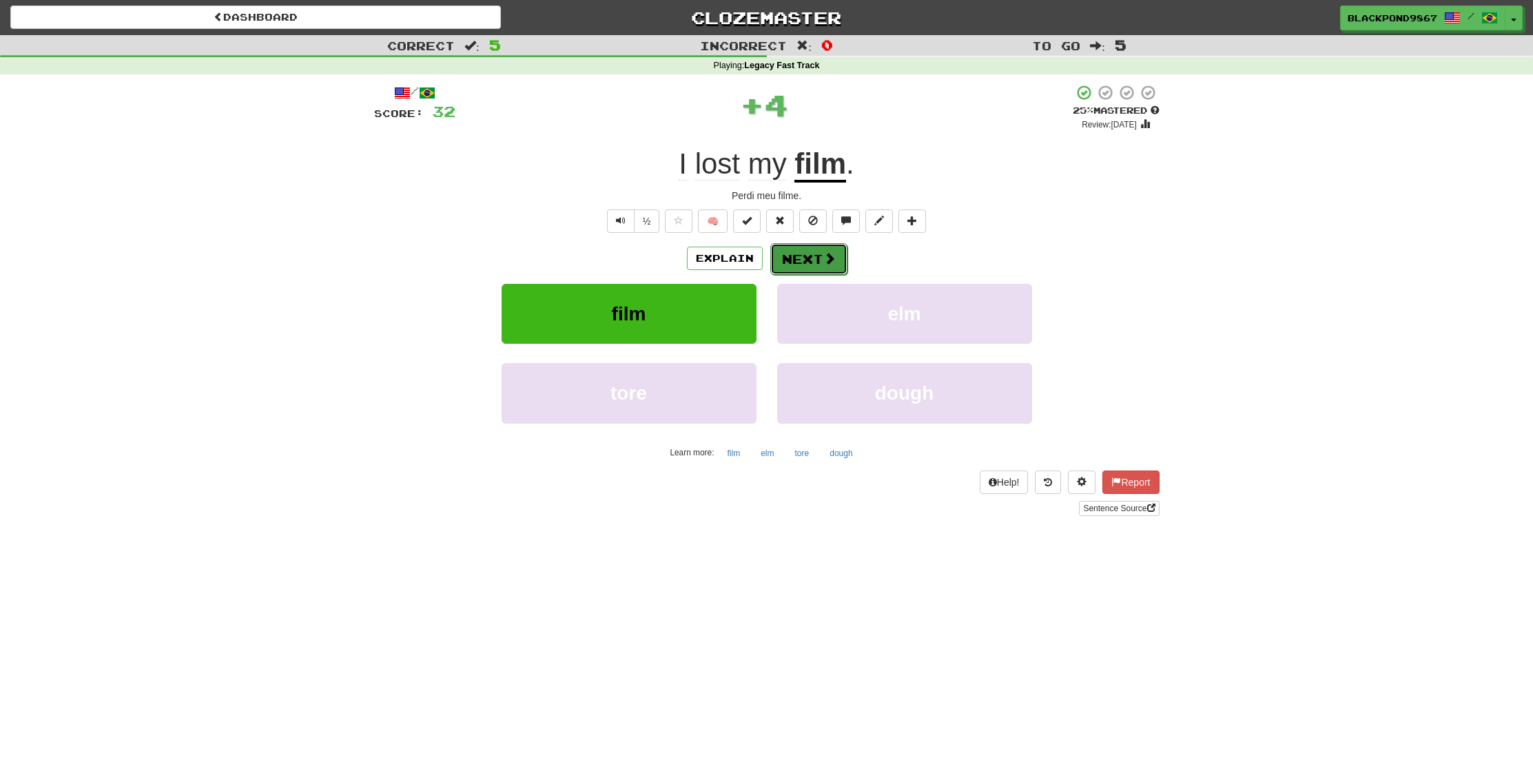
click at [802, 253] on button "Next" at bounding box center [809, 259] width 77 height 32
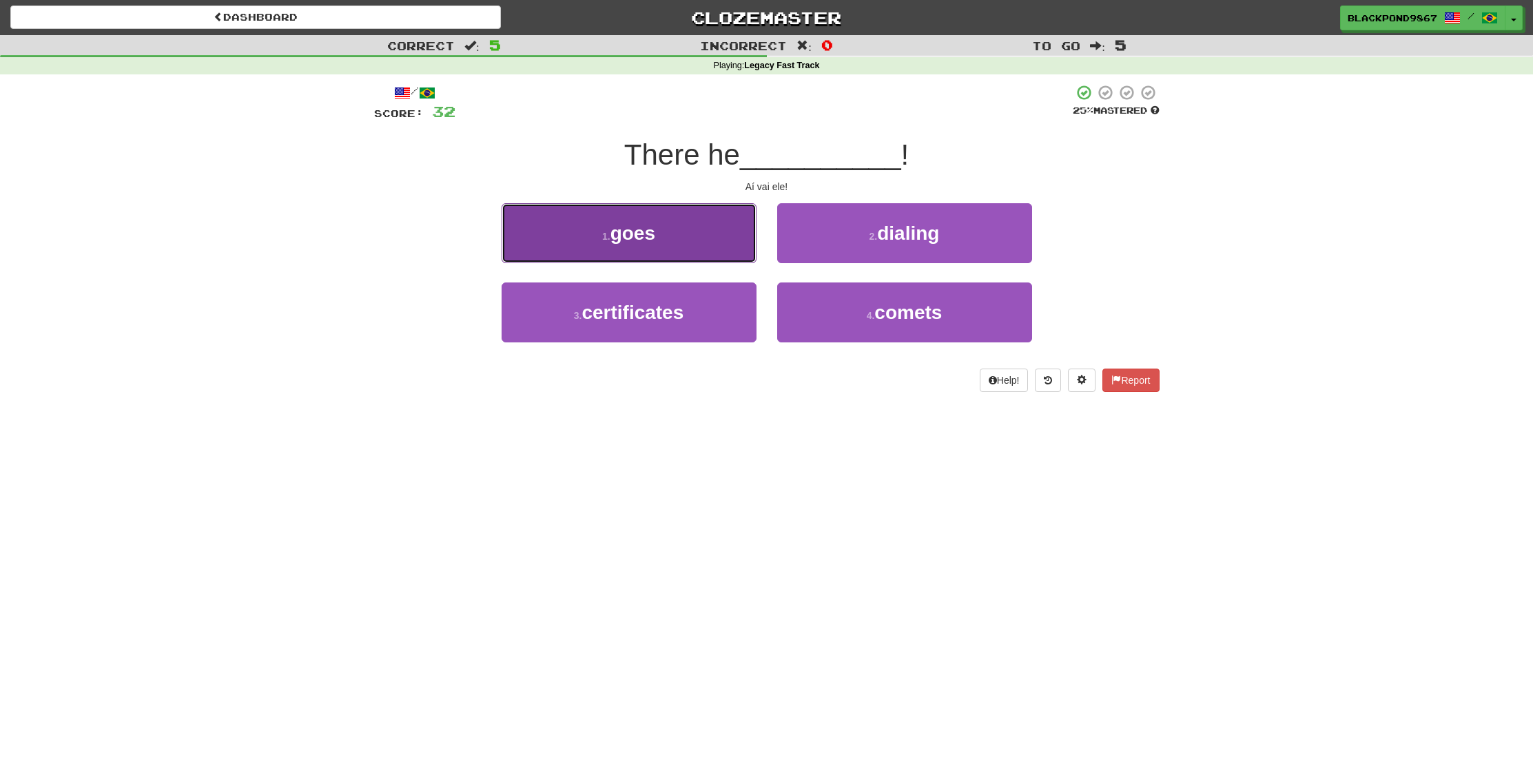
click at [662, 247] on button "1 . goes" at bounding box center [629, 233] width 255 height 60
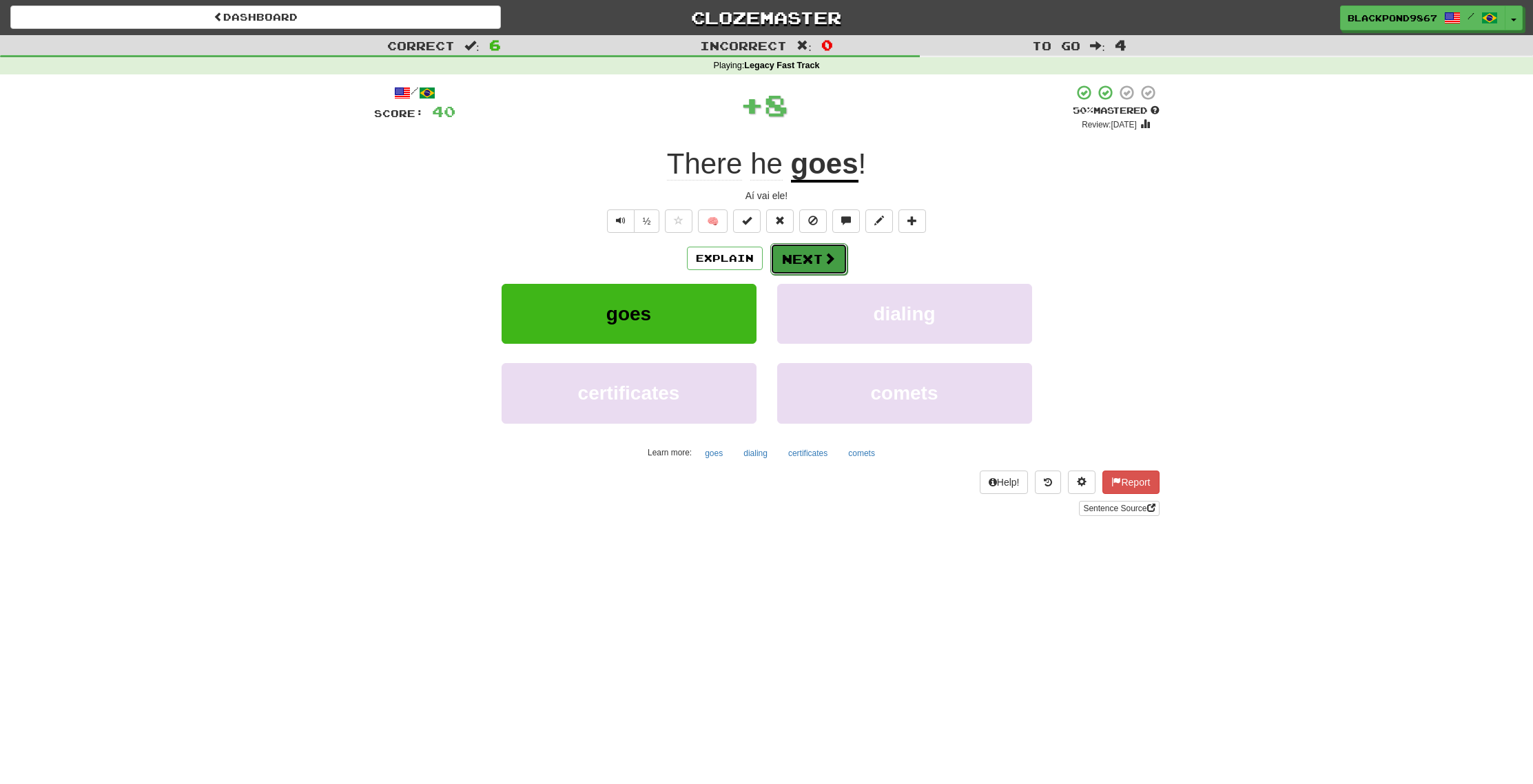
click at [814, 251] on button "Next" at bounding box center [809, 259] width 77 height 32
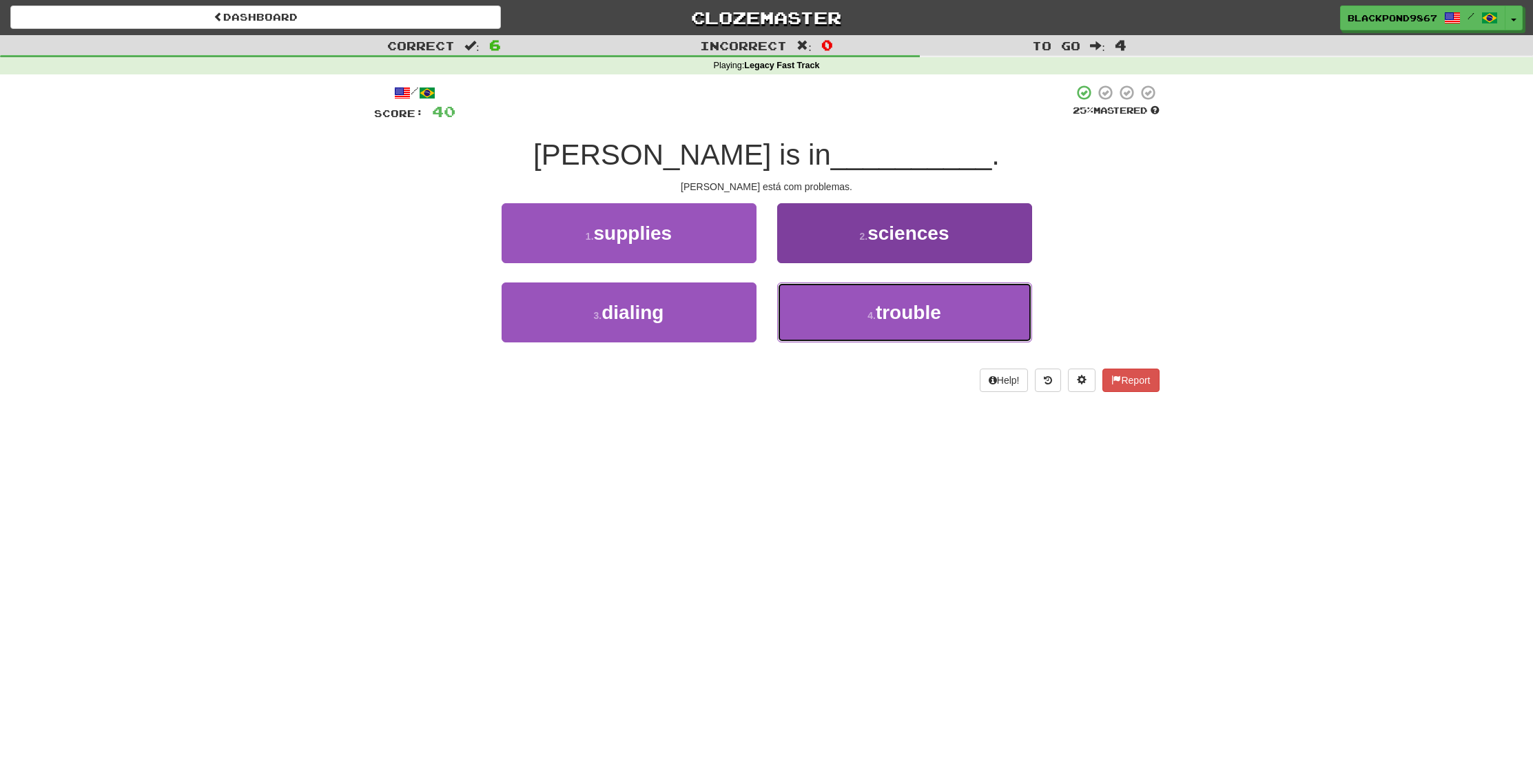
click at [832, 319] on button "4 . trouble" at bounding box center [904, 312] width 255 height 60
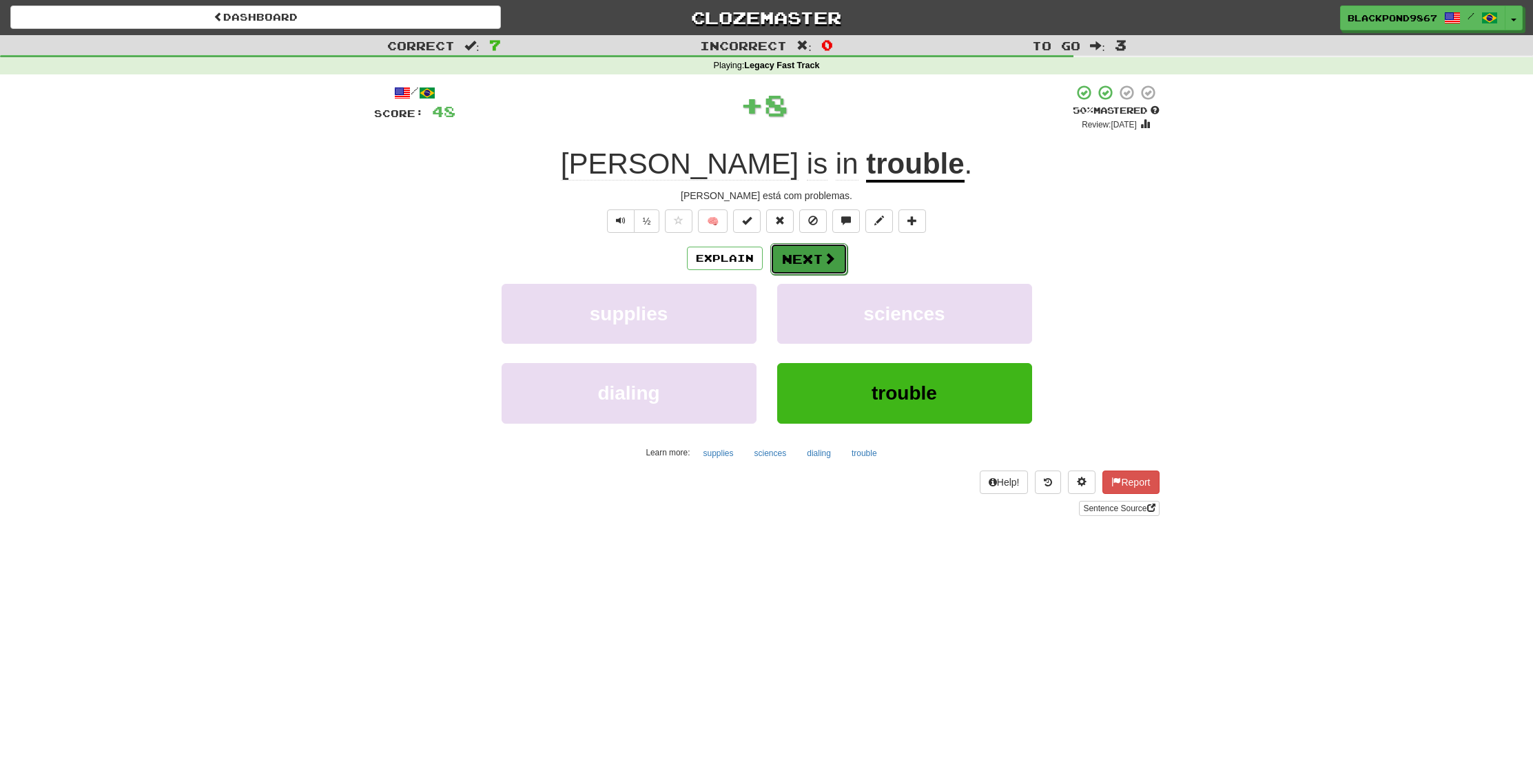
click at [796, 255] on button "Next" at bounding box center [809, 259] width 77 height 32
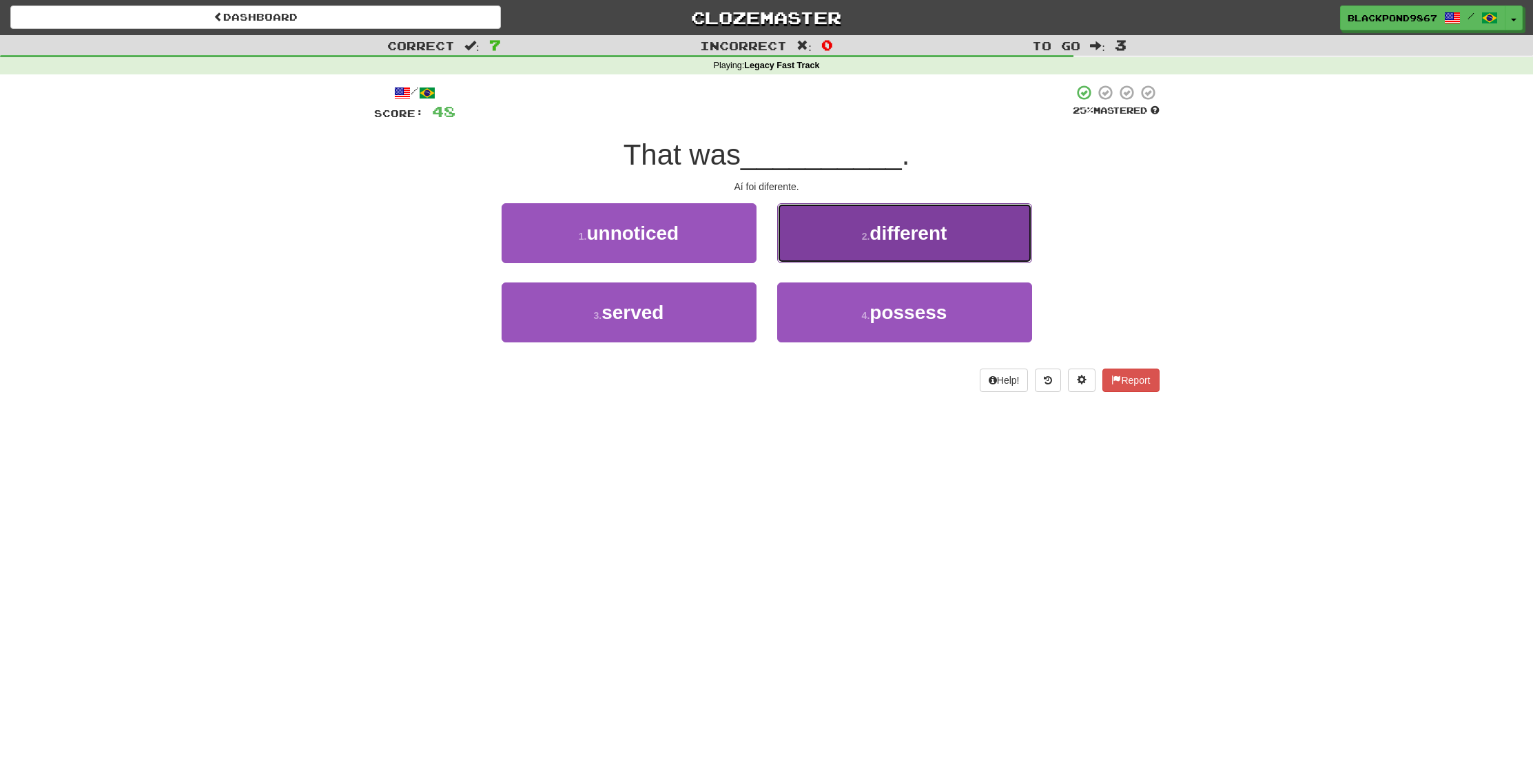
click at [829, 254] on button "2 . different" at bounding box center [904, 233] width 255 height 60
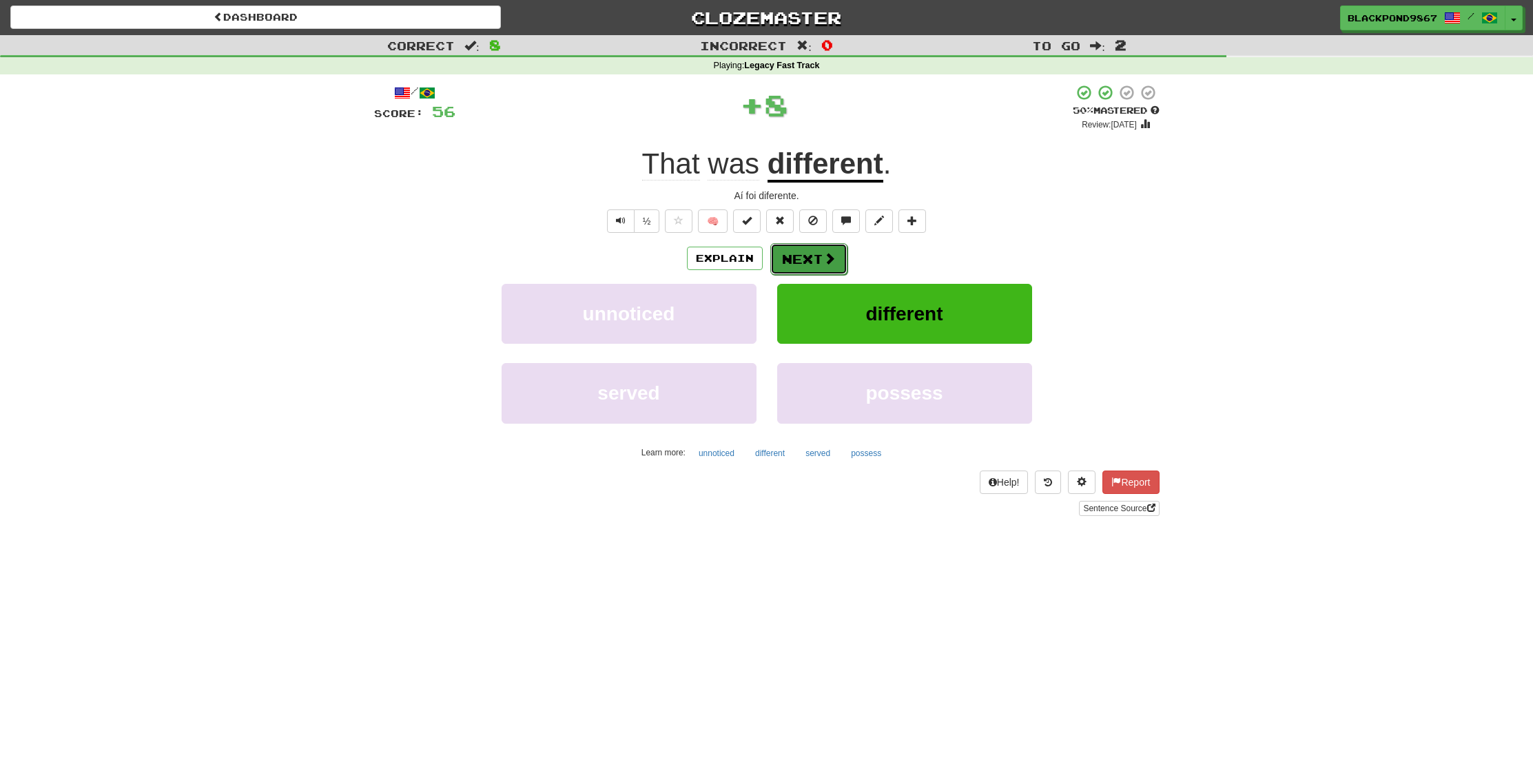
click at [805, 255] on button "Next" at bounding box center [809, 259] width 77 height 32
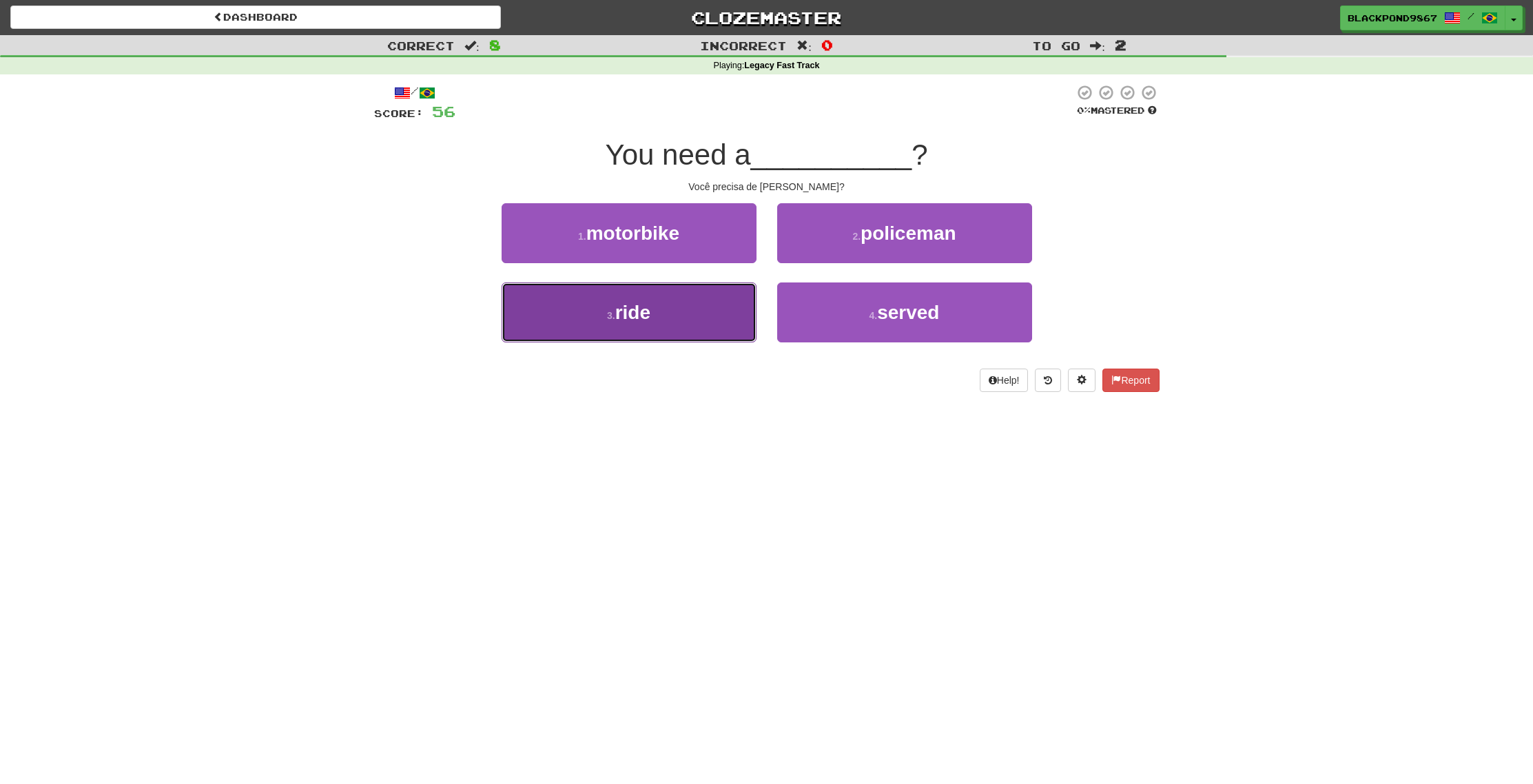
click at [707, 316] on button "3 . ride" at bounding box center [629, 312] width 255 height 60
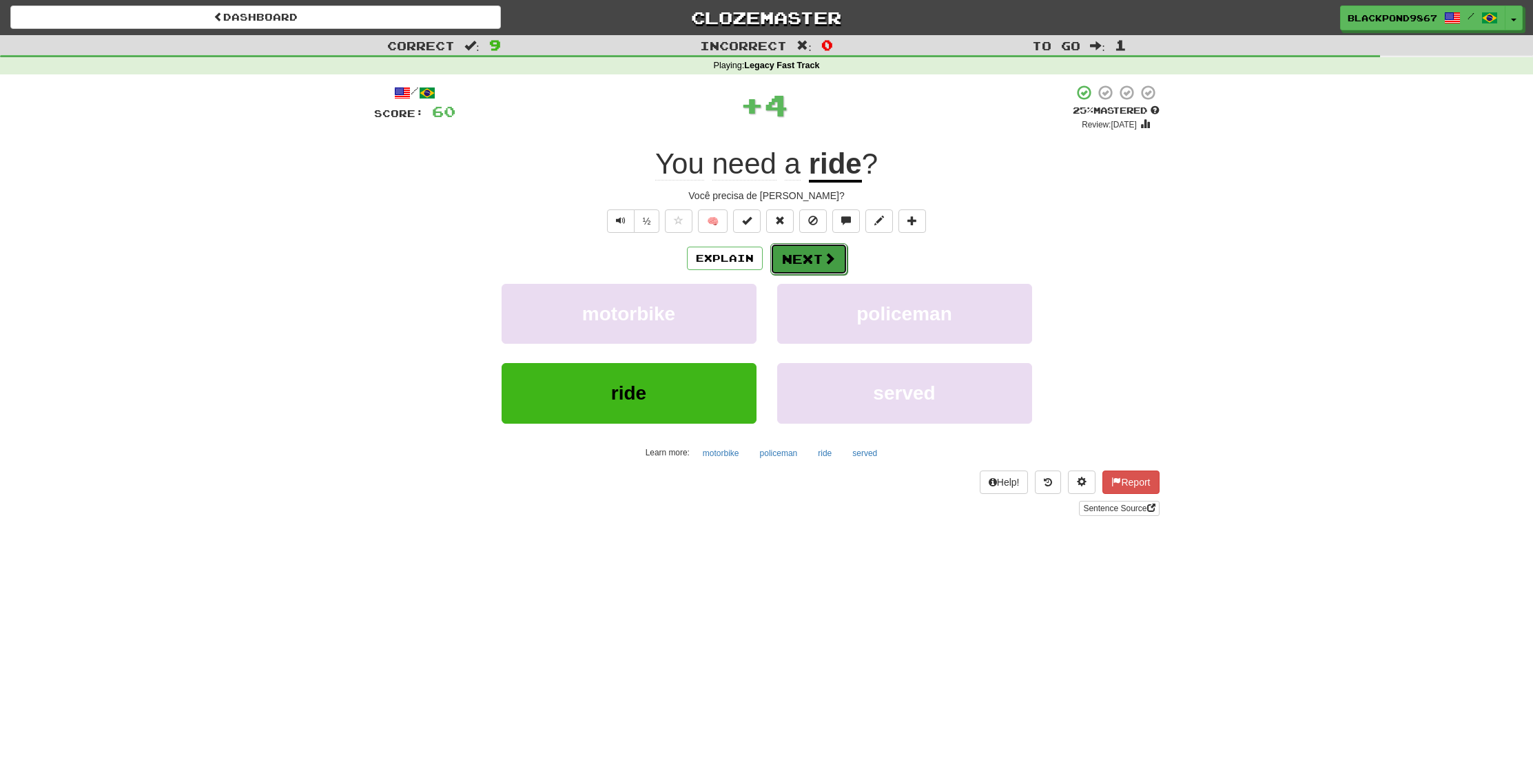
click at [817, 268] on button "Next" at bounding box center [809, 259] width 77 height 32
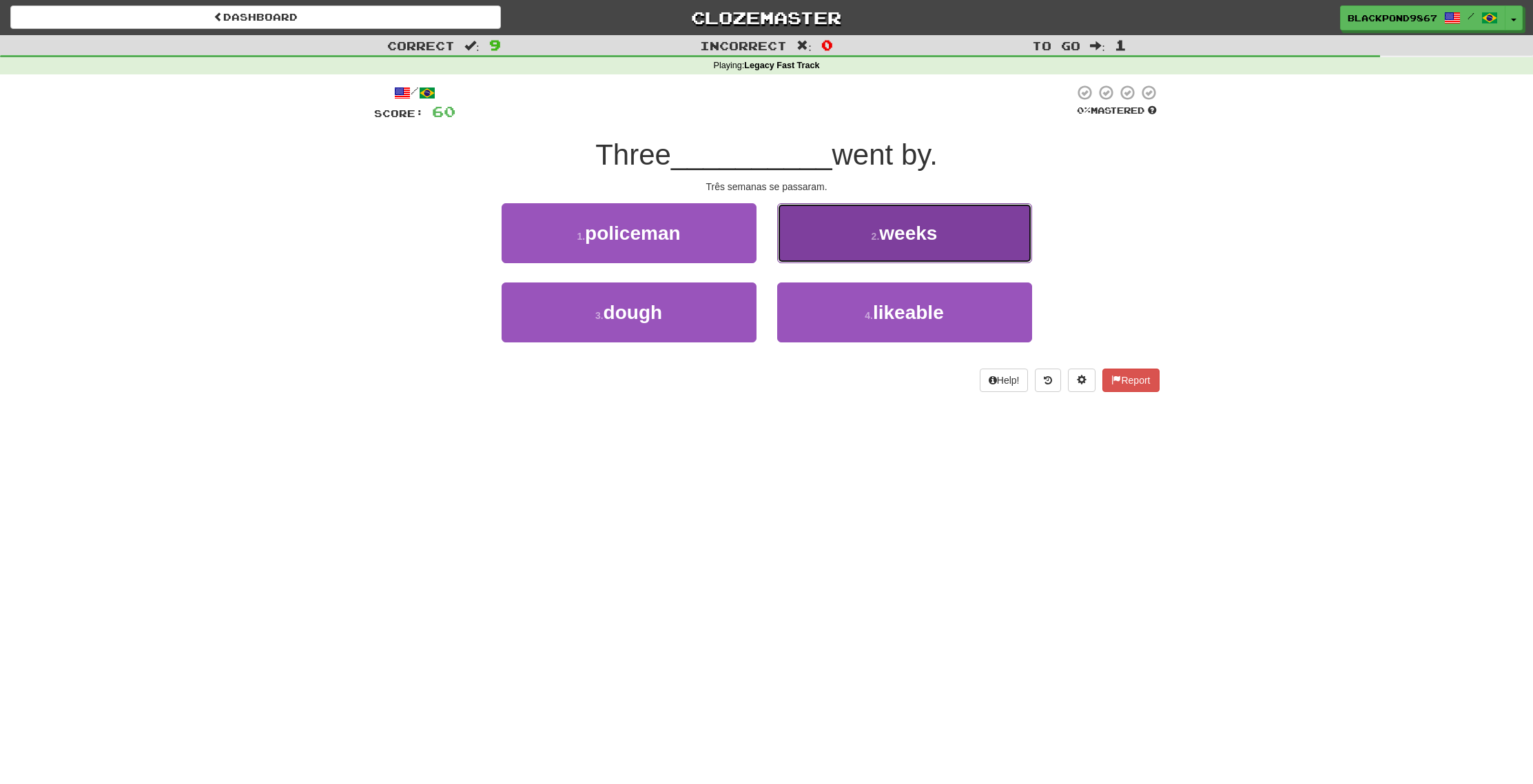
click at [872, 220] on button "2 . weeks" at bounding box center [904, 233] width 255 height 60
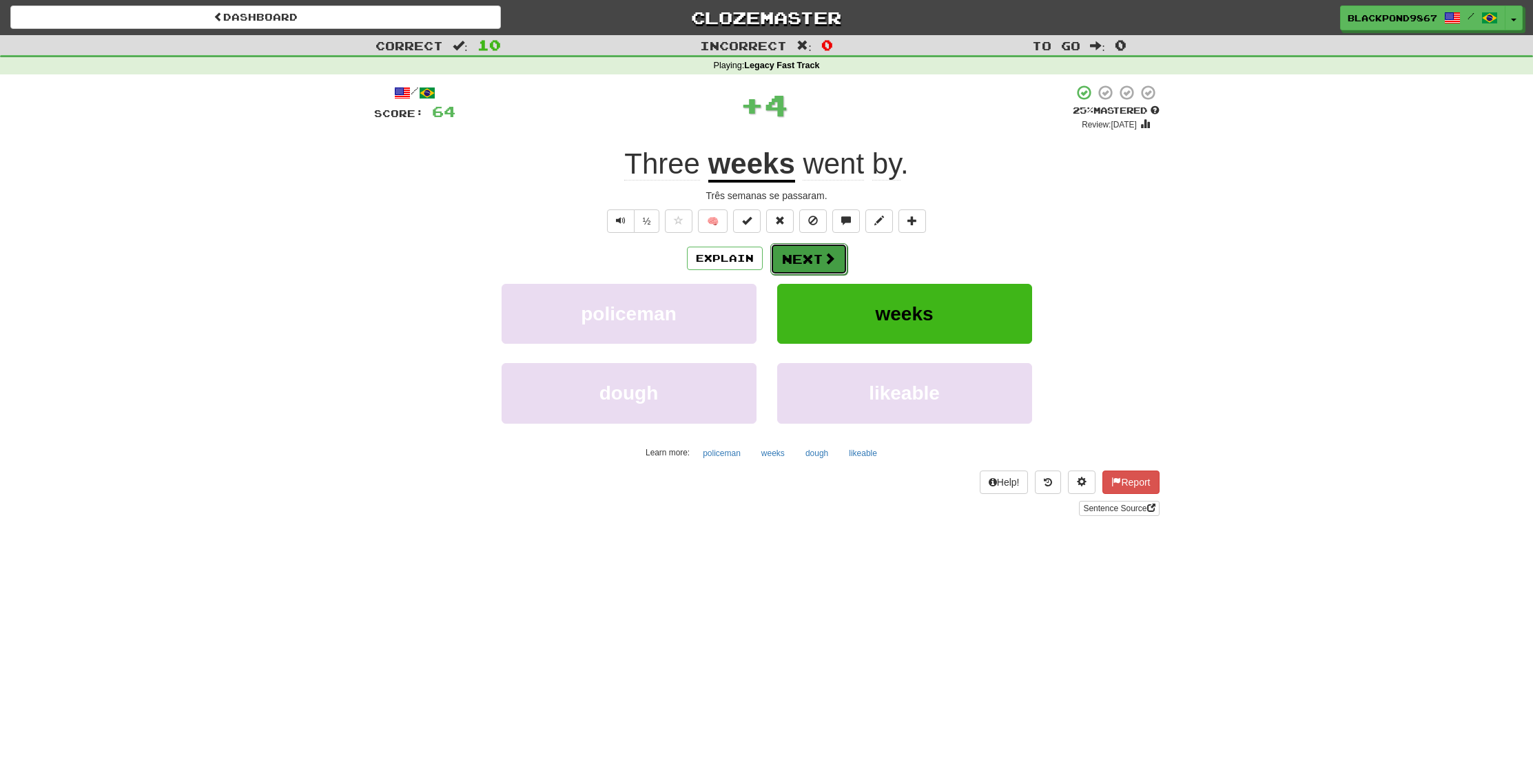
click at [828, 261] on span at bounding box center [830, 258] width 13 height 13
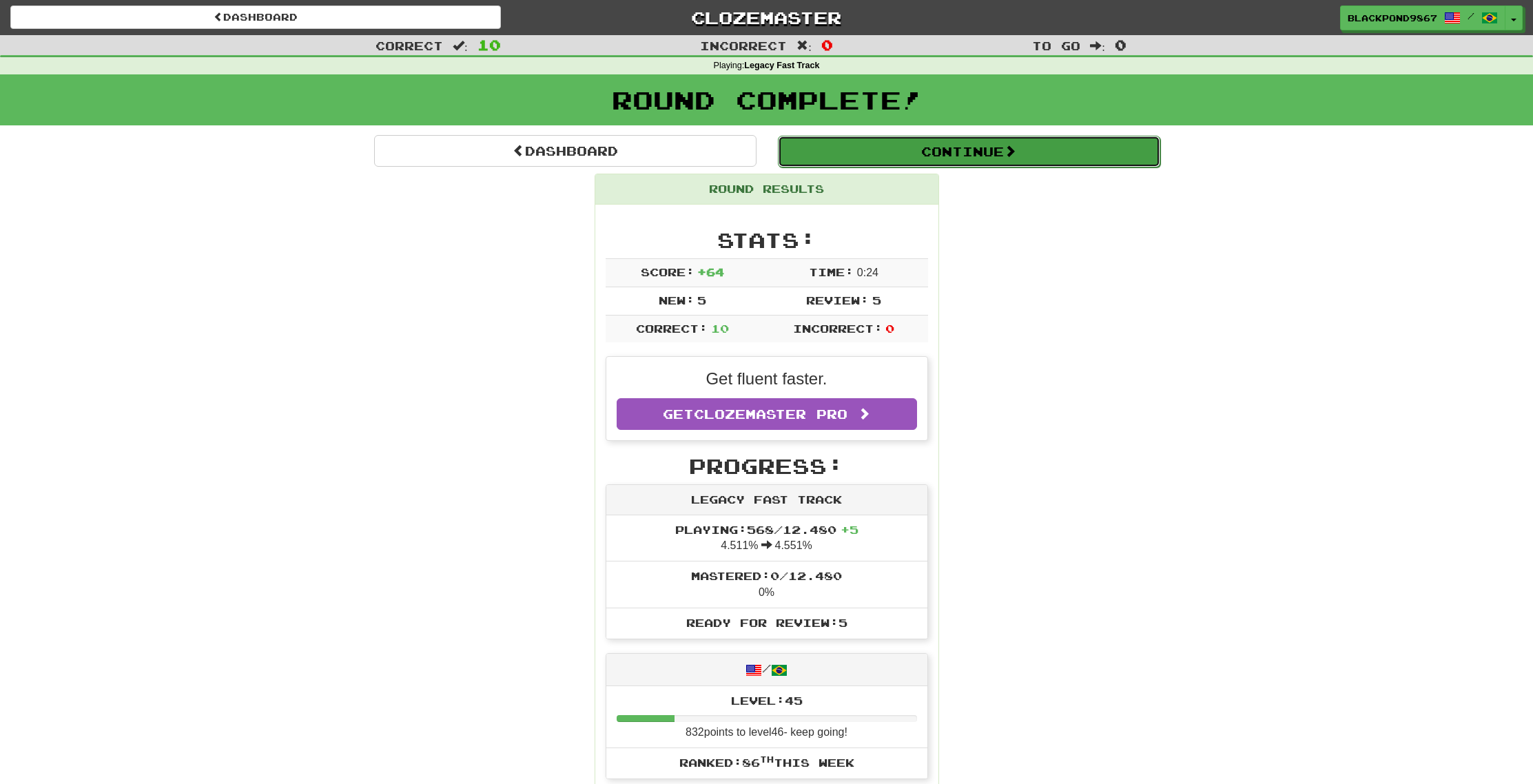
click at [894, 153] on button "Continue" at bounding box center [969, 152] width 382 height 32
